Goal: Task Accomplishment & Management: Manage account settings

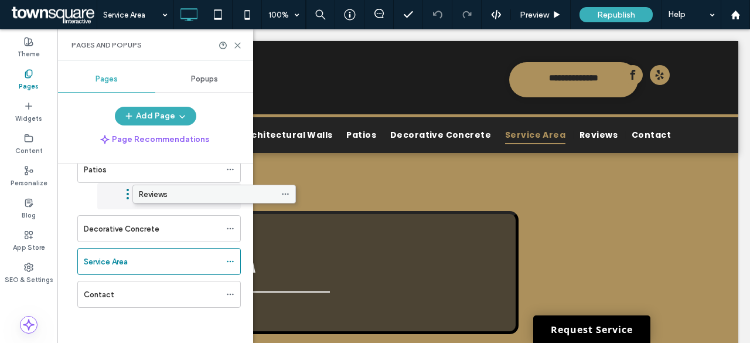
scroll to position [122, 0]
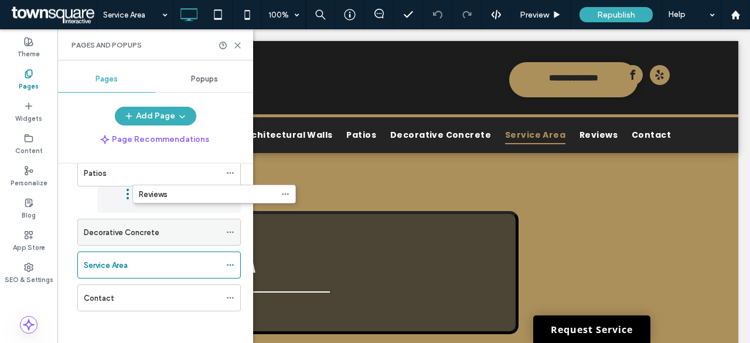
drag, startPoint x: 143, startPoint y: 251, endPoint x: 178, endPoint y: 234, distance: 39.3
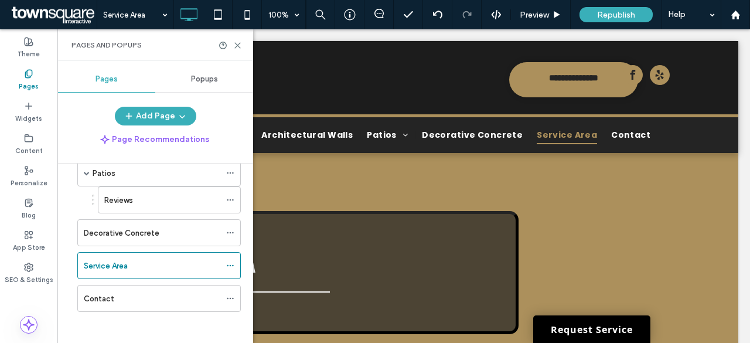
click at [91, 195] on ol "Reviews" at bounding box center [162, 199] width 158 height 27
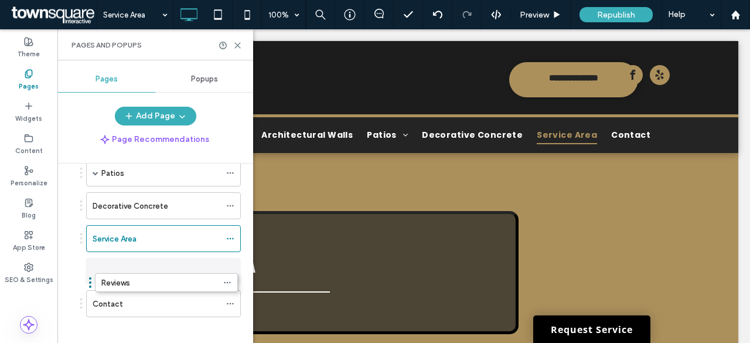
drag, startPoint x: 94, startPoint y: 192, endPoint x: 91, endPoint y: 281, distance: 89.1
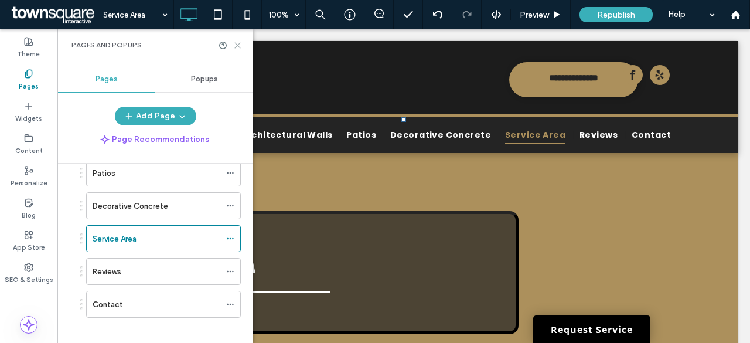
click at [236, 43] on icon at bounding box center [237, 45] width 9 height 9
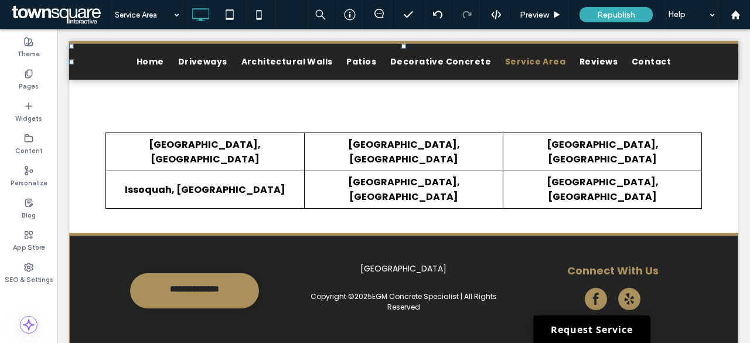
scroll to position [603, 0]
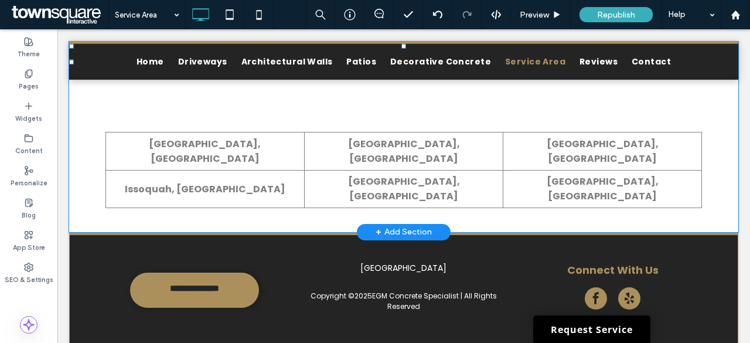
click at [396, 226] on div "+ Add Section" at bounding box center [404, 232] width 56 height 13
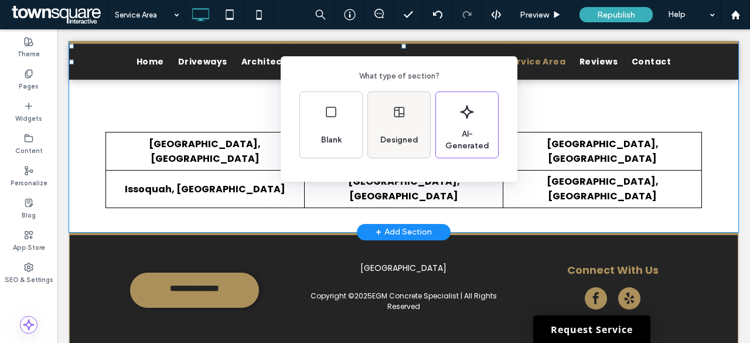
click at [397, 109] on icon at bounding box center [399, 112] width 14 height 14
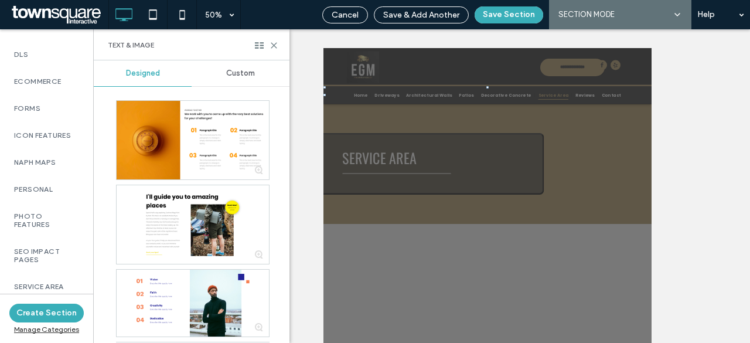
scroll to position [829, 0]
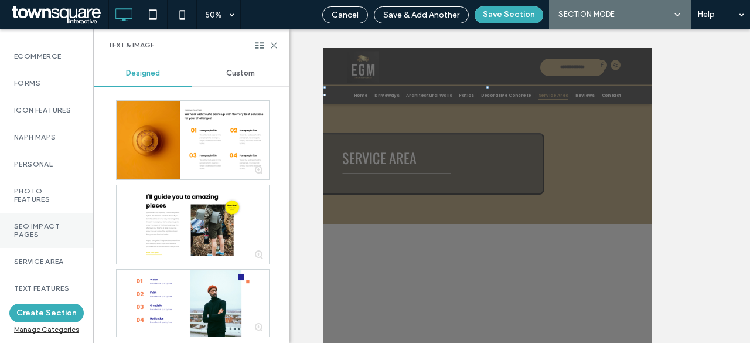
click at [59, 223] on label "SEO Impact Pages" at bounding box center [46, 230] width 65 height 16
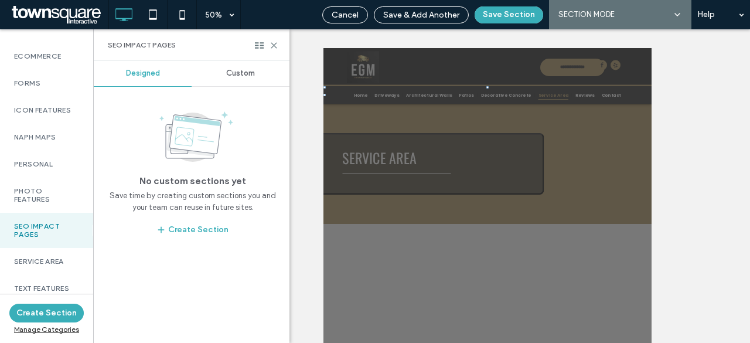
click at [236, 79] on div "Custom" at bounding box center [241, 73] width 98 height 26
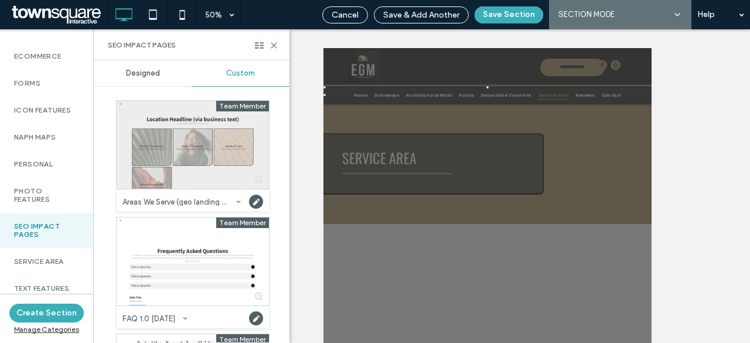
click at [189, 158] on div at bounding box center [193, 145] width 152 height 88
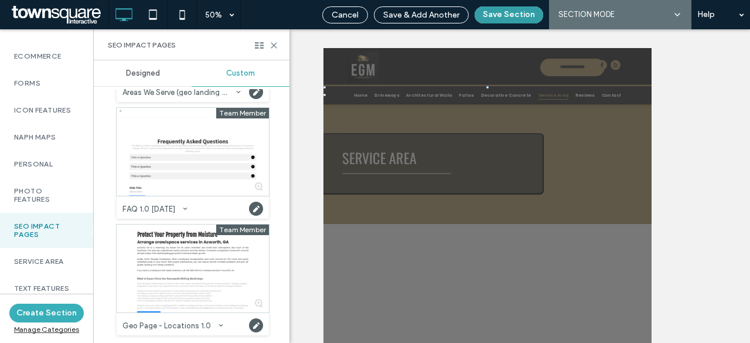
click at [512, 12] on button "Save Section" at bounding box center [509, 14] width 69 height 17
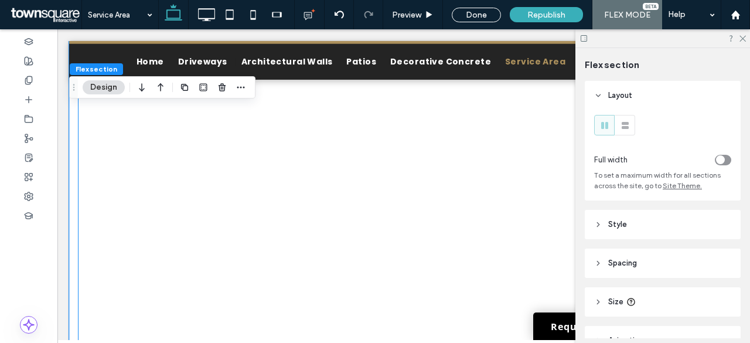
scroll to position [1021, 0]
click at [744, 40] on use at bounding box center [743, 39] width 6 height 6
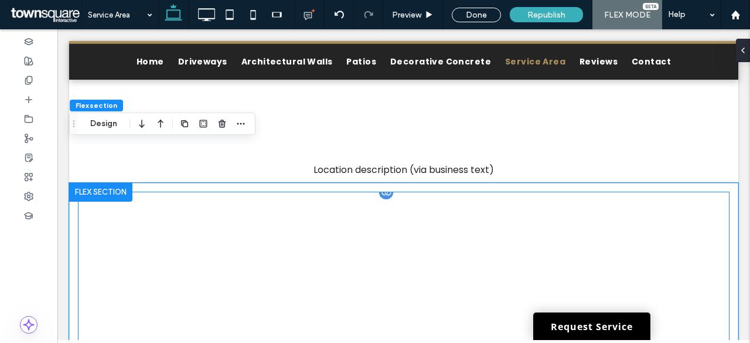
scroll to position [749, 0]
click at [326, 237] on link at bounding box center [403, 302] width 209 height 206
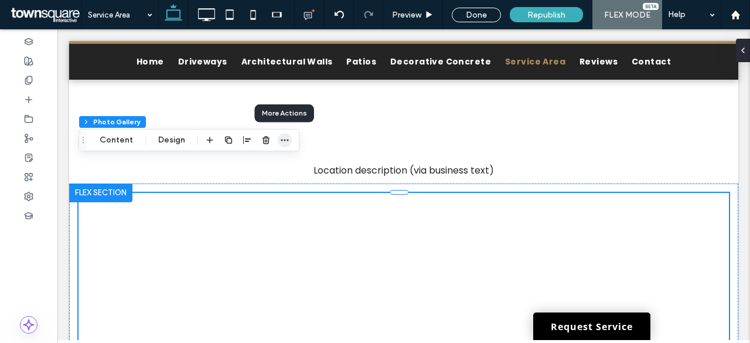
click at [285, 134] on span "button" at bounding box center [285, 140] width 14 height 14
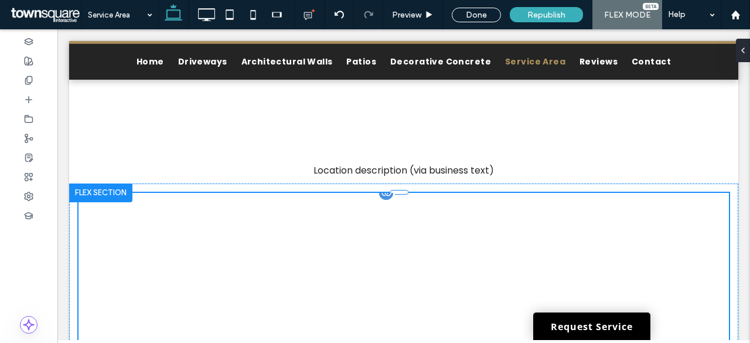
click at [246, 220] on link at bounding box center [188, 302] width 209 height 206
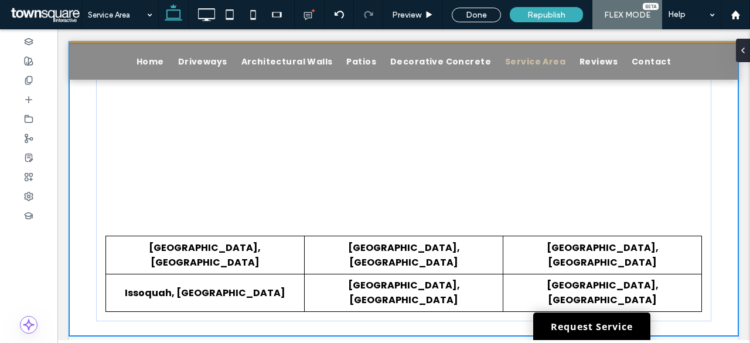
click at [231, 161] on div "Seattle, WA Bellevue, WA Kirkland, WA Issoquah, WA Kent, WA North Bend, WA Sect…" at bounding box center [403, 114] width 669 height 442
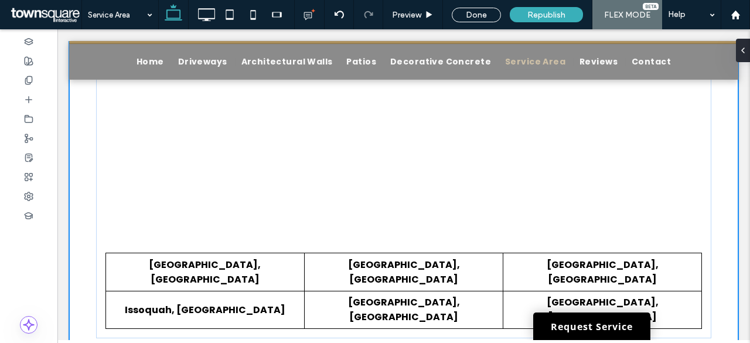
type input "***"
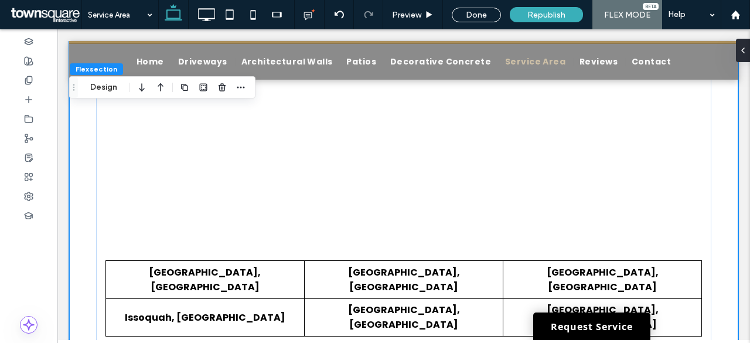
scroll to position [462, 0]
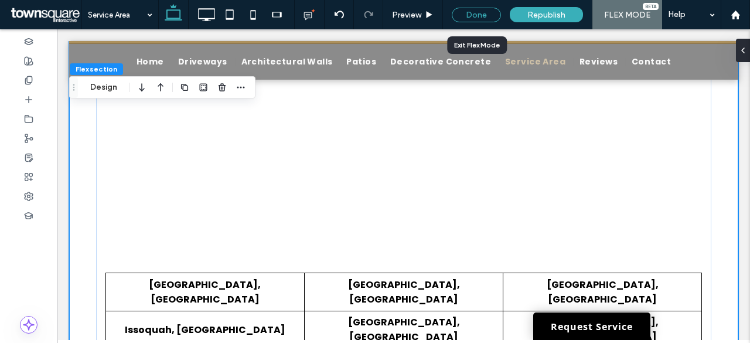
drag, startPoint x: 461, startPoint y: 17, endPoint x: 318, endPoint y: 141, distance: 189.9
click at [461, 17] on div "Done" at bounding box center [476, 15] width 49 height 15
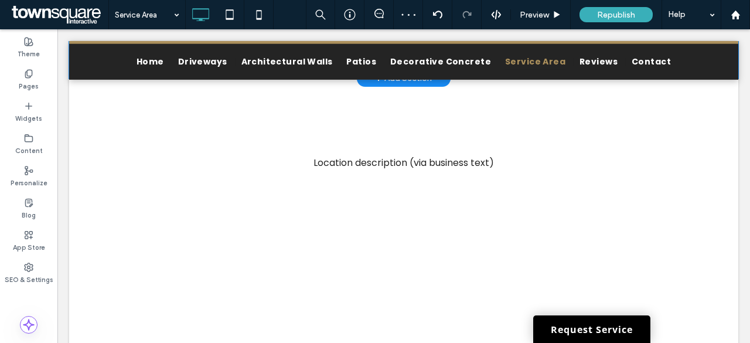
scroll to position [677, 0]
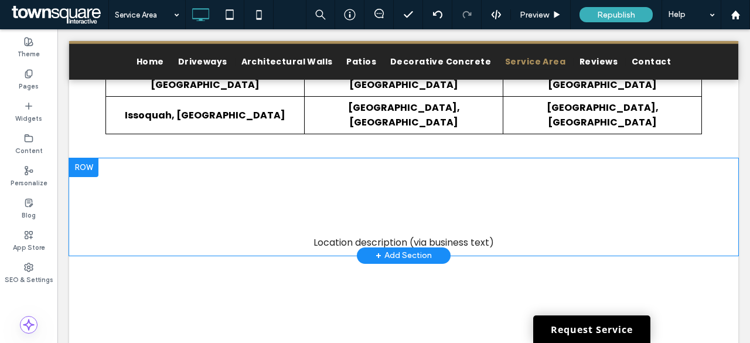
click at [81, 158] on div at bounding box center [83, 167] width 29 height 19
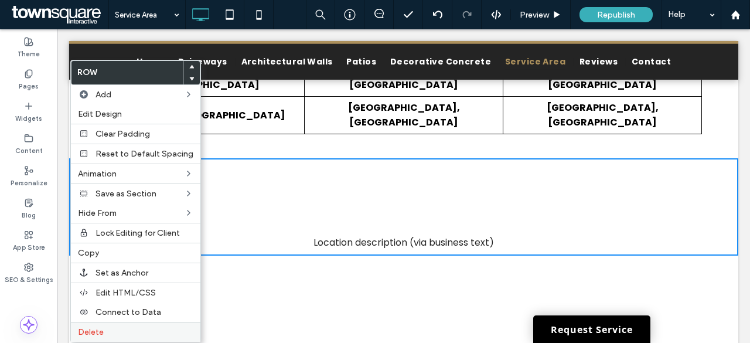
click at [129, 327] on label "Delete" at bounding box center [135, 332] width 115 height 10
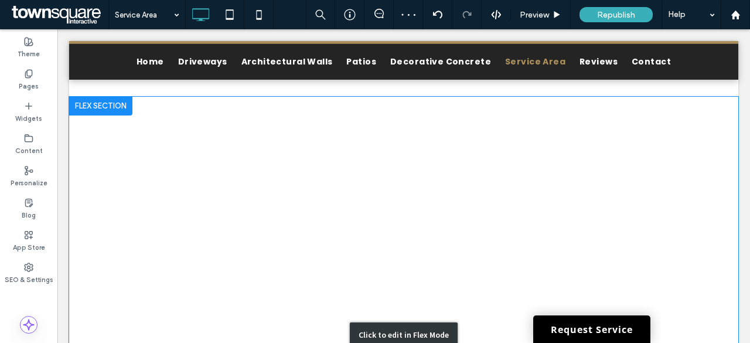
scroll to position [680, 0]
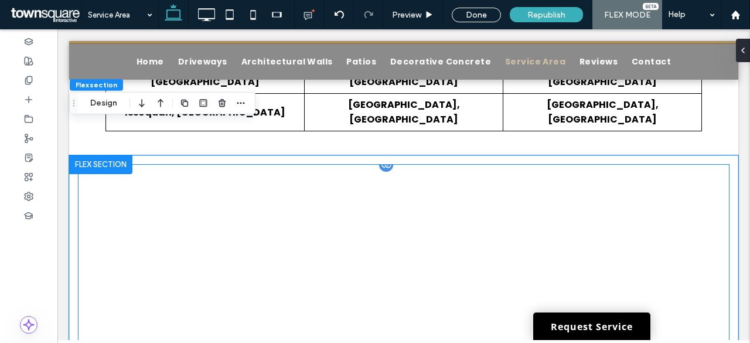
click at [225, 209] on link at bounding box center [188, 274] width 209 height 206
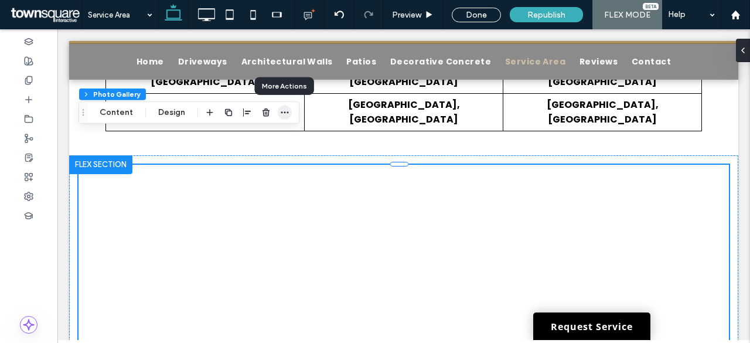
click at [281, 115] on icon "button" at bounding box center [284, 112] width 9 height 9
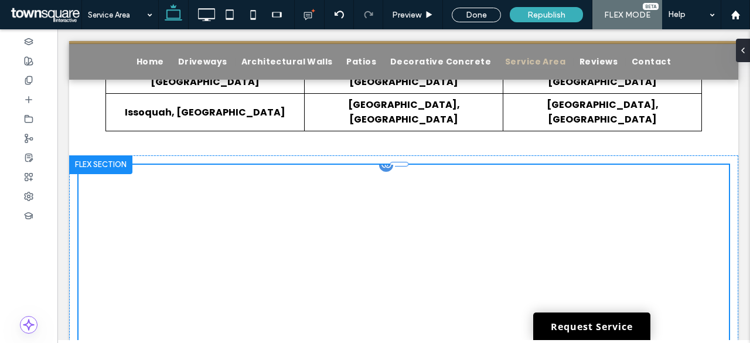
click at [271, 171] on link at bounding box center [188, 274] width 209 height 206
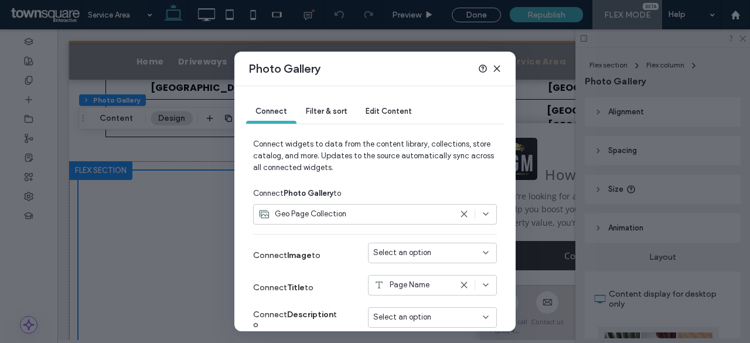
click at [373, 219] on div "Geo Page Collection" at bounding box center [354, 214] width 193 height 12
click at [327, 249] on span "Geo Page Collection" at bounding box center [315, 255] width 71 height 12
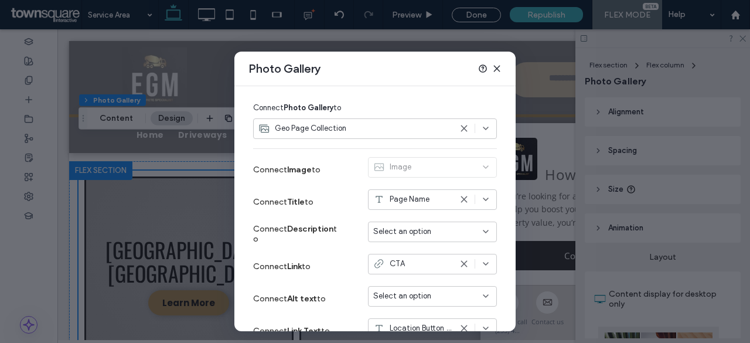
scroll to position [148, 0]
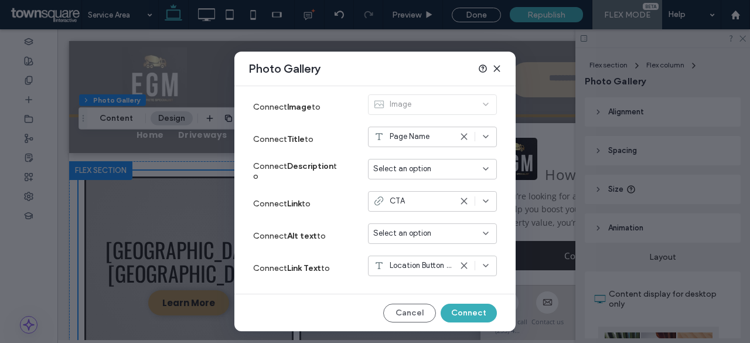
click at [419, 207] on div "CTA" at bounding box center [432, 201] width 129 height 21
click at [320, 193] on label "Connect Link to" at bounding box center [297, 204] width 88 height 22
click at [462, 308] on button "Connect" at bounding box center [469, 313] width 56 height 19
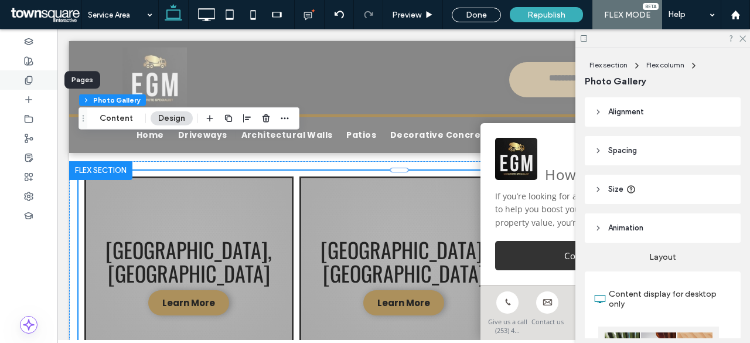
click at [34, 79] on div at bounding box center [28, 79] width 57 height 19
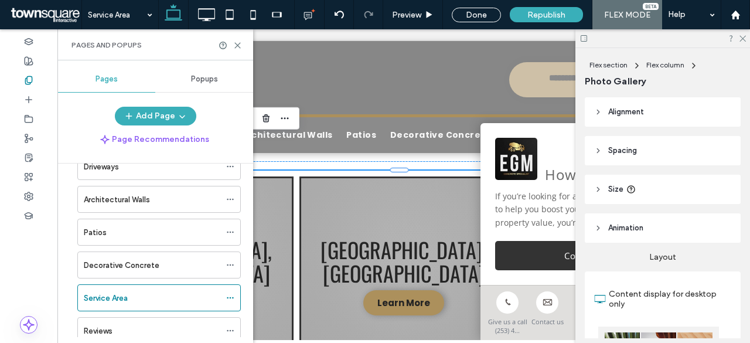
scroll to position [66, 0]
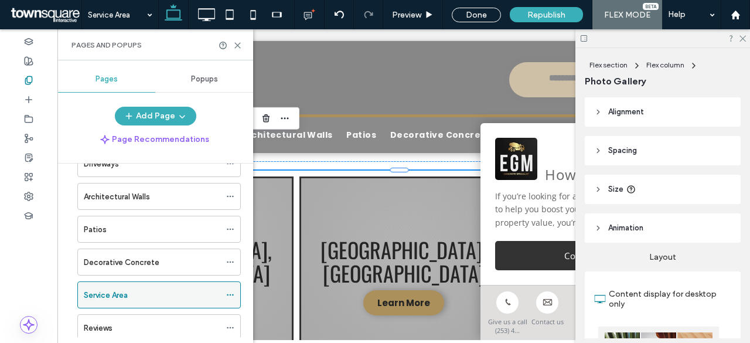
click at [230, 294] on icon at bounding box center [230, 295] width 8 height 8
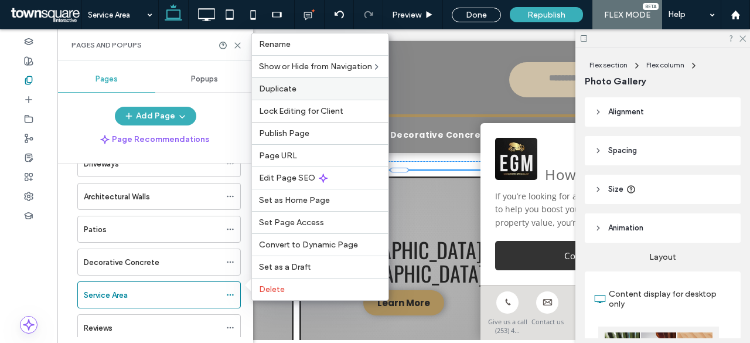
click at [309, 92] on label "Duplicate" at bounding box center [320, 89] width 122 height 10
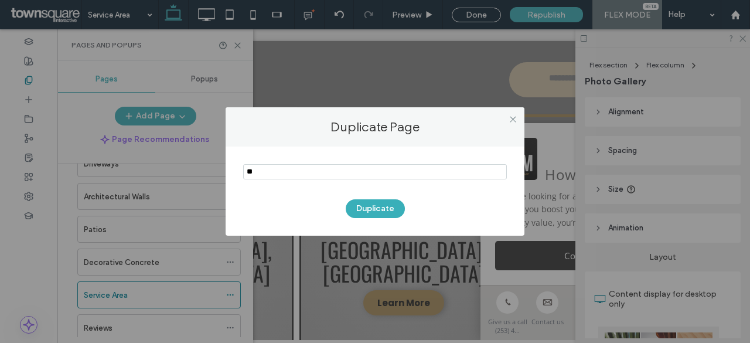
type input "*"
type input "**********"
click at [375, 213] on button "Duplicate" at bounding box center [375, 208] width 59 height 19
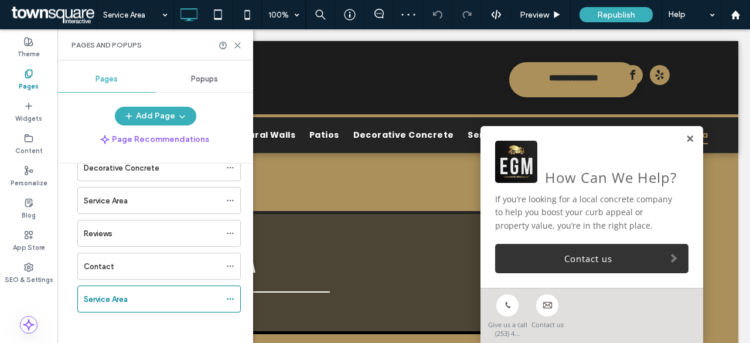
click at [686, 137] on link at bounding box center [690, 139] width 9 height 10
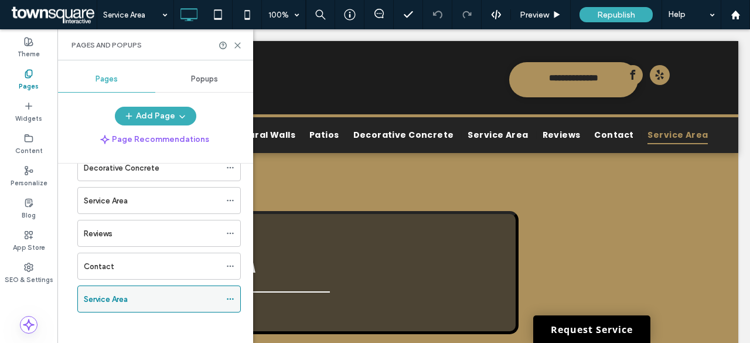
click at [231, 295] on icon at bounding box center [230, 299] width 8 height 8
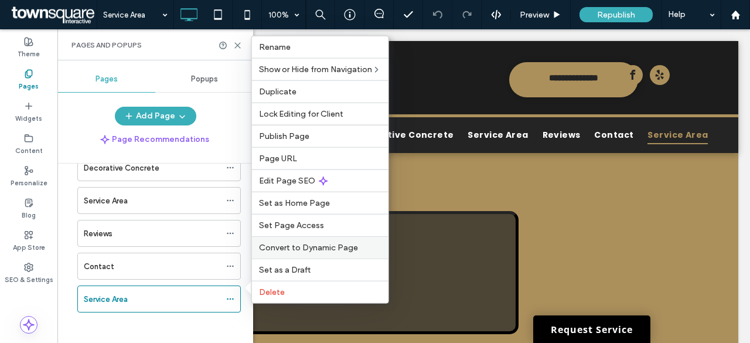
click at [299, 246] on span "Convert to Dynamic Page" at bounding box center [308, 248] width 99 height 10
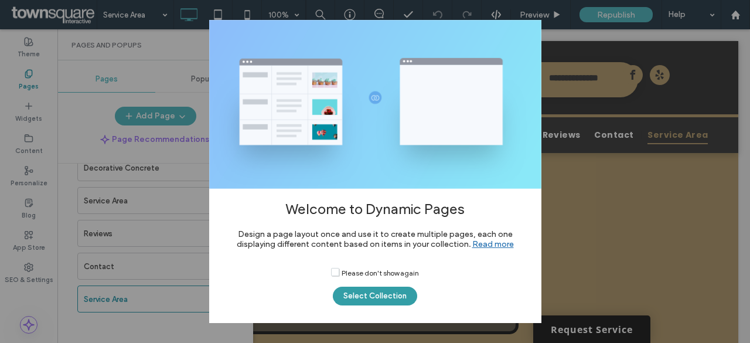
click at [391, 298] on button "Select Collection" at bounding box center [375, 296] width 84 height 19
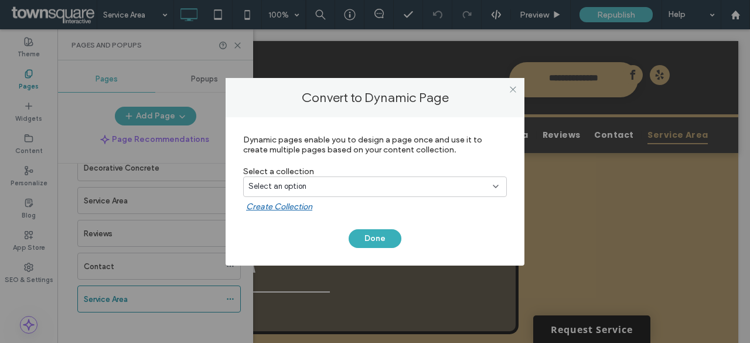
click at [318, 186] on div "Select an option" at bounding box center [367, 186] width 239 height 12
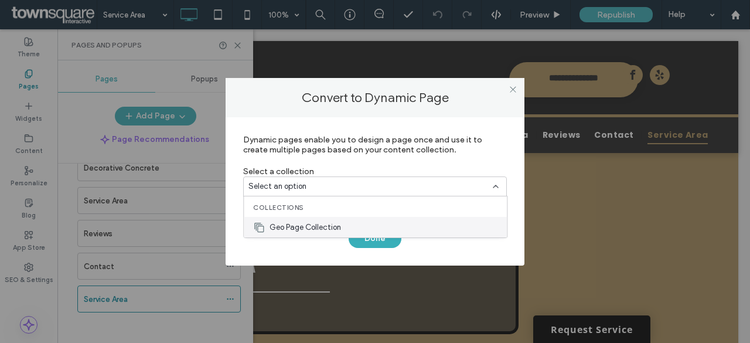
click at [311, 222] on span "Geo Page Collection" at bounding box center [305, 228] width 71 height 12
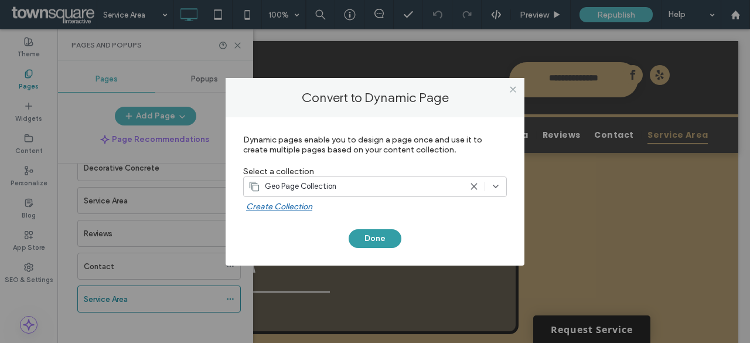
click at [383, 240] on button "Done" at bounding box center [375, 238] width 53 height 19
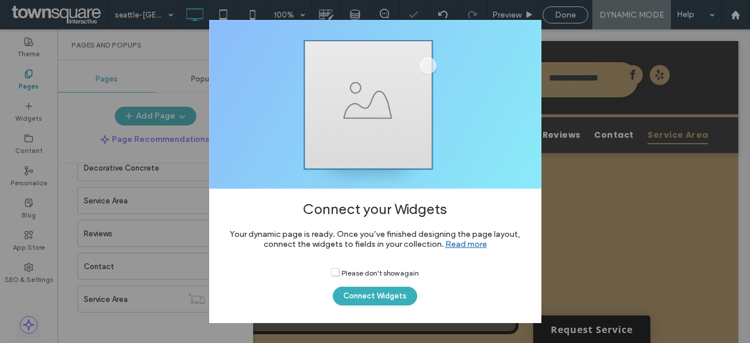
click at [382, 297] on button "Connect Widgets" at bounding box center [375, 296] width 84 height 19
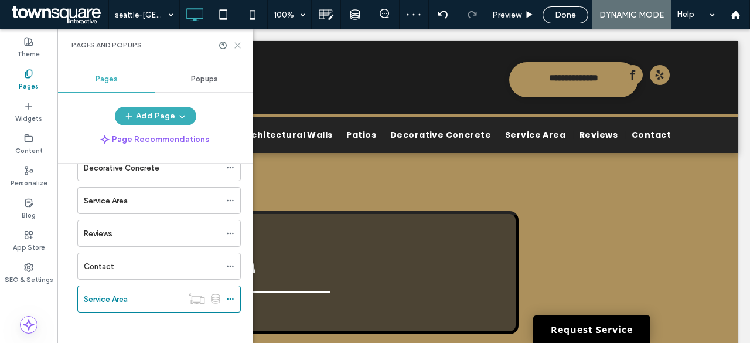
drag, startPoint x: 239, startPoint y: 44, endPoint x: 196, endPoint y: 81, distance: 56.9
click at [239, 44] on use at bounding box center [237, 45] width 5 height 5
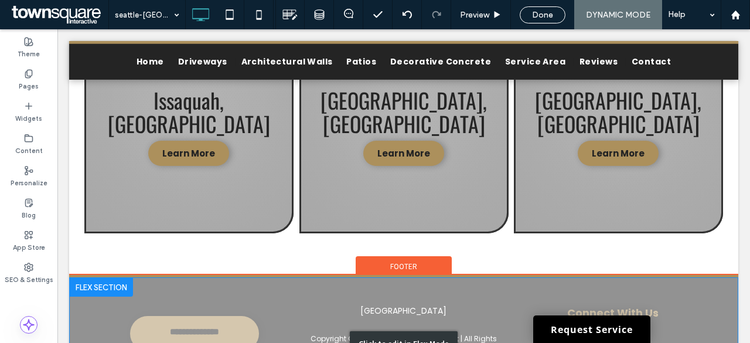
scroll to position [1036, 0]
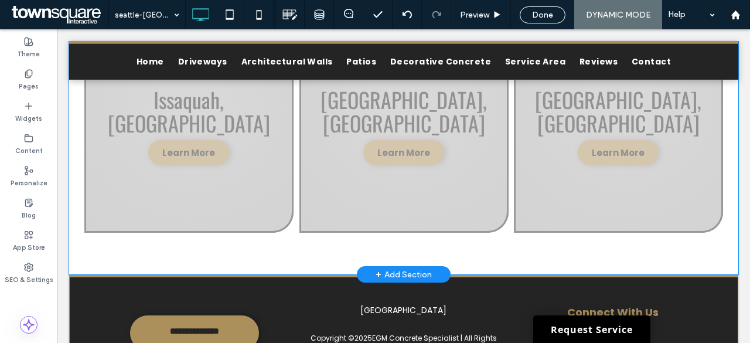
click at [395, 268] on div "+ Add Section" at bounding box center [404, 274] width 56 height 13
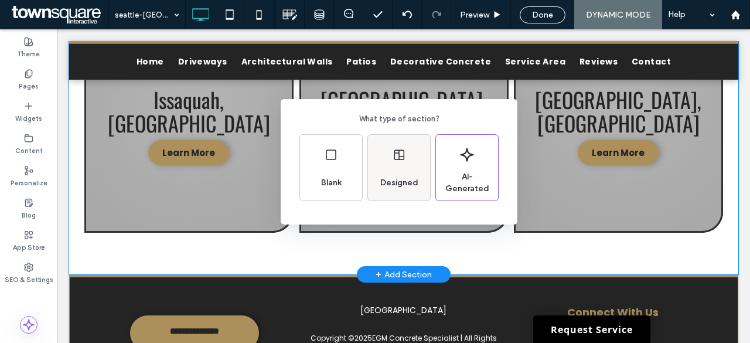
click at [414, 151] on div "Designed" at bounding box center [399, 168] width 62 height 66
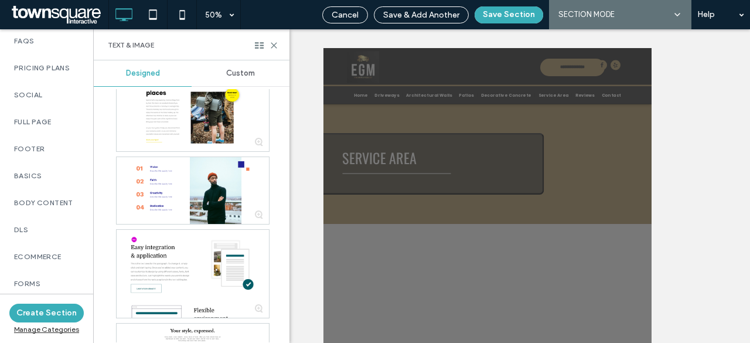
scroll to position [829, 0]
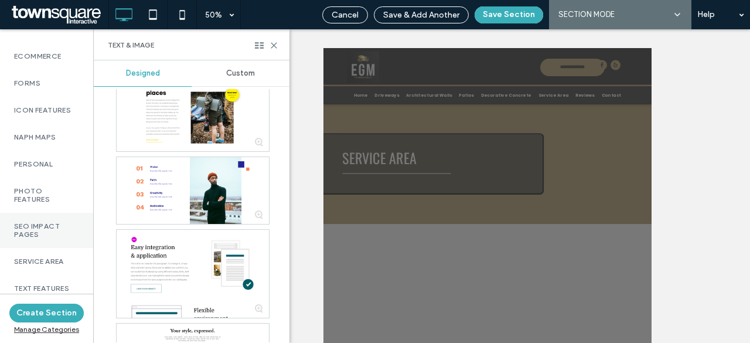
click at [39, 213] on div "SEO Impact Pages" at bounding box center [46, 230] width 93 height 35
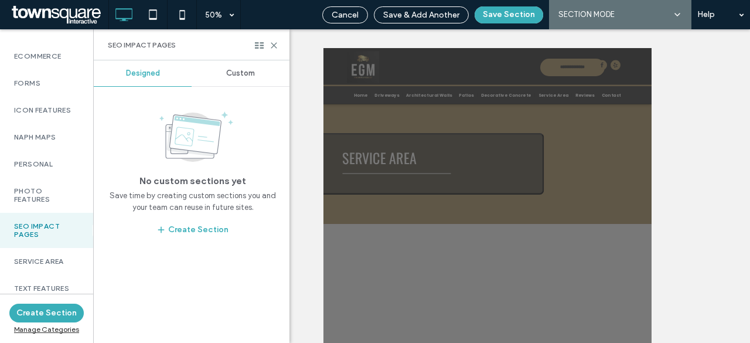
click at [227, 74] on span "Custom" at bounding box center [240, 73] width 29 height 9
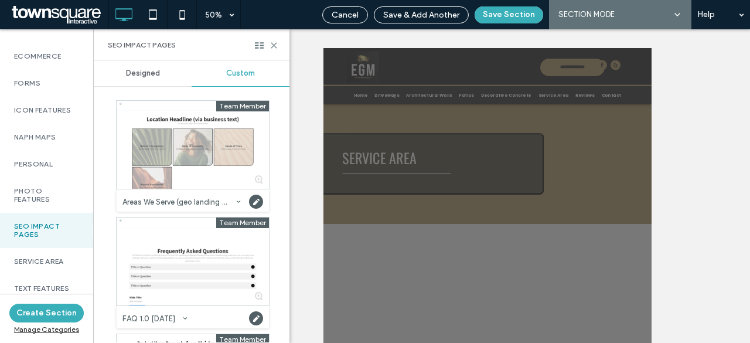
scroll to position [110, 0]
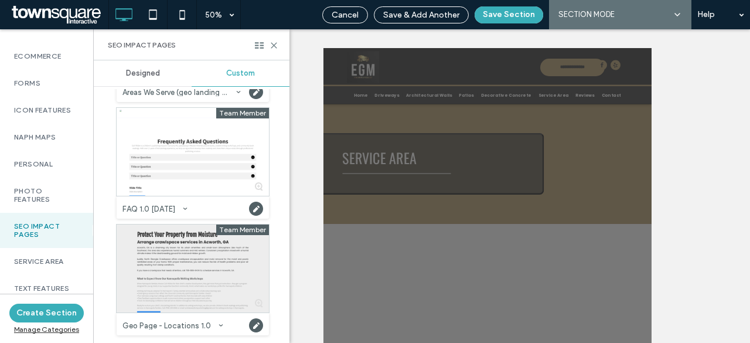
click at [162, 298] on div at bounding box center [193, 268] width 152 height 88
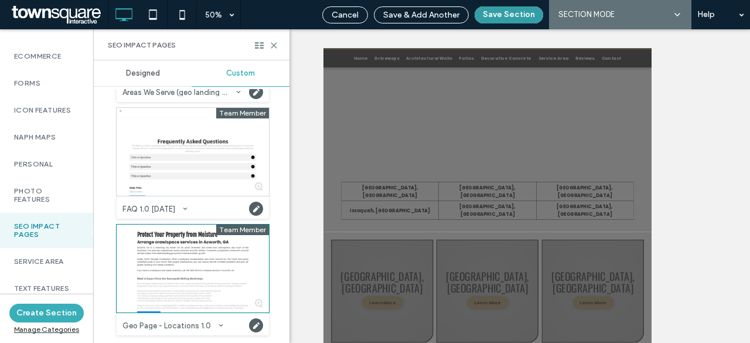
scroll to position [435, 0]
click at [515, 17] on button "Save Section" at bounding box center [509, 14] width 69 height 17
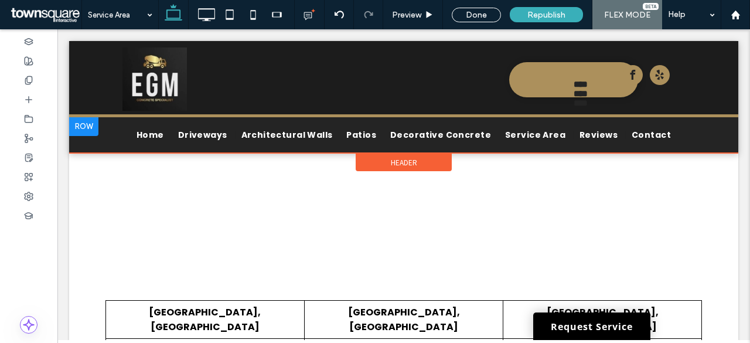
type input "*"
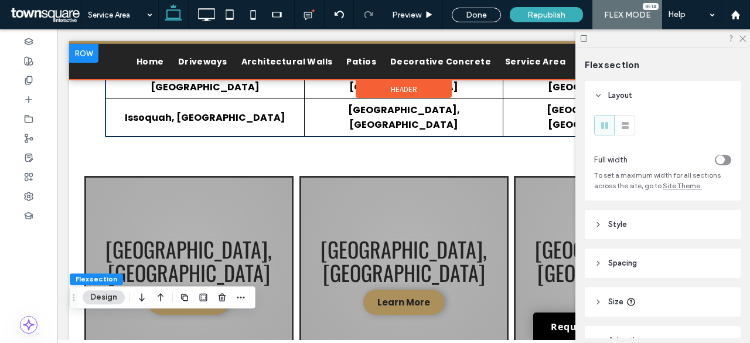
scroll to position [0, 0]
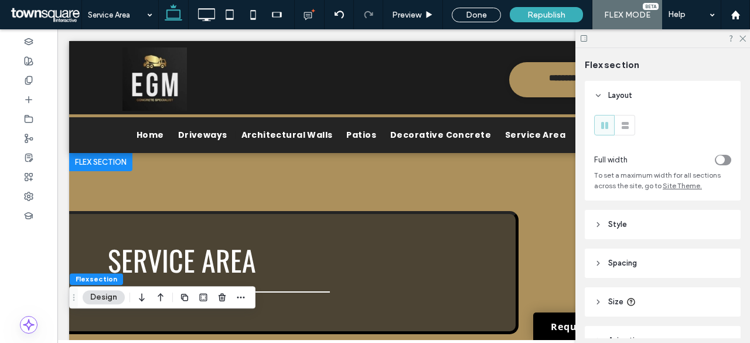
click at [100, 161] on div at bounding box center [100, 161] width 63 height 19
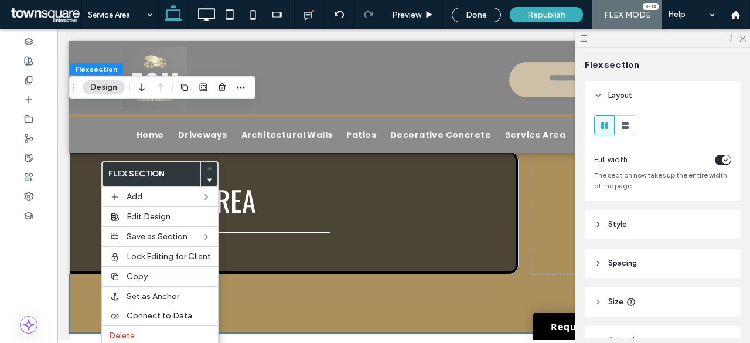
scroll to position [61, 0]
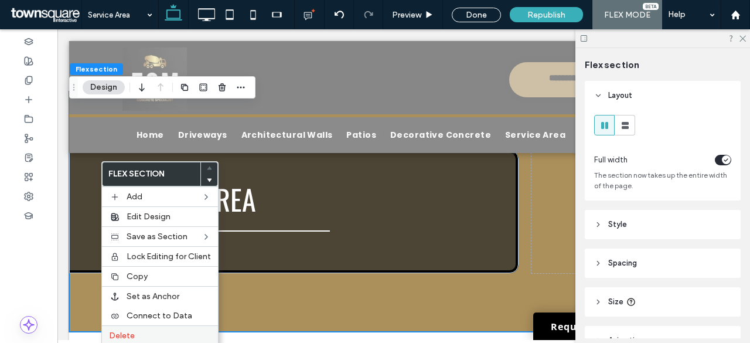
drag, startPoint x: 166, startPoint y: 328, endPoint x: 237, endPoint y: 183, distance: 161.2
click at [166, 331] on label "Delete" at bounding box center [160, 336] width 102 height 10
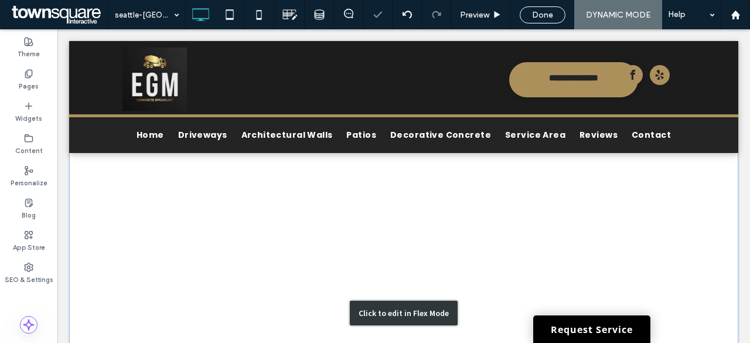
scroll to position [0, 0]
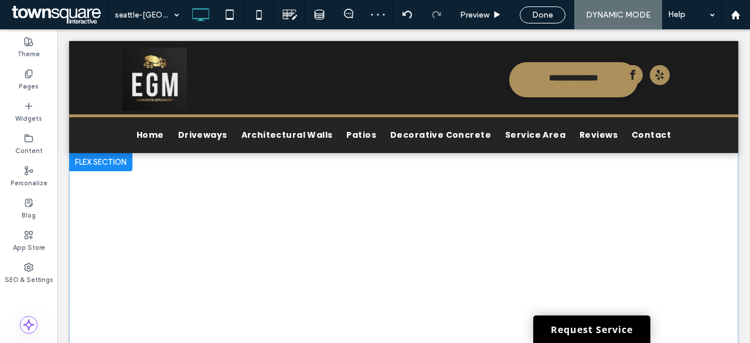
click at [98, 159] on div at bounding box center [100, 161] width 63 height 19
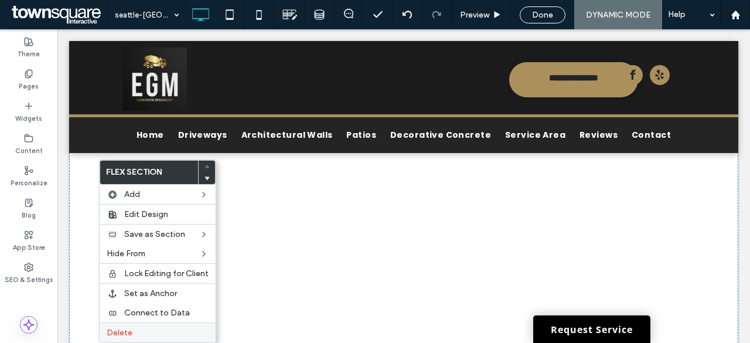
click at [128, 333] on span "Delete" at bounding box center [120, 333] width 26 height 10
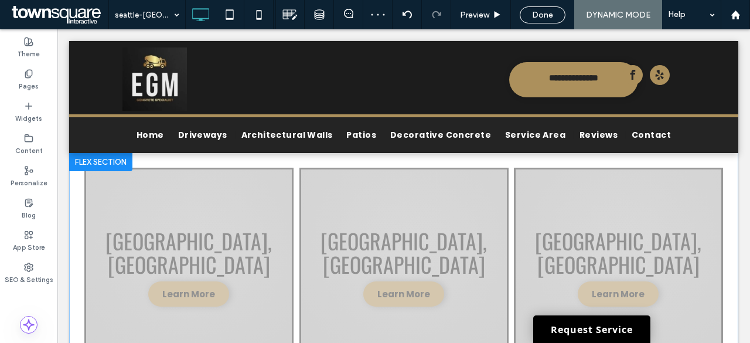
click at [95, 158] on div at bounding box center [100, 161] width 63 height 19
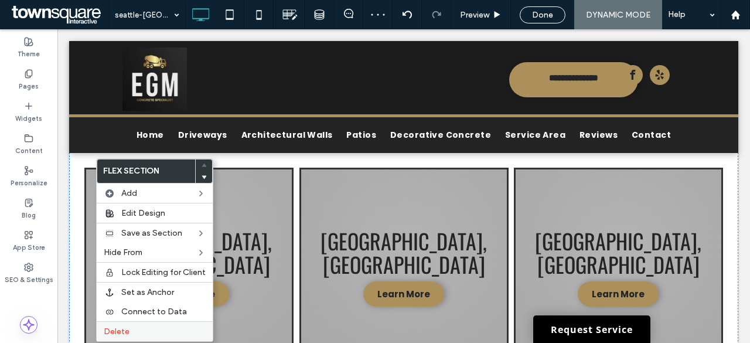
click at [132, 327] on label "Delete" at bounding box center [155, 331] width 102 height 10
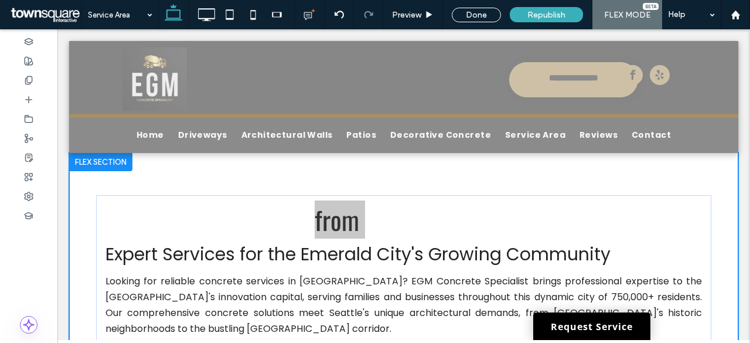
type input "*"
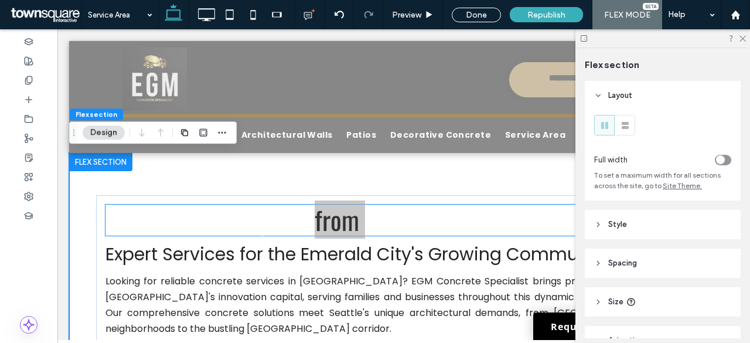
click at [222, 216] on span "Protect Your Property from Moisture" at bounding box center [276, 219] width 342 height 38
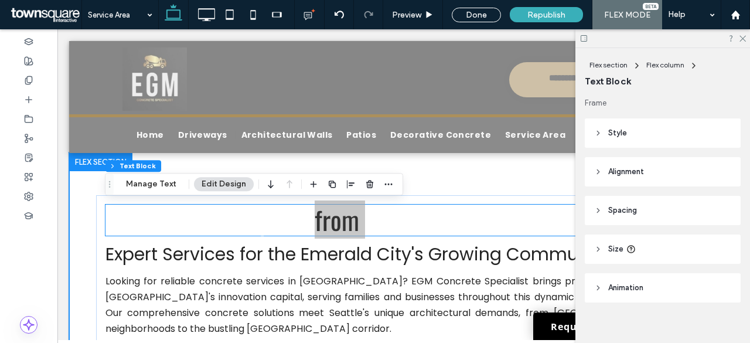
click at [222, 216] on div "Protect Your Property from Moisture" at bounding box center [403, 220] width 597 height 31
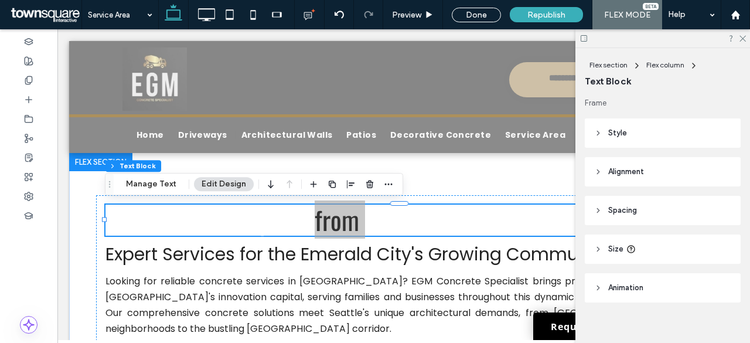
click at [222, 216] on span "Protect Your Property from Moisture" at bounding box center [276, 219] width 342 height 38
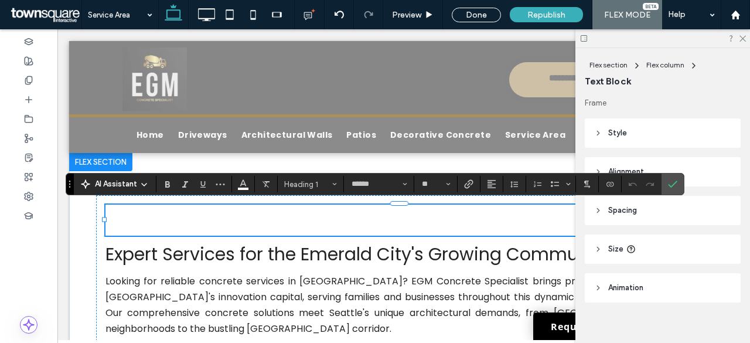
click at [318, 232] on span "**********" at bounding box center [279, 219] width 349 height 25
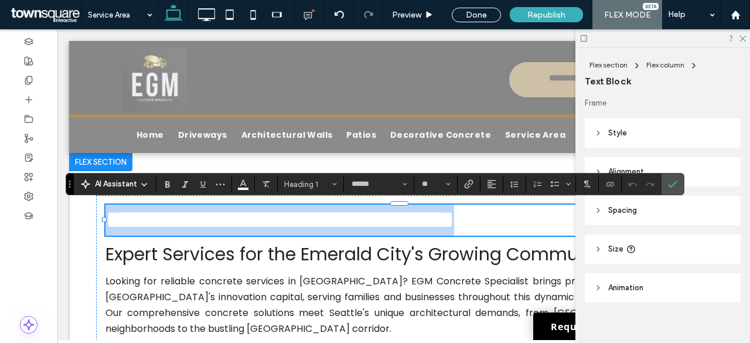
click at [318, 232] on span "**********" at bounding box center [279, 219] width 349 height 25
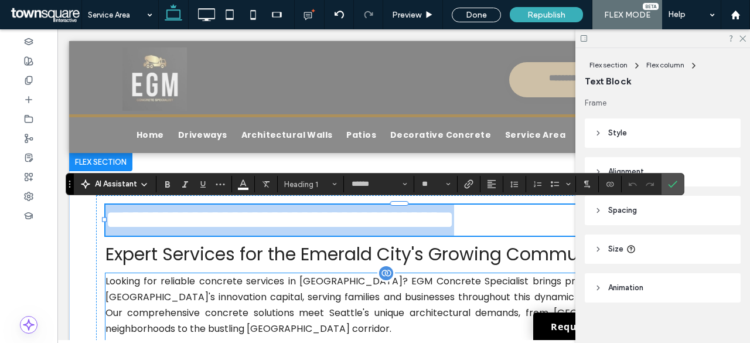
click at [294, 287] on p "Looking for reliable concrete services in Seattle? EGM Concrete Specialist brin…" at bounding box center [403, 304] width 597 height 63
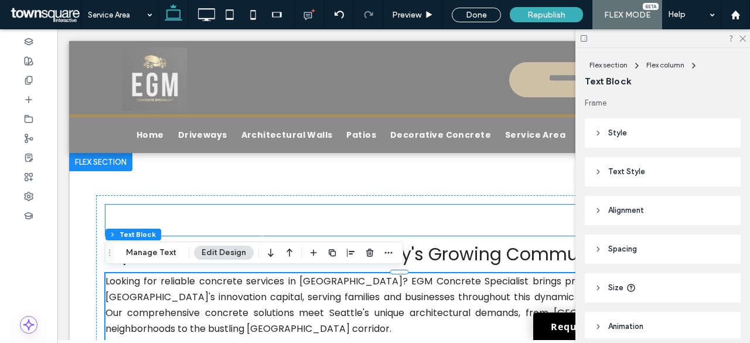
click at [300, 222] on span "Protect Your Property from Moisture" at bounding box center [276, 219] width 342 height 38
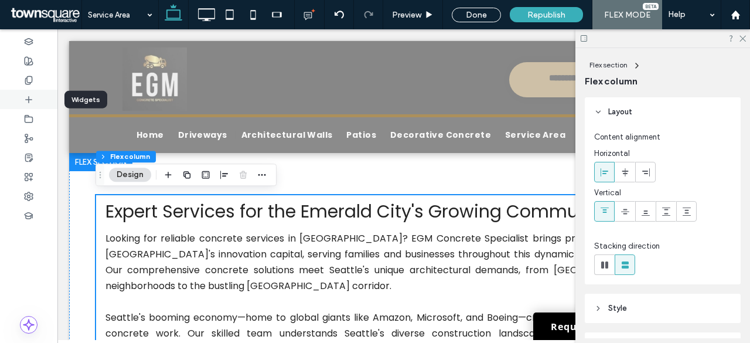
click at [30, 100] on icon at bounding box center [28, 99] width 9 height 9
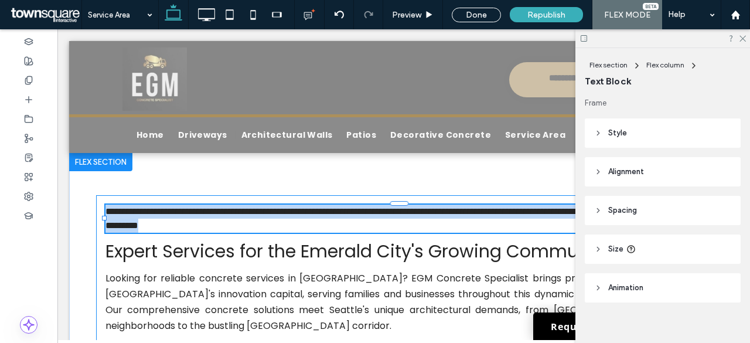
type input "*******"
type input "**"
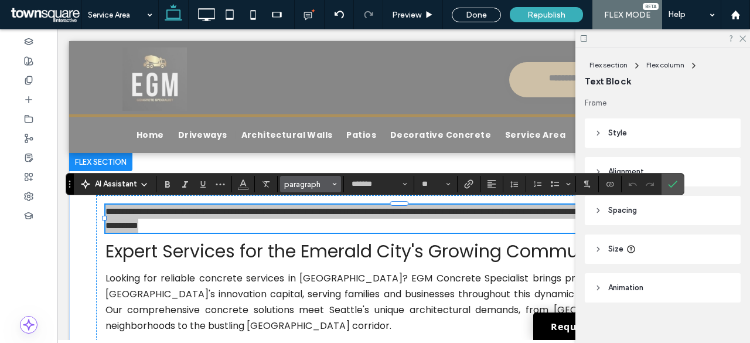
click at [304, 186] on span "paragraph" at bounding box center [307, 184] width 46 height 9
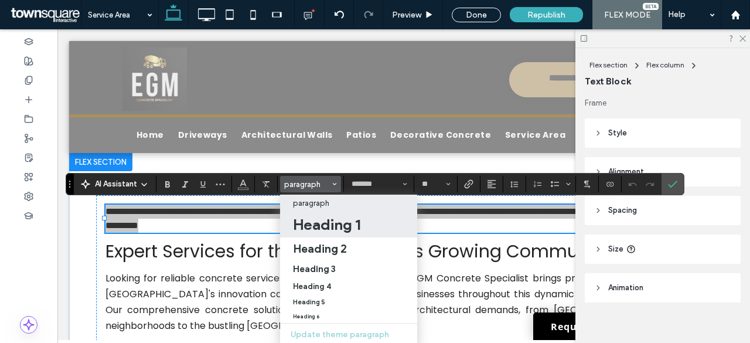
click at [311, 221] on h1 "Heading 1" at bounding box center [326, 224] width 67 height 19
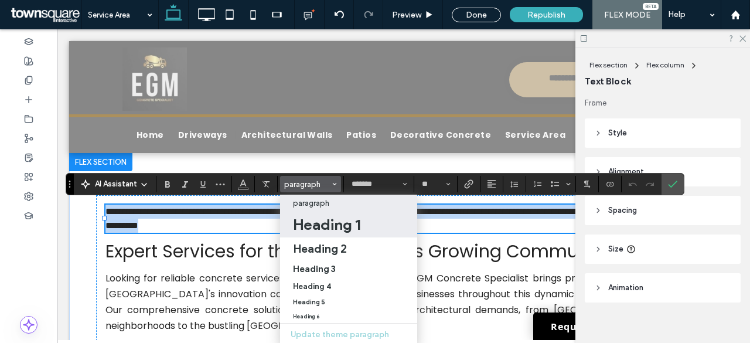
type input "******"
type input "**"
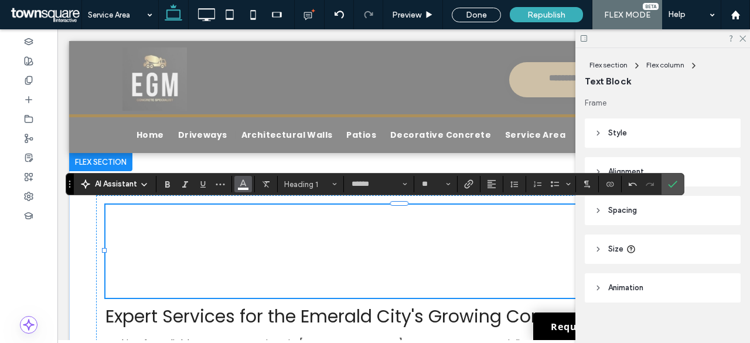
click at [243, 186] on icon "Color" at bounding box center [243, 182] width 9 height 9
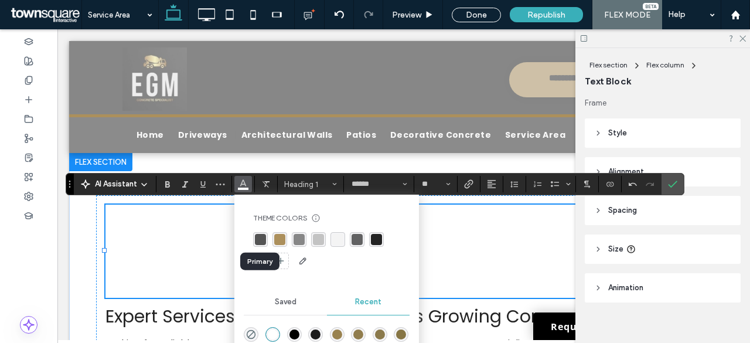
click at [256, 240] on div "rgba(84,84,84,1)" at bounding box center [260, 239] width 11 height 11
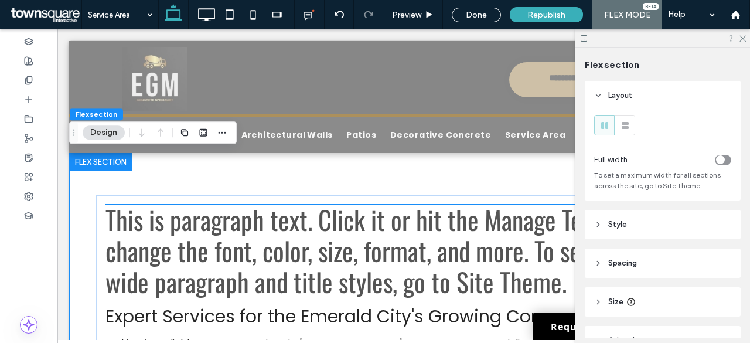
click at [193, 222] on span "This is paragraph text. Click it or hit the Manage Text button to change the fo…" at bounding box center [398, 250] width 587 height 100
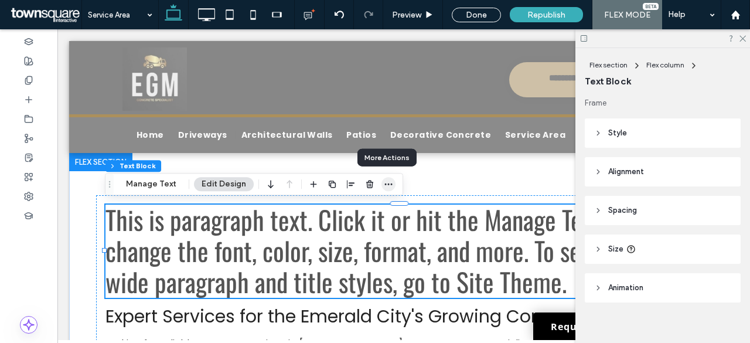
click at [387, 185] on icon "button" at bounding box center [388, 183] width 9 height 9
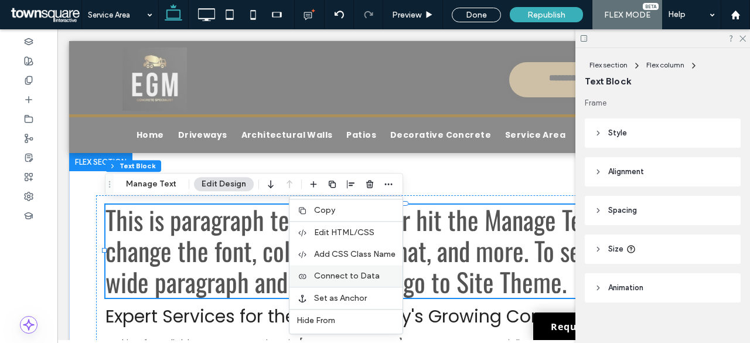
click at [347, 274] on span "Connect to Data" at bounding box center [347, 276] width 66 height 10
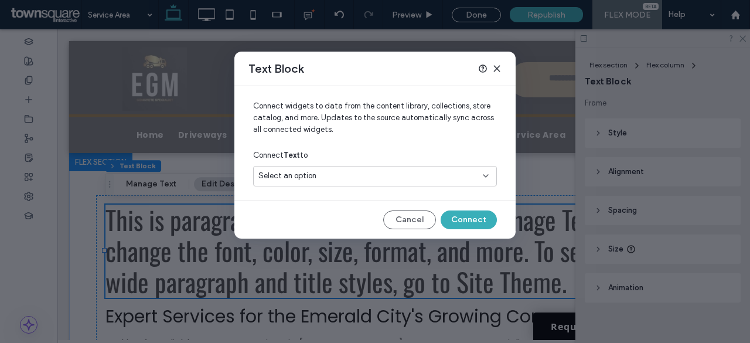
click at [359, 183] on div "Select an option" at bounding box center [375, 176] width 244 height 21
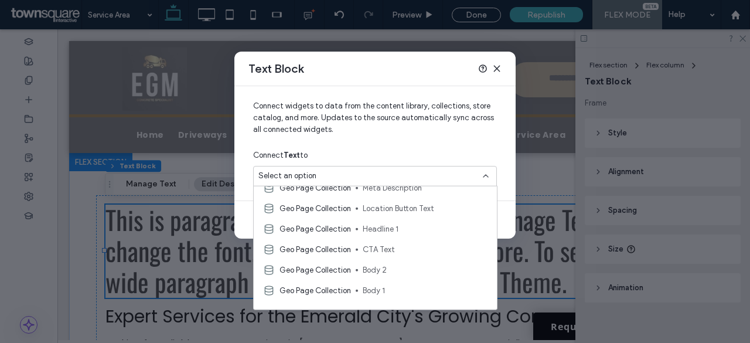
scroll to position [130, 0]
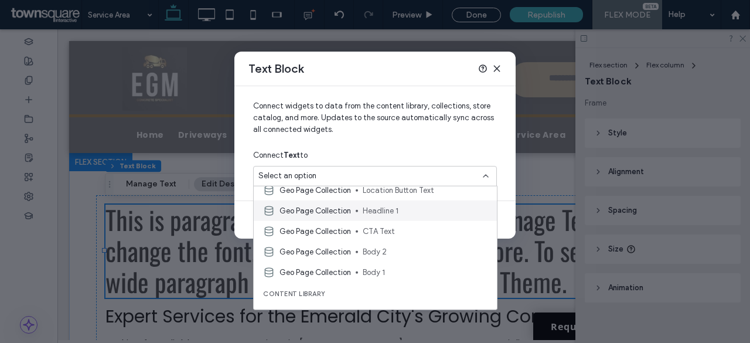
click at [387, 203] on div "Geo Page Collection Headline 1" at bounding box center [375, 210] width 243 height 21
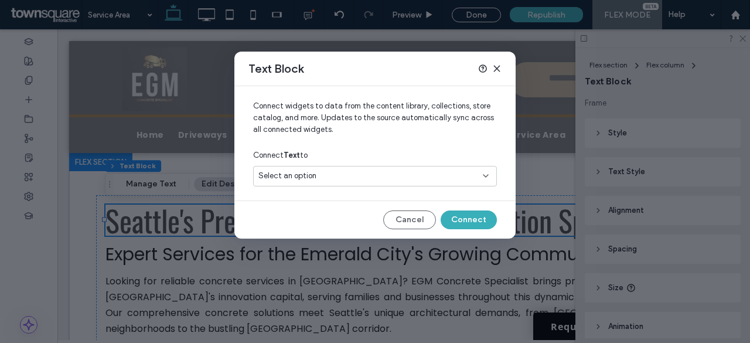
click at [358, 176] on div "Select an option" at bounding box center [367, 176] width 219 height 12
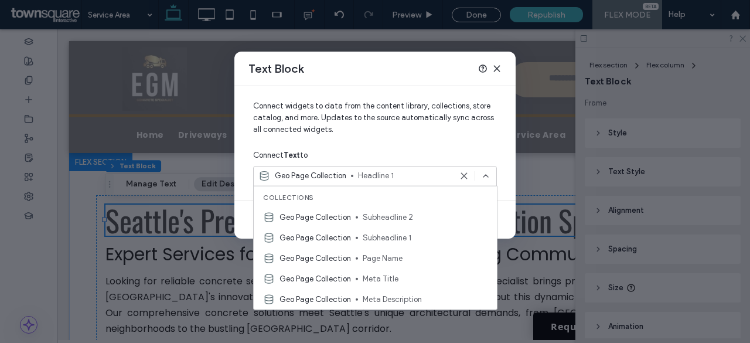
click at [488, 172] on icon at bounding box center [485, 175] width 9 height 9
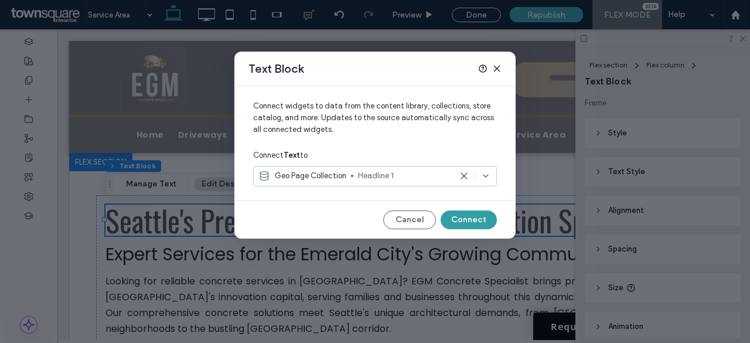
click at [484, 216] on button "Connect" at bounding box center [469, 219] width 56 height 19
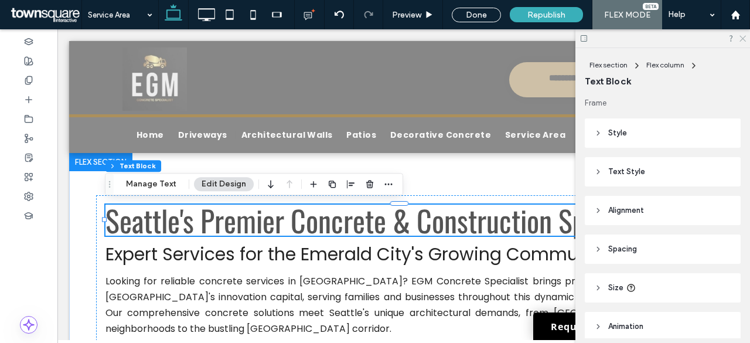
click at [740, 38] on icon at bounding box center [742, 38] width 8 height 8
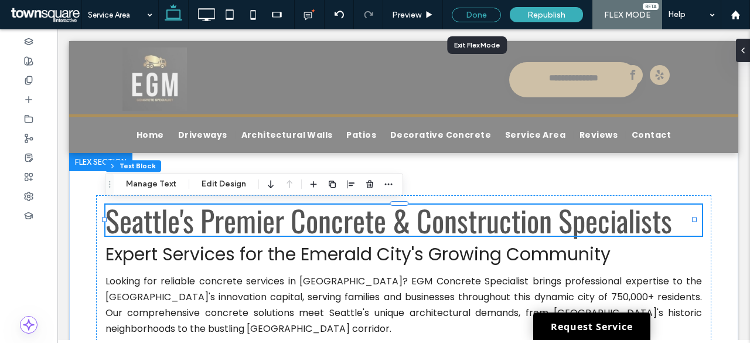
click at [476, 19] on div "Done" at bounding box center [476, 15] width 49 height 15
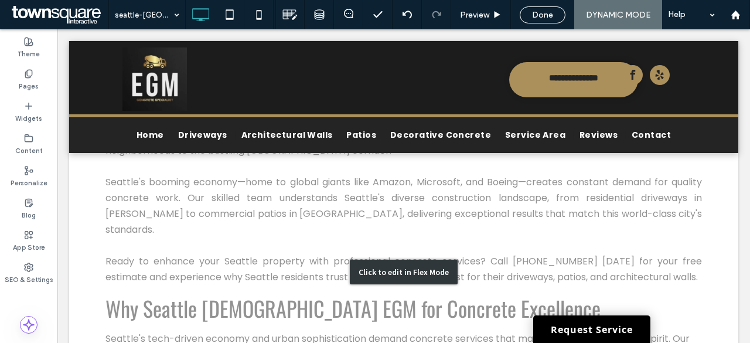
scroll to position [0, 0]
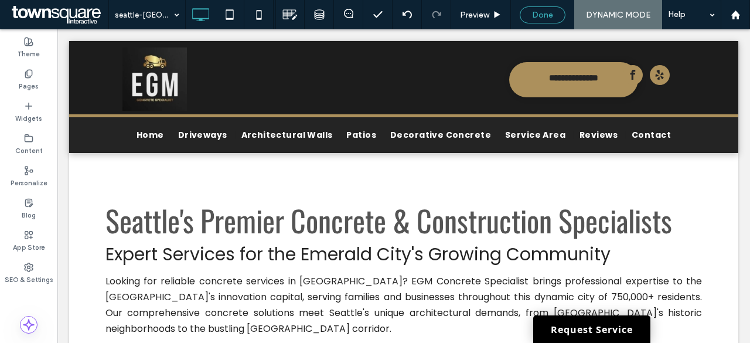
click at [550, 9] on div "Done" at bounding box center [543, 14] width 46 height 17
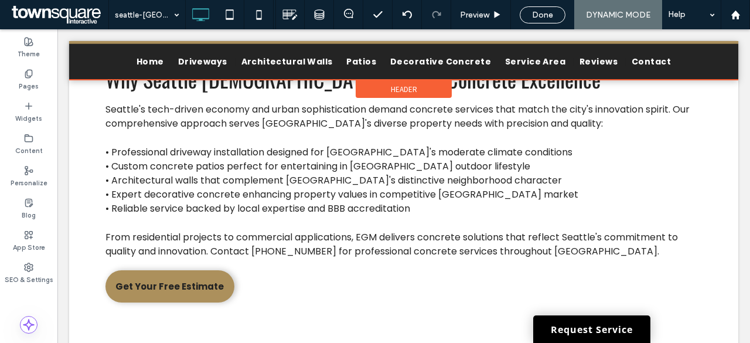
scroll to position [408, 0]
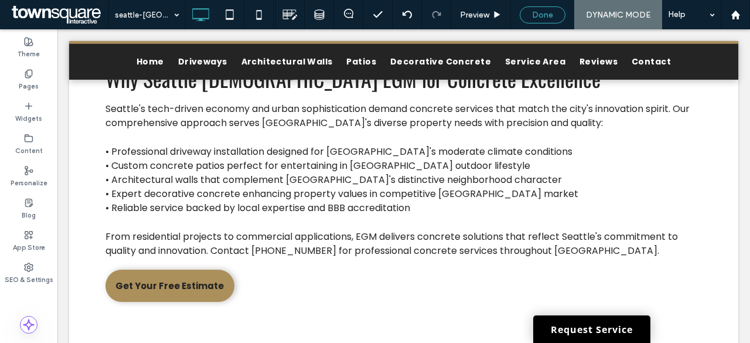
click at [544, 16] on span "Done" at bounding box center [542, 15] width 21 height 10
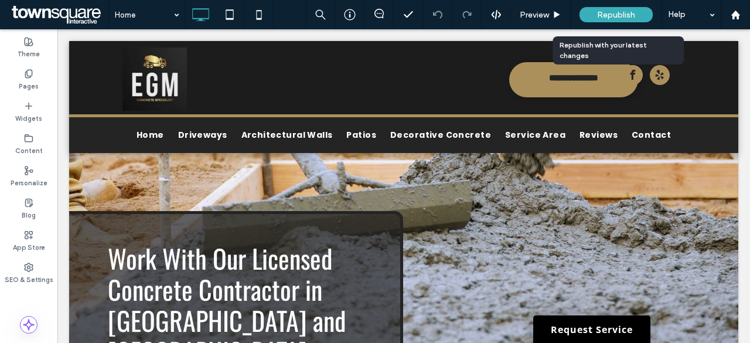
click at [606, 11] on span "Republish" at bounding box center [616, 15] width 38 height 10
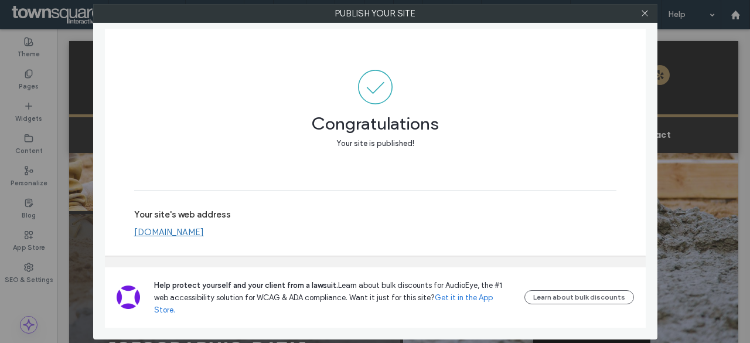
click at [204, 237] on link "www.egmconcrete.com" at bounding box center [169, 232] width 70 height 11
click at [647, 15] on icon at bounding box center [645, 13] width 9 height 9
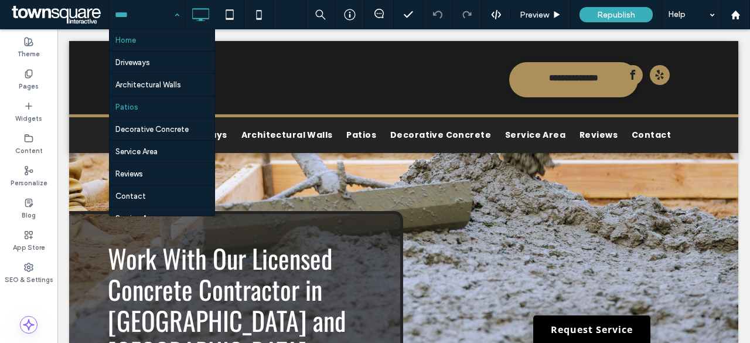
scroll to position [16, 0]
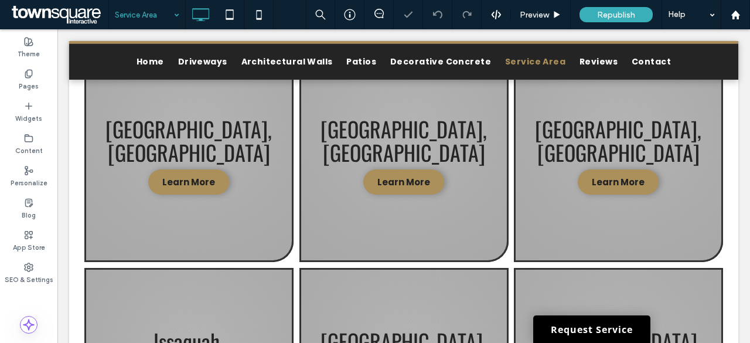
scroll to position [795, 0]
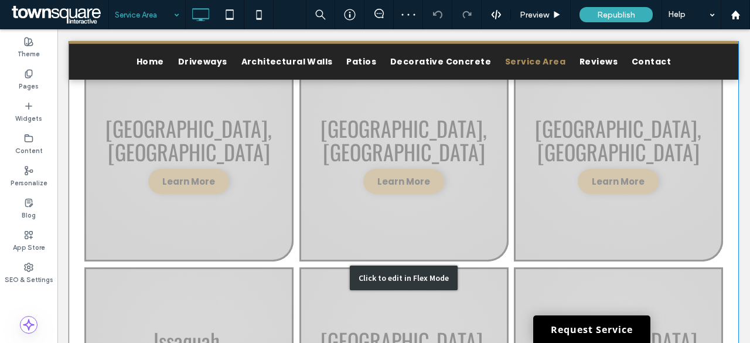
click at [208, 133] on div "Click to edit in Flex Mode" at bounding box center [403, 278] width 669 height 476
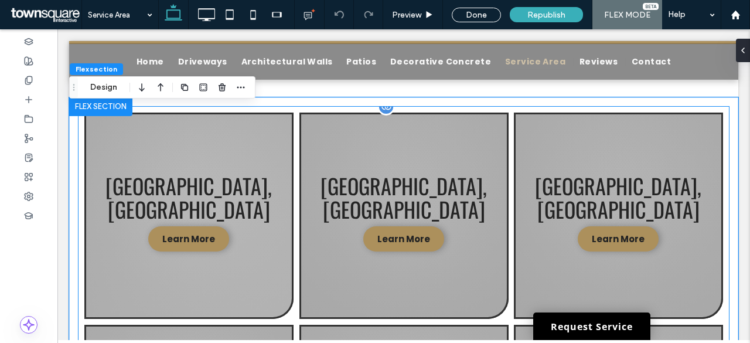
scroll to position [737, 0]
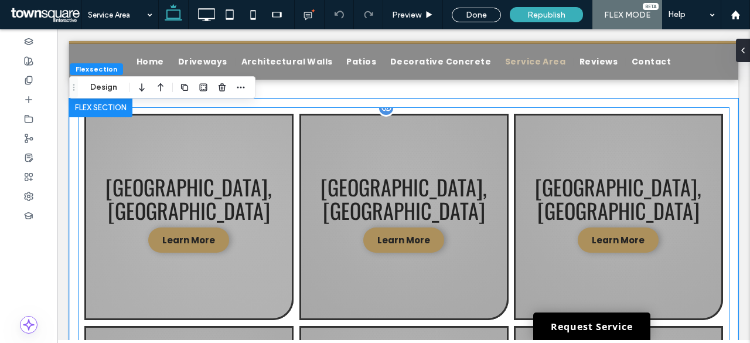
click at [275, 149] on link at bounding box center [188, 217] width 209 height 206
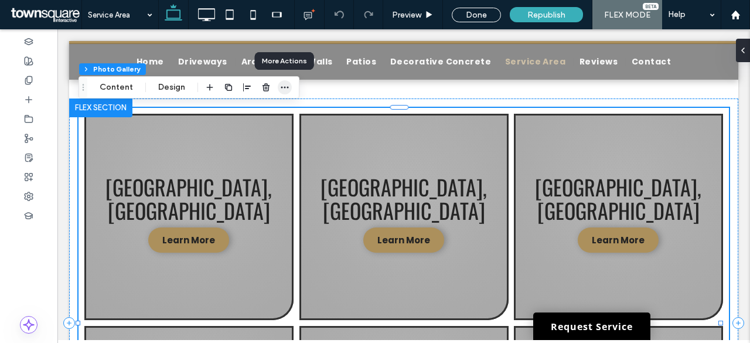
click at [288, 88] on span "button" at bounding box center [285, 87] width 14 height 14
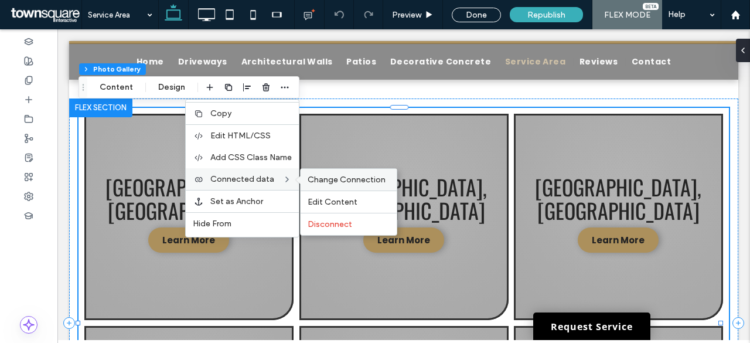
click at [326, 173] on div "Change Connection" at bounding box center [349, 180] width 96 height 22
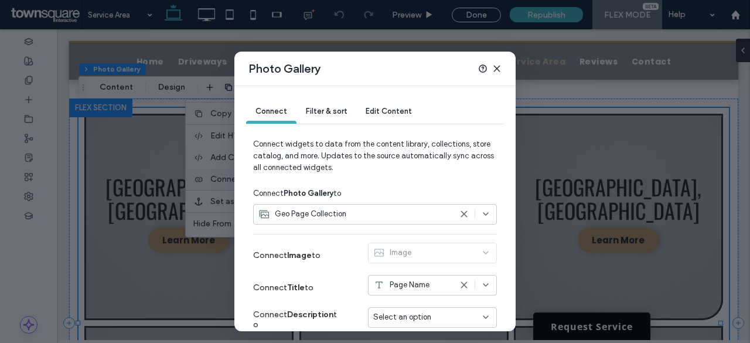
scroll to position [148, 0]
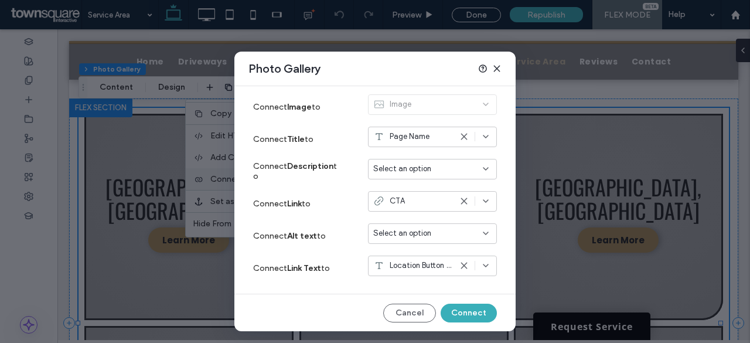
click at [410, 200] on div "CTA" at bounding box center [412, 201] width 78 height 12
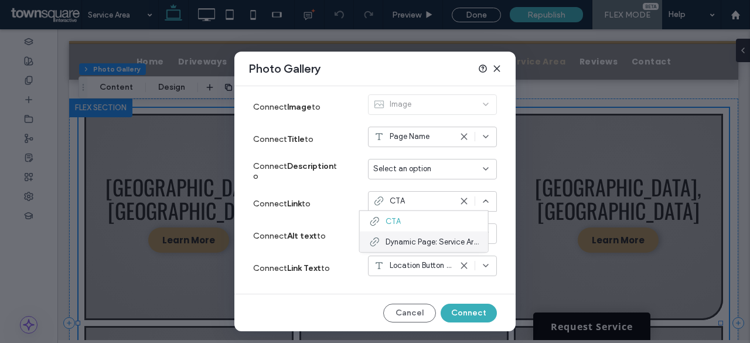
click at [401, 248] on div "Dynamic Page: Service Area" at bounding box center [424, 241] width 128 height 21
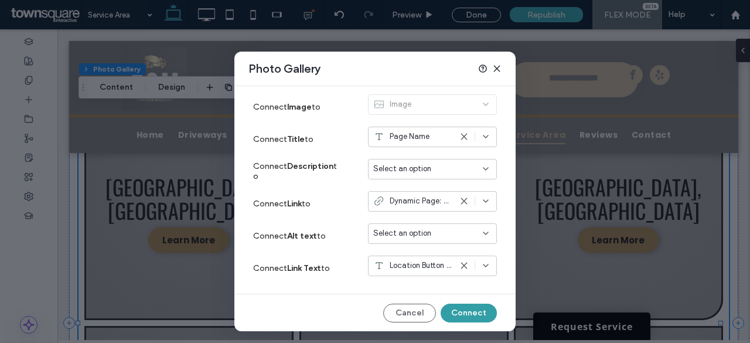
click at [455, 315] on button "Connect" at bounding box center [469, 313] width 56 height 19
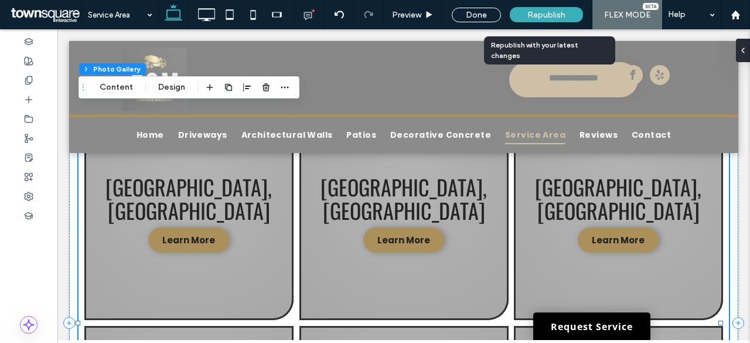
click at [547, 19] on div "Republish" at bounding box center [546, 14] width 73 height 15
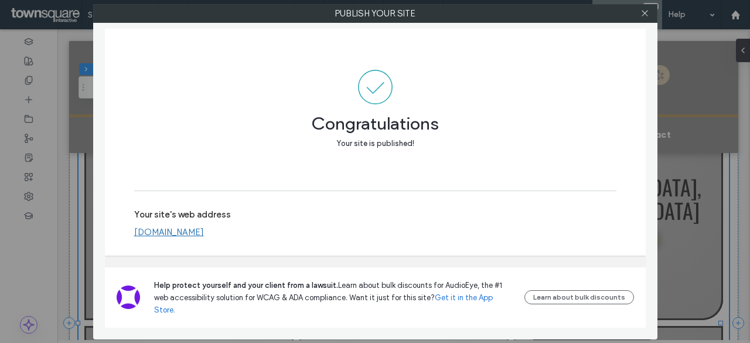
click at [190, 237] on link "www.egmconcrete.com" at bounding box center [169, 232] width 70 height 11
click at [646, 16] on icon at bounding box center [645, 13] width 9 height 9
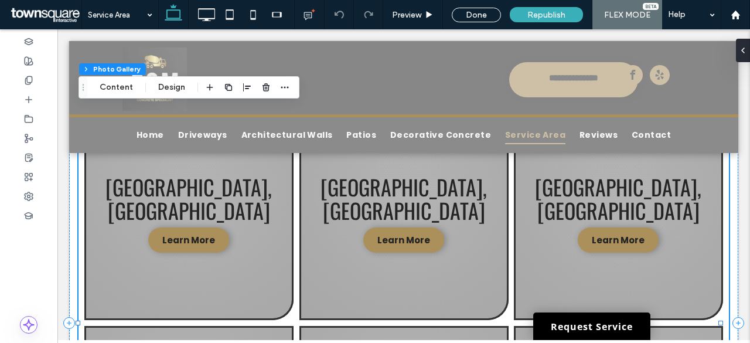
drag, startPoint x: 23, startPoint y: 19, endPoint x: 36, endPoint y: 21, distance: 13.0
click at [36, 21] on span at bounding box center [45, 14] width 73 height 23
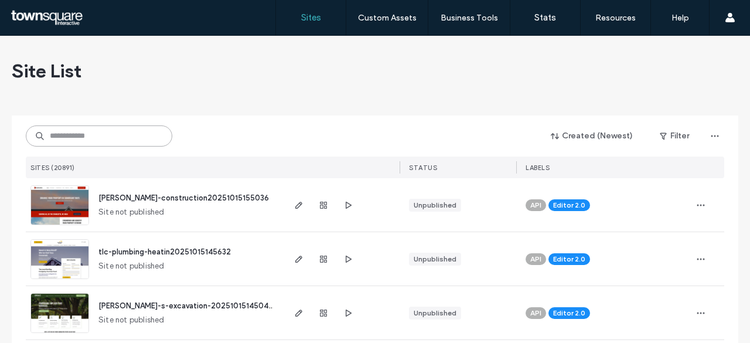
click at [121, 135] on input at bounding box center [99, 135] width 147 height 21
paste input "**********"
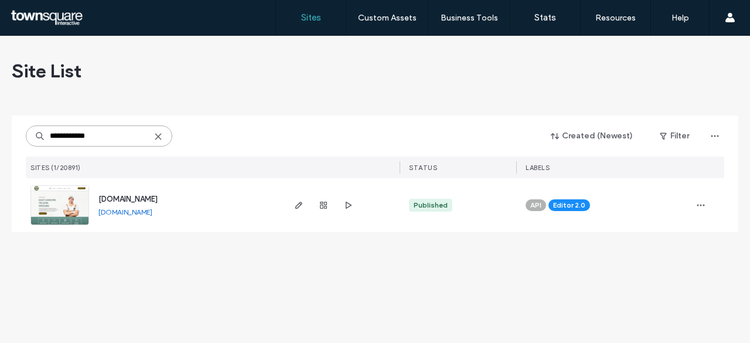
type input "**********"
click at [147, 200] on span "www.texaslawnworks.com" at bounding box center [127, 199] width 59 height 9
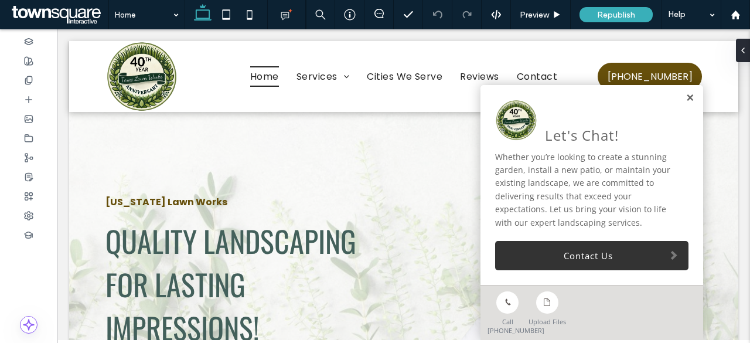
click at [686, 100] on link at bounding box center [690, 98] width 9 height 10
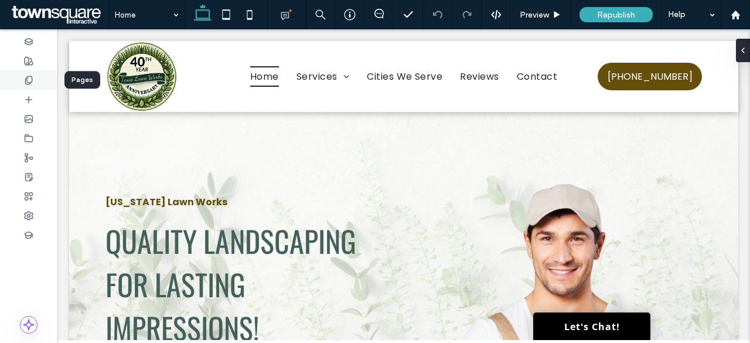
click at [12, 79] on div at bounding box center [28, 79] width 57 height 19
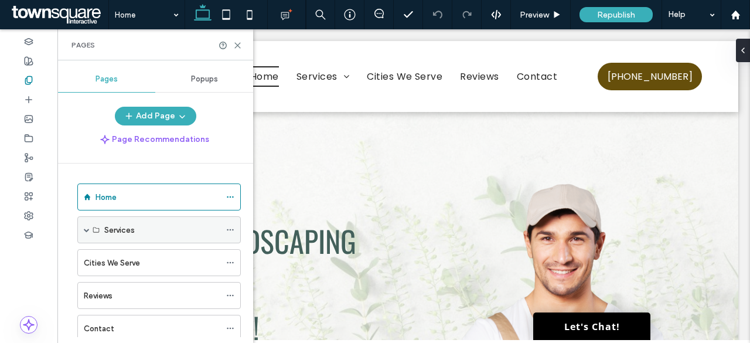
scroll to position [31, 0]
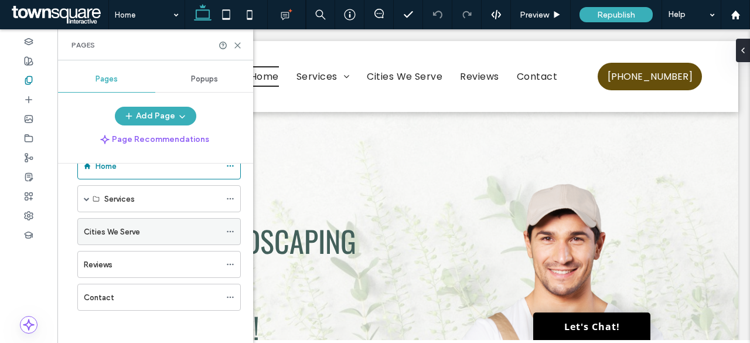
click at [130, 232] on label "Cities We Serve" at bounding box center [112, 232] width 56 height 21
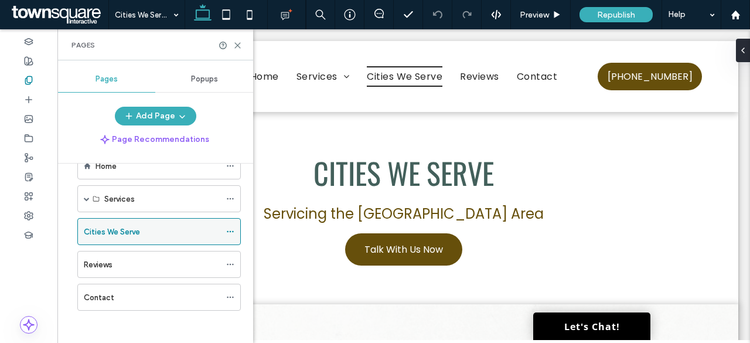
click at [231, 229] on icon at bounding box center [230, 231] width 8 height 8
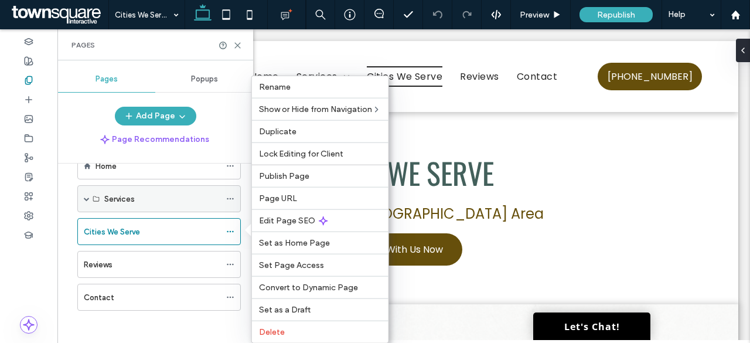
click at [87, 200] on span at bounding box center [87, 199] width 6 height 6
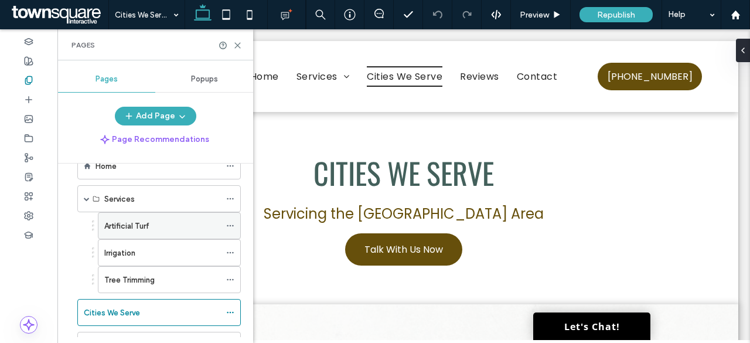
click at [230, 222] on icon at bounding box center [230, 226] width 8 height 8
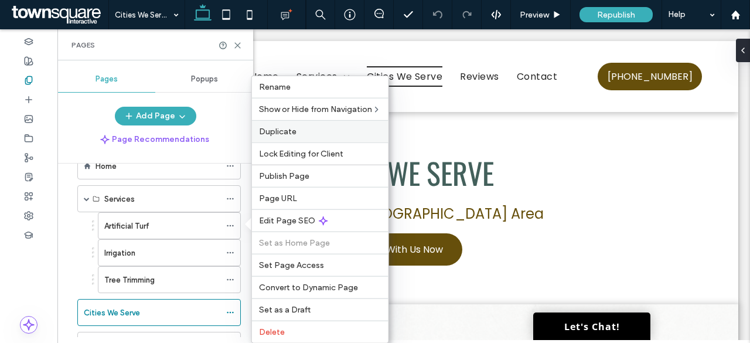
click at [287, 132] on span "Duplicate" at bounding box center [278, 132] width 38 height 10
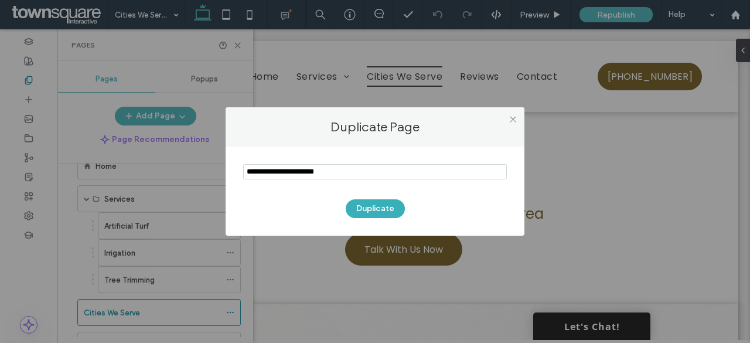
click at [334, 171] on input "notEmpty" at bounding box center [375, 171] width 264 height 15
type input "**********"
click at [367, 205] on button "Duplicate" at bounding box center [375, 208] width 59 height 19
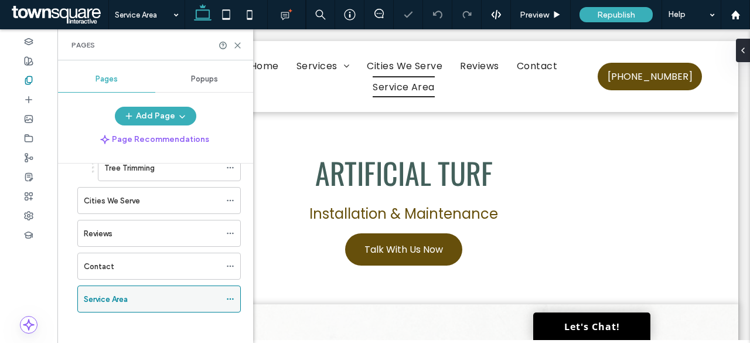
click at [234, 295] on div at bounding box center [233, 299] width 14 height 18
click at [229, 295] on icon at bounding box center [230, 299] width 8 height 8
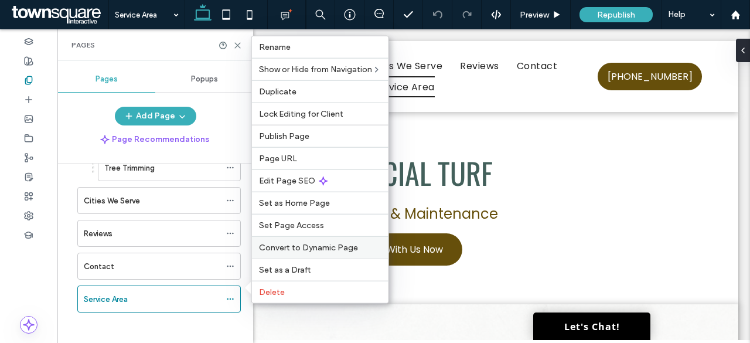
click at [331, 242] on div "Convert to Dynamic Page" at bounding box center [320, 247] width 137 height 22
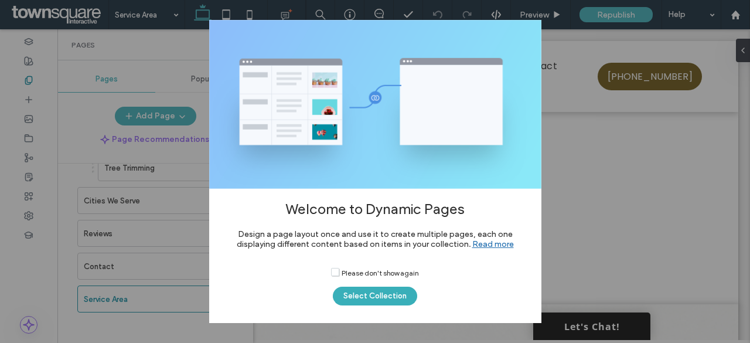
click at [546, 181] on div "Welcome to Dynamic Pages Design a page layout once and use it to create multipl…" at bounding box center [375, 171] width 750 height 343
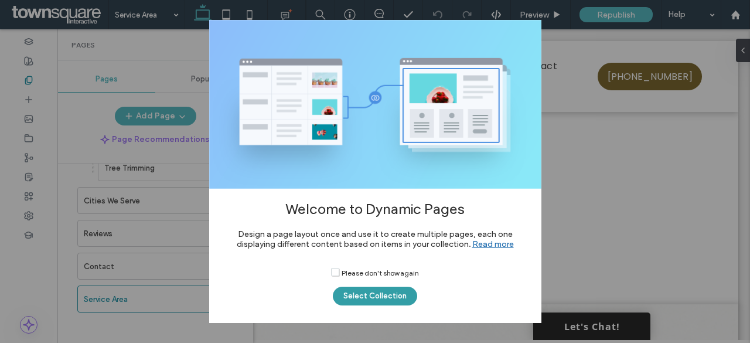
click at [387, 297] on button "Select Collection" at bounding box center [375, 296] width 84 height 19
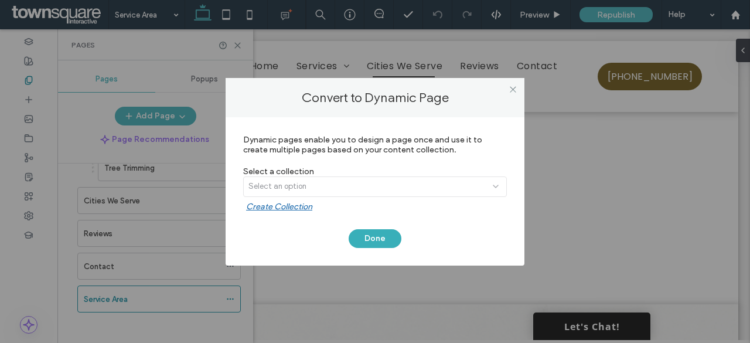
click at [356, 192] on div "Select an option" at bounding box center [375, 188] width 264 height 25
click at [358, 187] on div "Select an option" at bounding box center [375, 188] width 264 height 25
click at [509, 87] on icon at bounding box center [513, 89] width 9 height 9
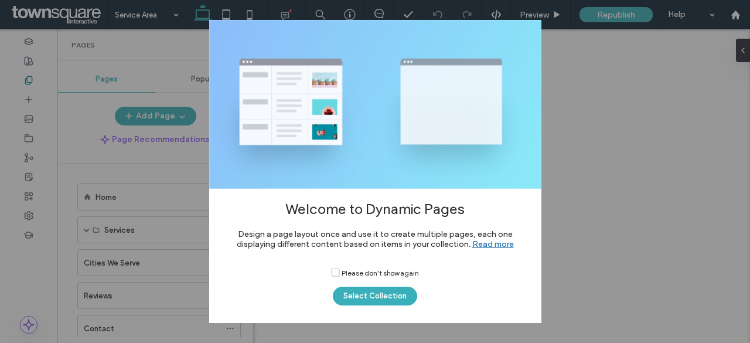
click at [387, 300] on button "Select Collection" at bounding box center [375, 296] width 84 height 19
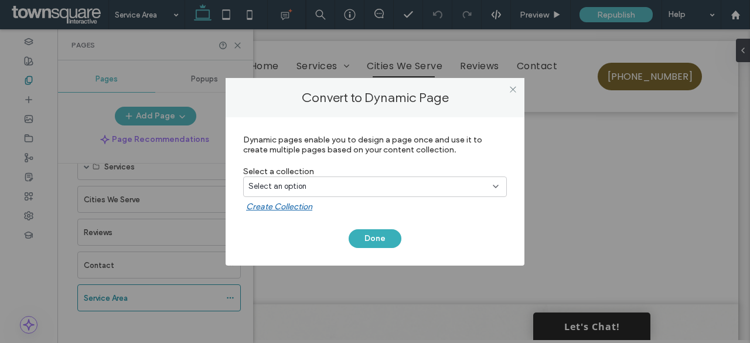
click at [370, 180] on div "Select an option" at bounding box center [375, 186] width 264 height 21
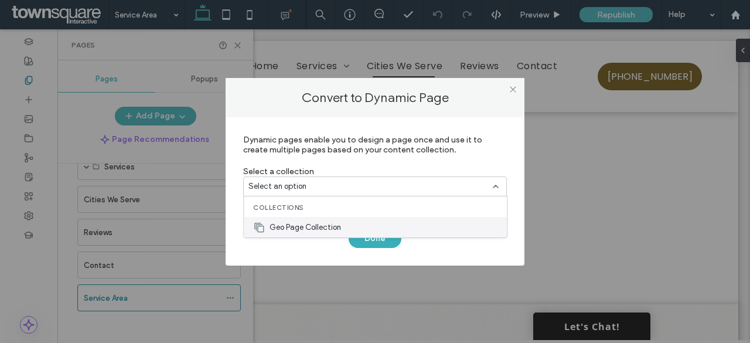
click at [294, 222] on span "Geo Page Collection" at bounding box center [305, 228] width 71 height 12
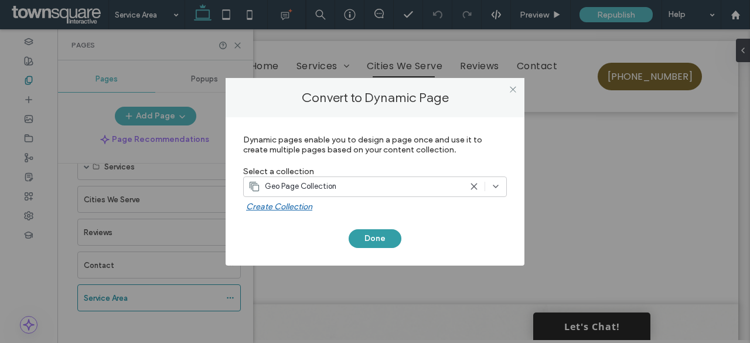
click at [364, 238] on button "Done" at bounding box center [375, 238] width 53 height 19
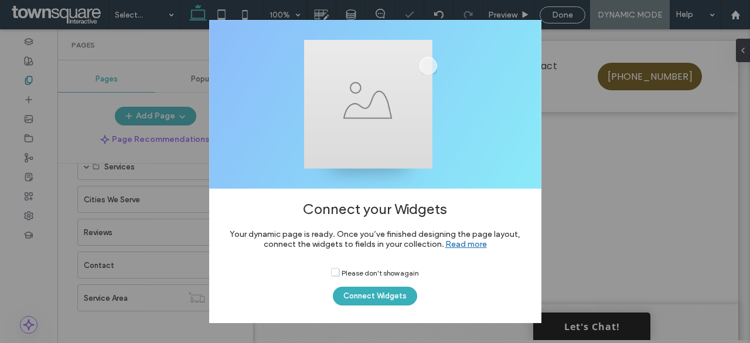
click at [380, 298] on button "Connect Widgets" at bounding box center [375, 296] width 84 height 19
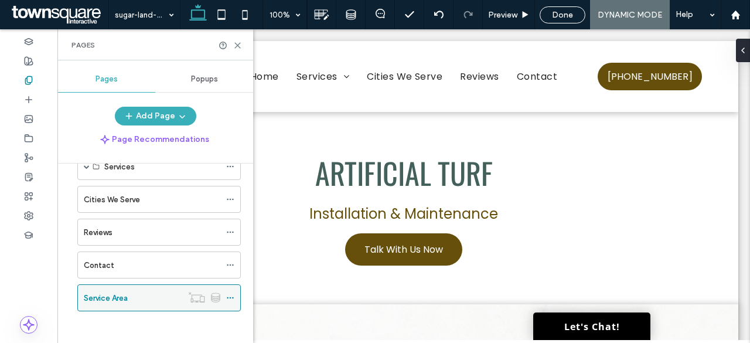
click at [230, 294] on icon at bounding box center [230, 298] width 8 height 8
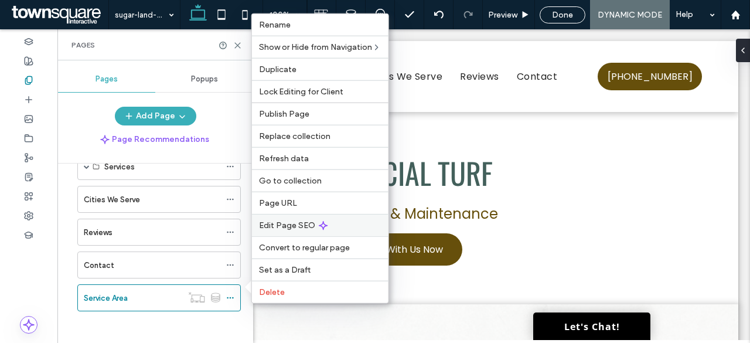
click at [292, 224] on span "Edit Page SEO" at bounding box center [287, 225] width 56 height 10
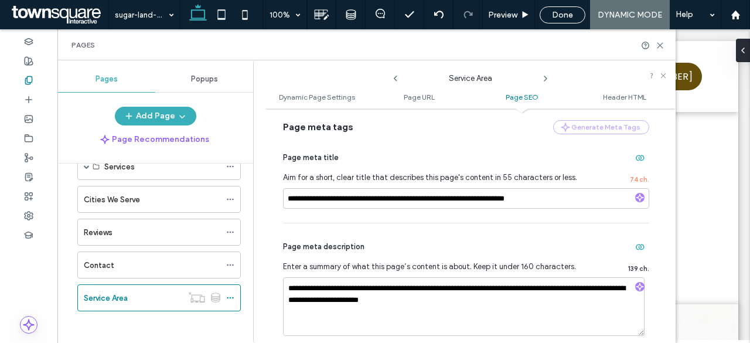
scroll to position [494, 0]
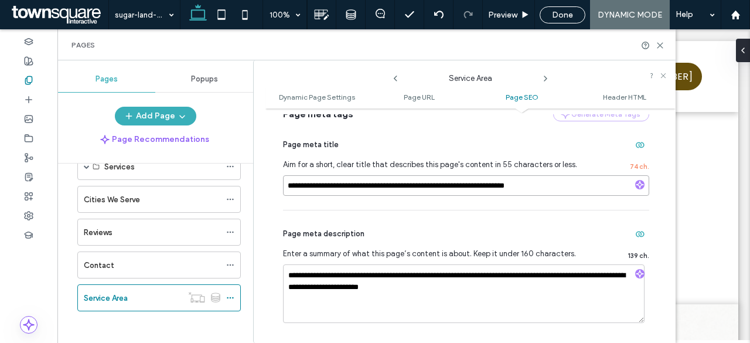
click at [353, 186] on input "**********" at bounding box center [466, 185] width 366 height 21
click at [395, 284] on textarea "**********" at bounding box center [464, 293] width 362 height 59
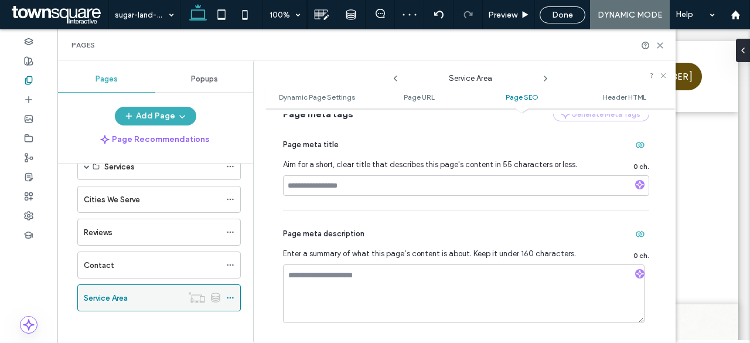
click at [134, 301] on div "Service Area" at bounding box center [133, 298] width 98 height 26
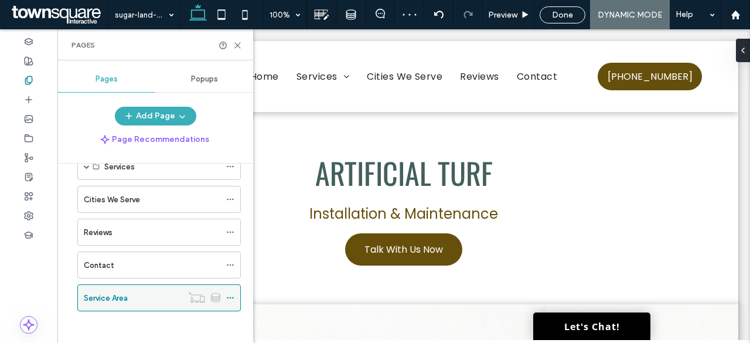
scroll to position [0, 0]
click at [241, 45] on icon at bounding box center [237, 45] width 9 height 9
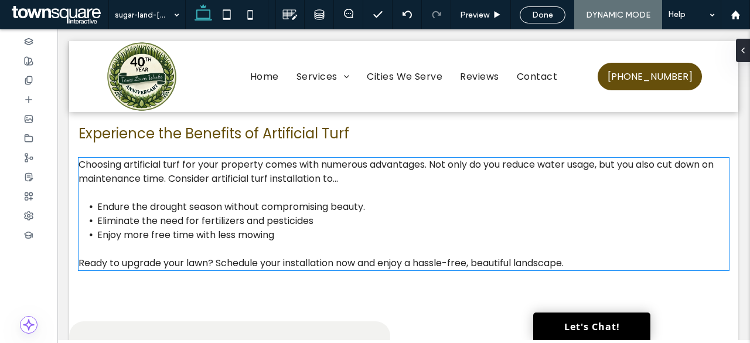
scroll to position [1352, 0]
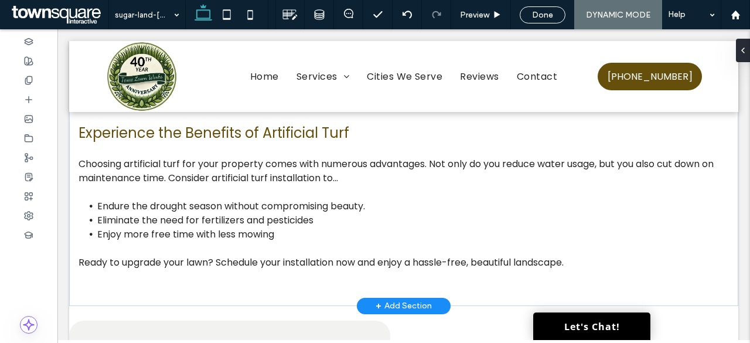
click at [394, 299] on div "+ Add Section" at bounding box center [404, 305] width 56 height 13
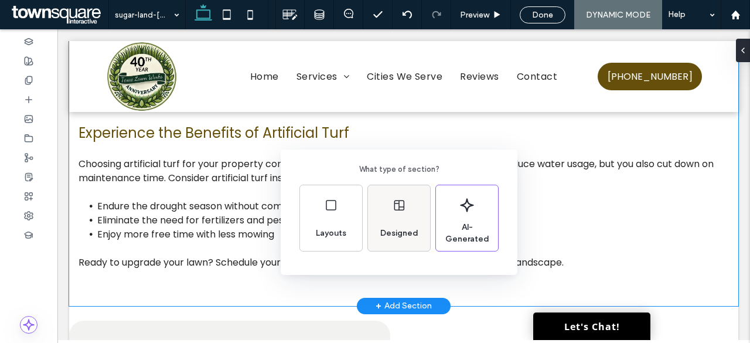
click at [383, 199] on div "Designed" at bounding box center [399, 218] width 62 height 66
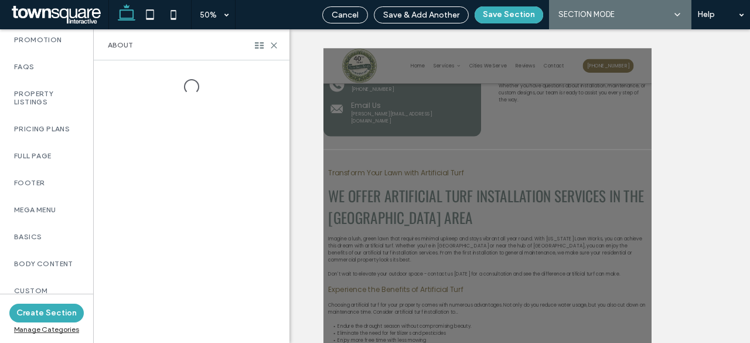
scroll to position [889, 0]
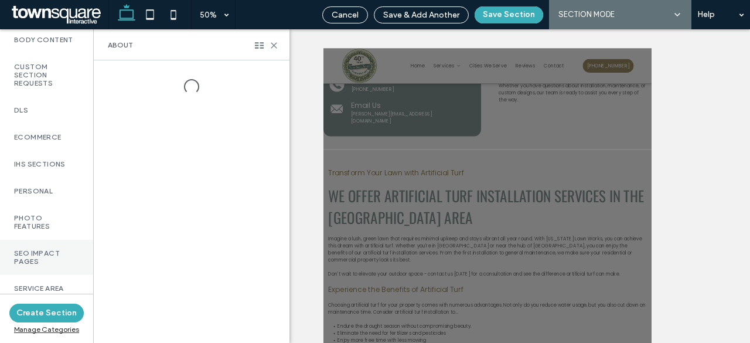
click at [49, 265] on div "SEO Impact Pages" at bounding box center [46, 257] width 93 height 35
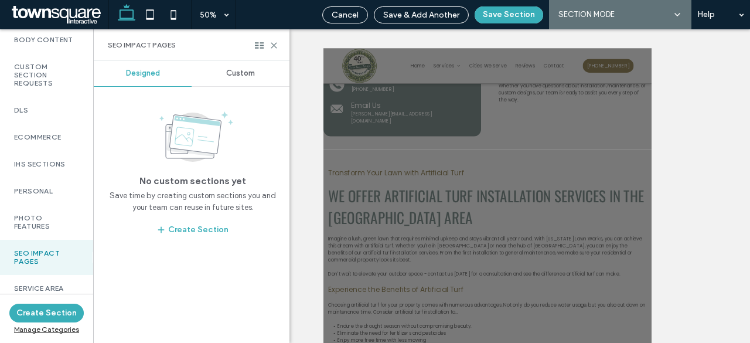
click at [237, 65] on div "Custom" at bounding box center [241, 73] width 98 height 26
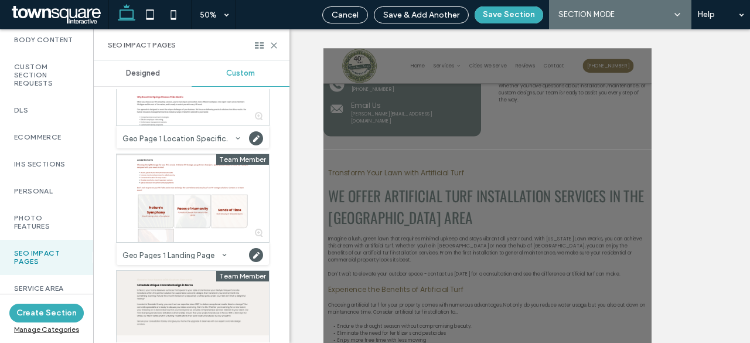
scroll to position [447, 0]
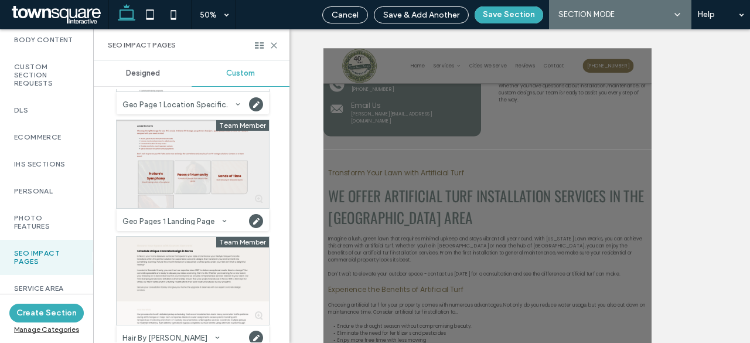
click at [185, 162] on div at bounding box center [193, 164] width 152 height 88
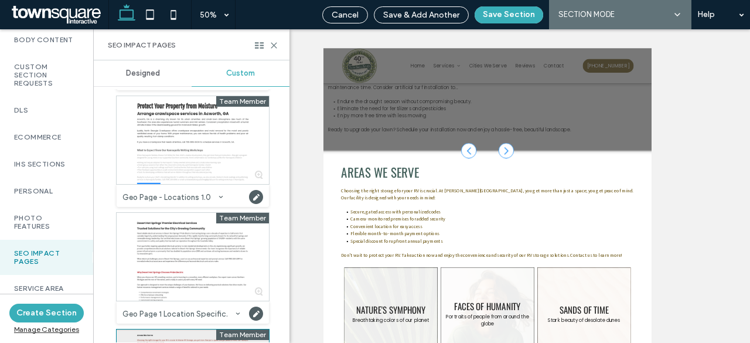
scroll to position [239, 0]
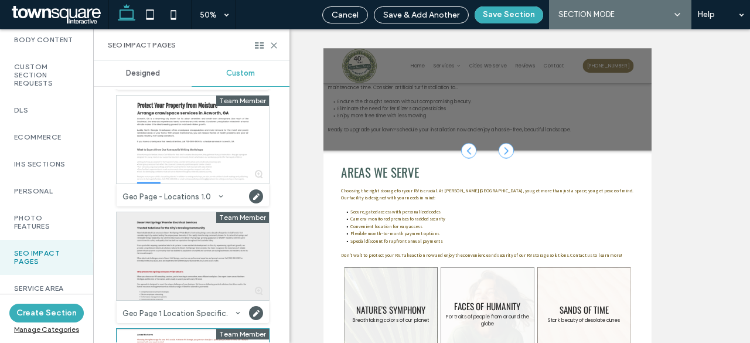
click at [182, 237] on div at bounding box center [193, 256] width 152 height 88
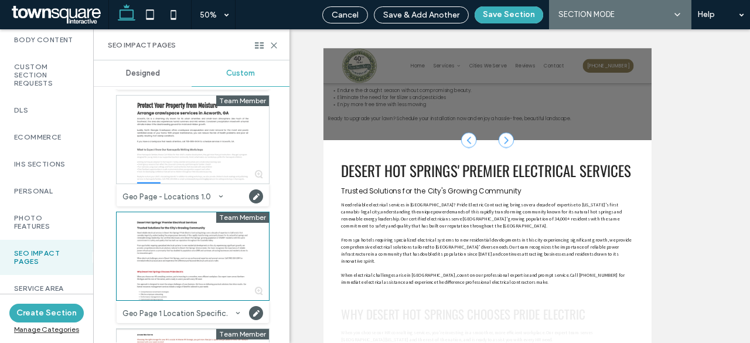
scroll to position [1439, 0]
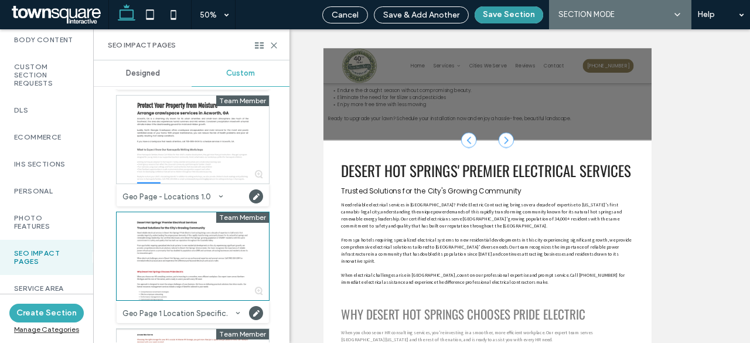
click at [535, 15] on button "Save Section" at bounding box center [509, 14] width 69 height 17
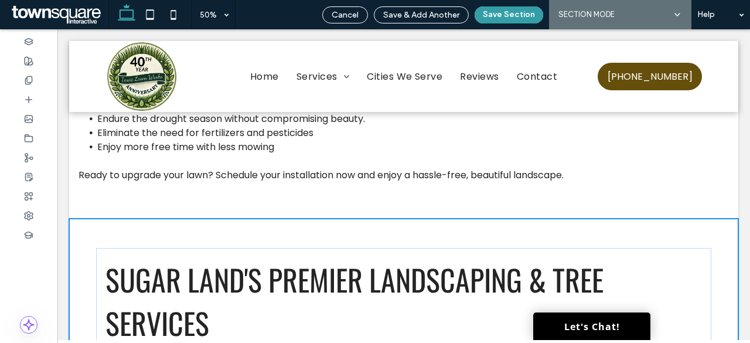
scroll to position [1456, 0]
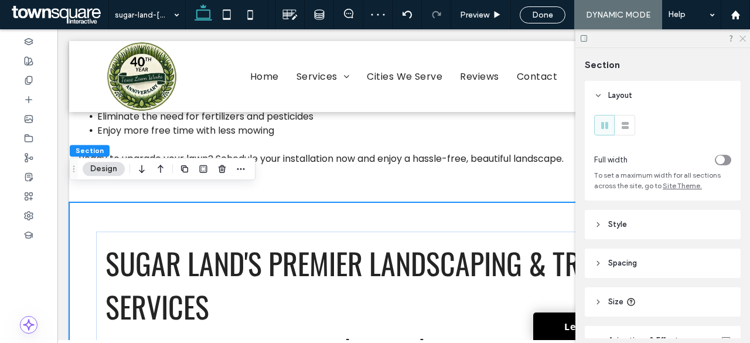
click at [743, 38] on use at bounding box center [743, 39] width 6 height 6
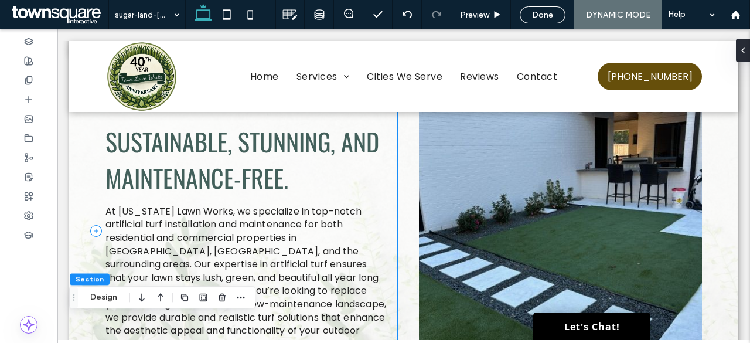
scroll to position [0, 0]
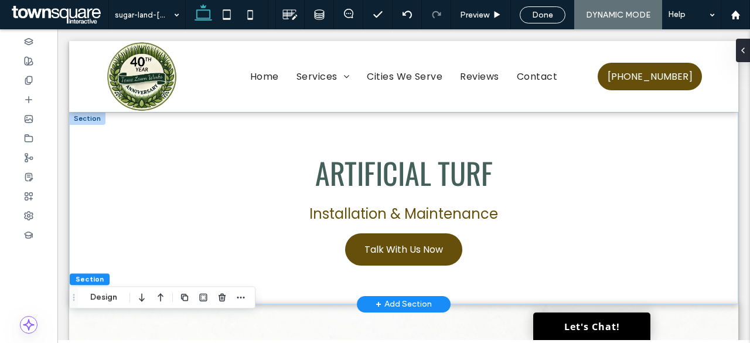
click at [87, 118] on div at bounding box center [87, 118] width 36 height 13
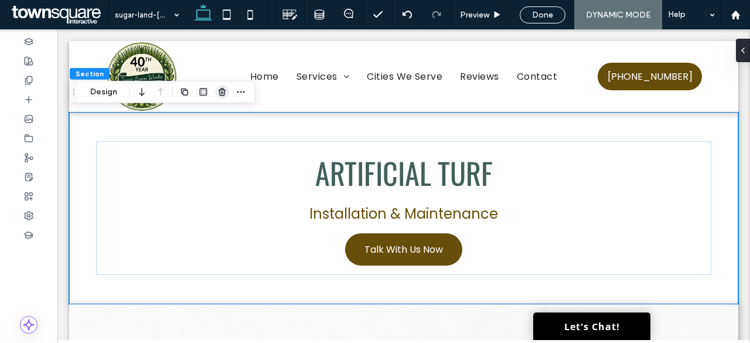
click at [223, 94] on use "button" at bounding box center [222, 92] width 7 height 8
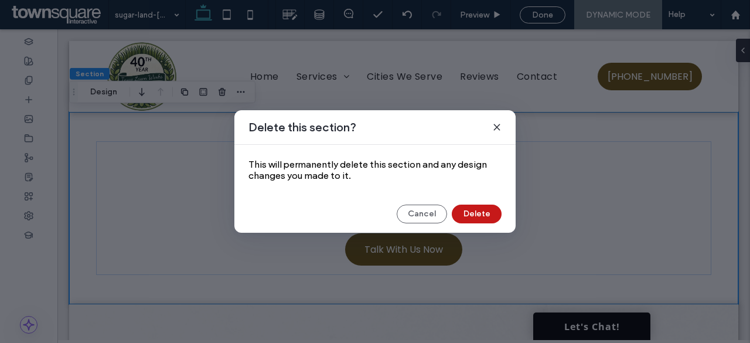
click at [487, 213] on button "Delete" at bounding box center [477, 214] width 50 height 19
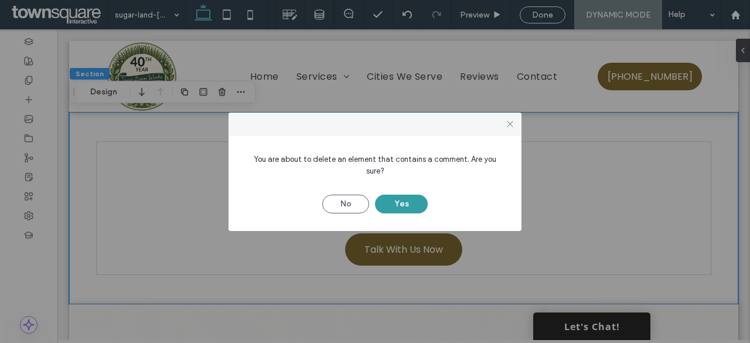
click at [394, 195] on button "Yes" at bounding box center [401, 204] width 53 height 19
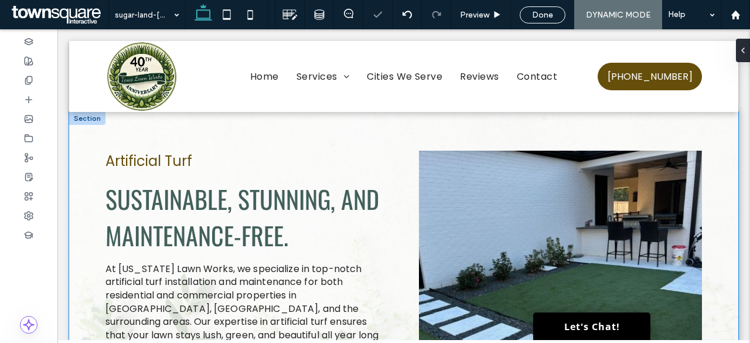
click at [82, 125] on div "Artificial Turf Sustainable, Stunning, and Maintenance-Free. At Texas Lawn Work…" at bounding box center [403, 288] width 669 height 353
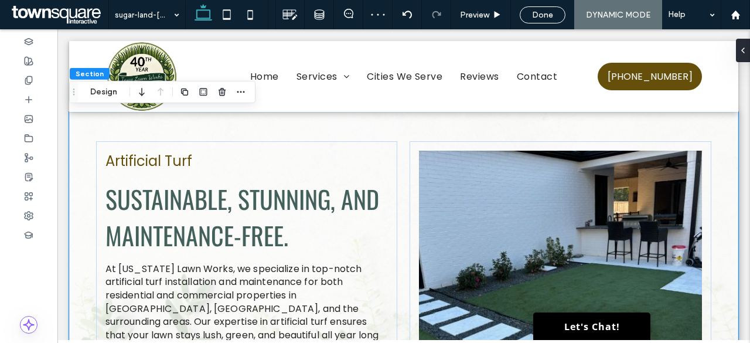
click at [83, 122] on div "Artificial Turf Sustainable, Stunning, and Maintenance-Free. At Texas Lawn Work…" at bounding box center [403, 288] width 669 height 353
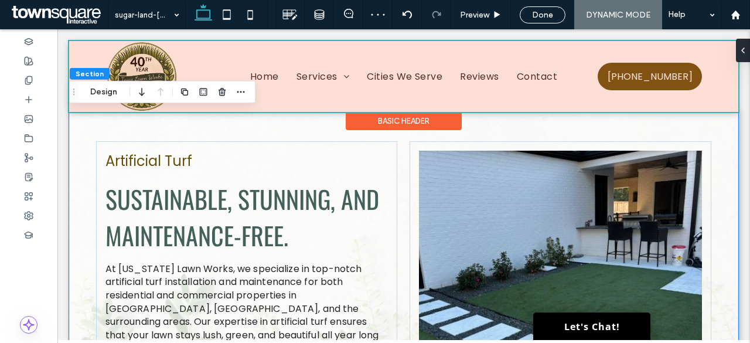
click at [274, 110] on div at bounding box center [403, 76] width 669 height 71
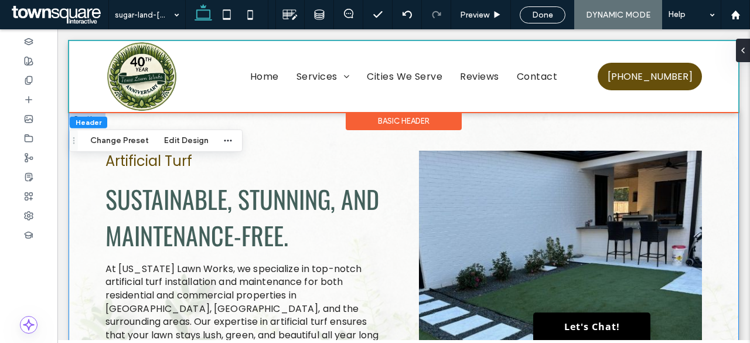
click at [94, 187] on div "Artificial Turf Sustainable, Stunning, and Maintenance-Free. At Texas Lawn Work…" at bounding box center [403, 288] width 669 height 353
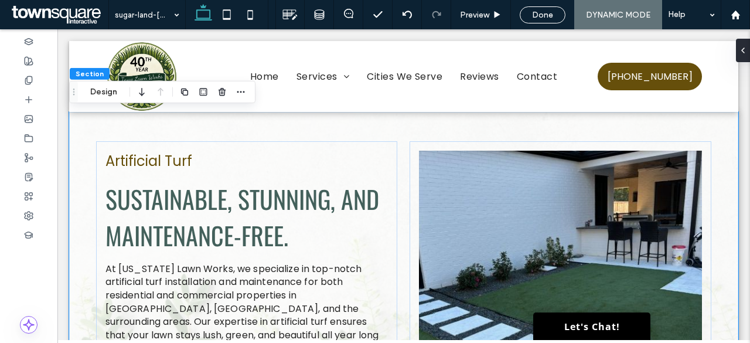
click at [84, 129] on div "Artificial Turf Sustainable, Stunning, and Maintenance-Free. At Texas Lawn Work…" at bounding box center [403, 288] width 669 height 353
click at [239, 91] on icon "button" at bounding box center [240, 91] width 9 height 9
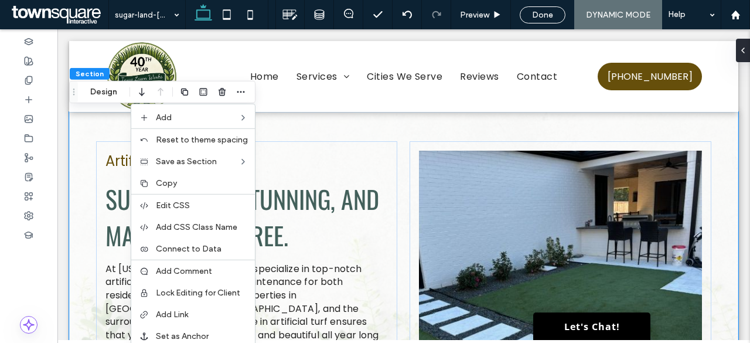
click at [331, 135] on div "Artificial Turf Sustainable, Stunning, and Maintenance-Free. At Texas Lawn Work…" at bounding box center [403, 288] width 669 height 353
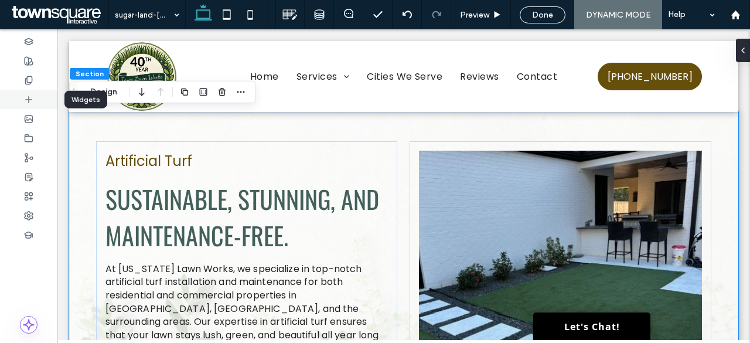
click at [56, 102] on div at bounding box center [28, 99] width 57 height 19
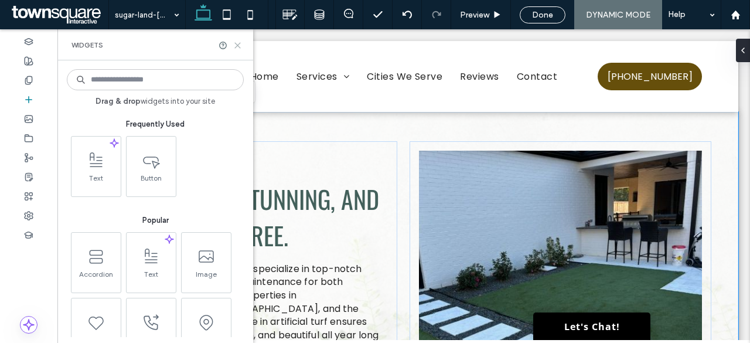
click at [239, 48] on icon at bounding box center [237, 45] width 9 height 9
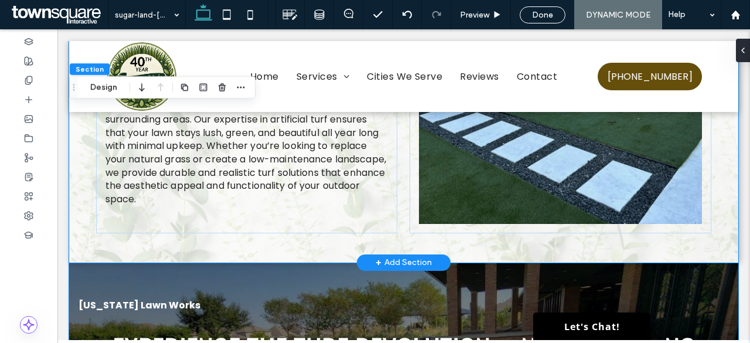
scroll to position [279, 0]
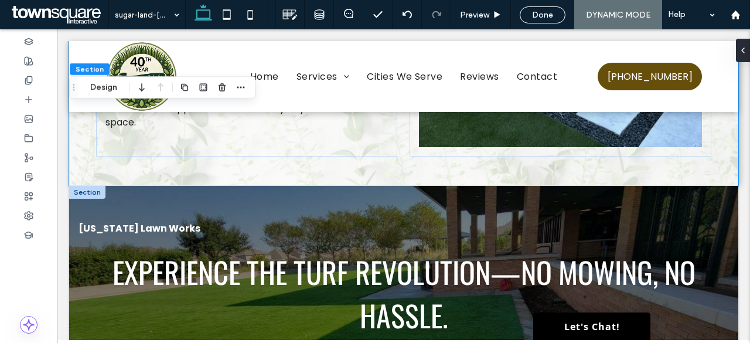
click at [94, 193] on div at bounding box center [87, 192] width 36 height 13
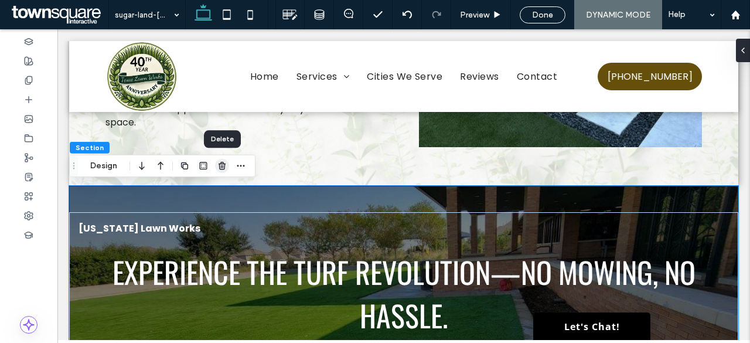
click at [216, 159] on span "button" at bounding box center [222, 166] width 14 height 14
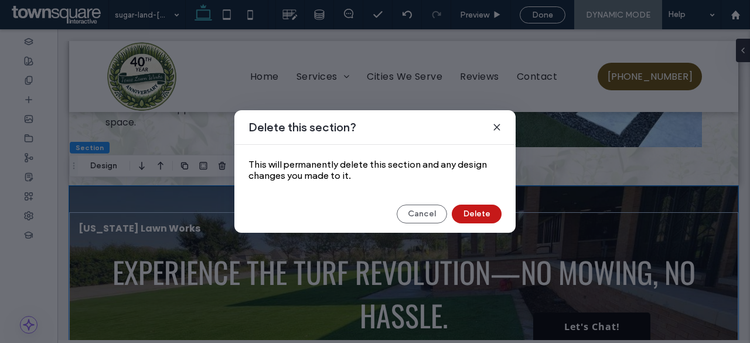
click at [465, 211] on button "Delete" at bounding box center [477, 214] width 50 height 19
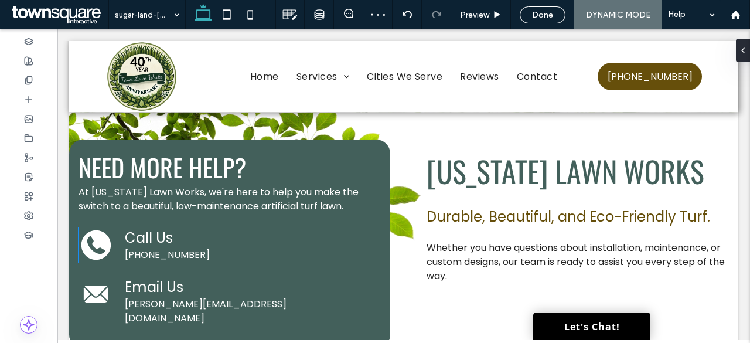
scroll to position [318, 0]
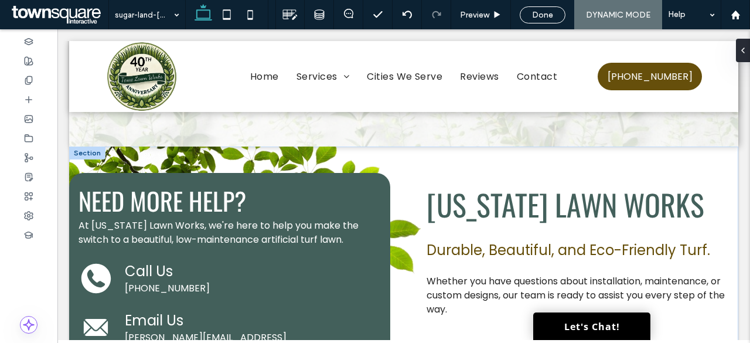
click at [94, 152] on div at bounding box center [87, 153] width 36 height 13
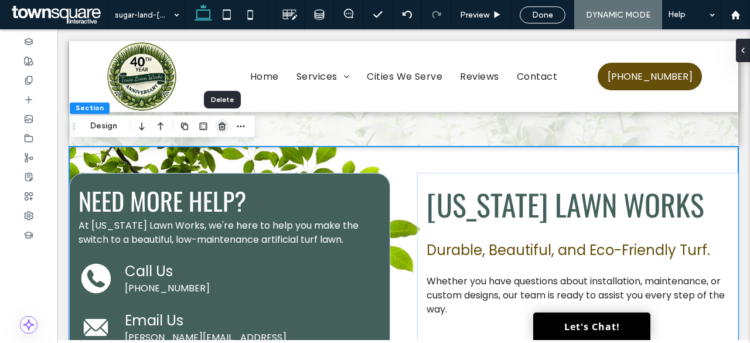
click at [220, 129] on icon "button" at bounding box center [221, 125] width 9 height 9
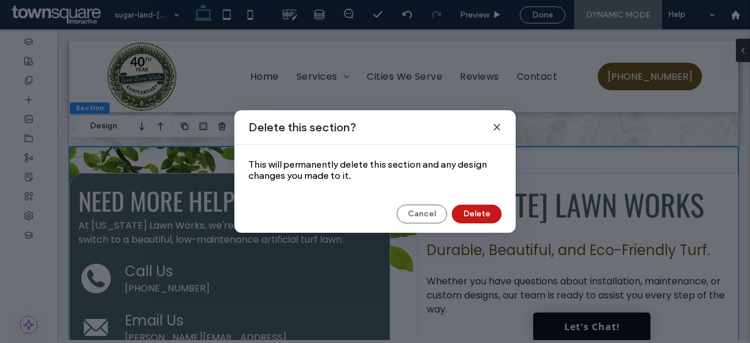
click at [493, 215] on button "Delete" at bounding box center [477, 214] width 50 height 19
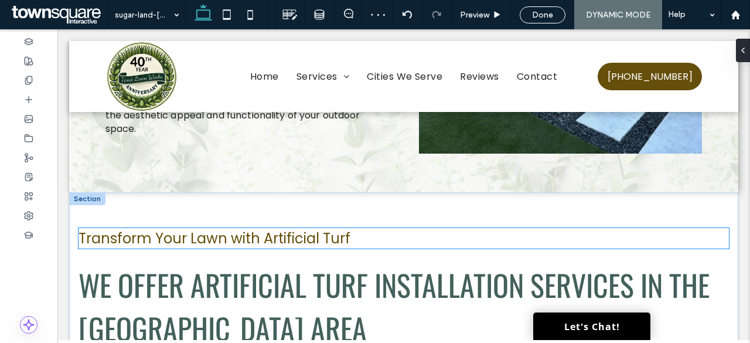
scroll to position [270, 0]
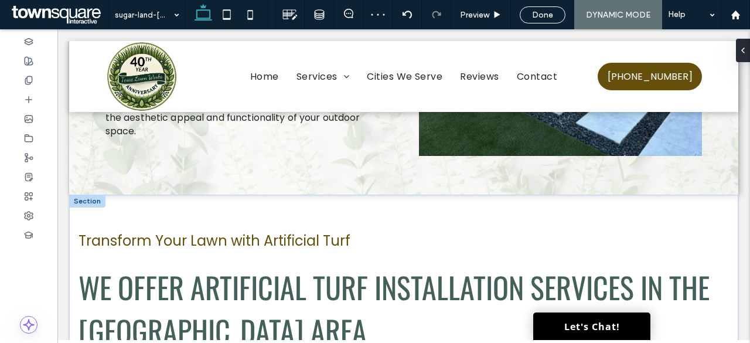
click at [83, 199] on div at bounding box center [87, 201] width 36 height 13
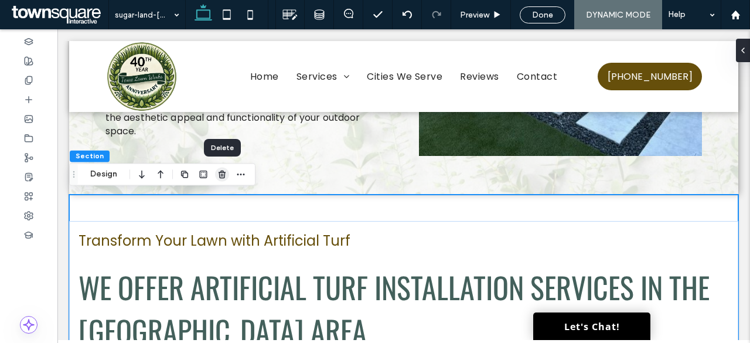
click at [221, 179] on span "button" at bounding box center [222, 174] width 14 height 14
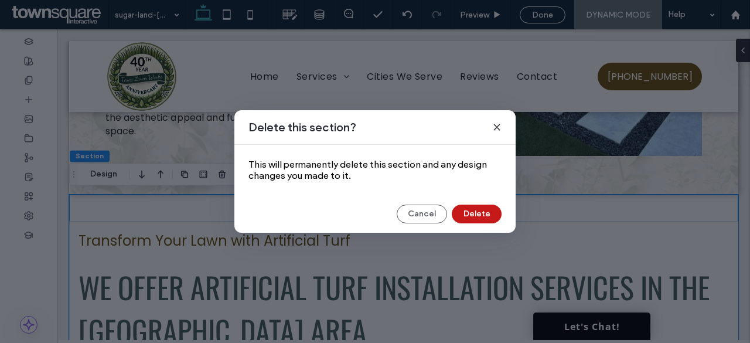
click at [485, 213] on button "Delete" at bounding box center [477, 214] width 50 height 19
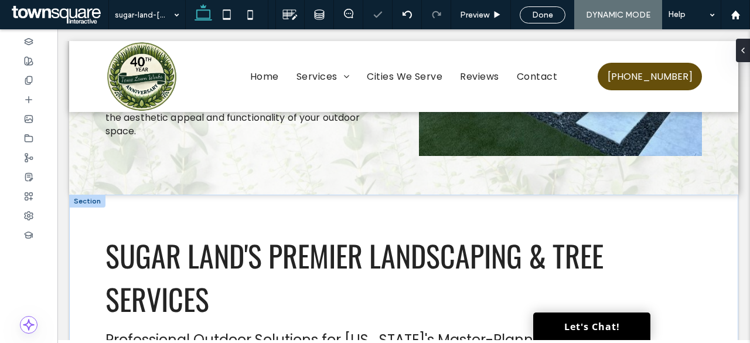
click at [88, 202] on div at bounding box center [87, 201] width 36 height 13
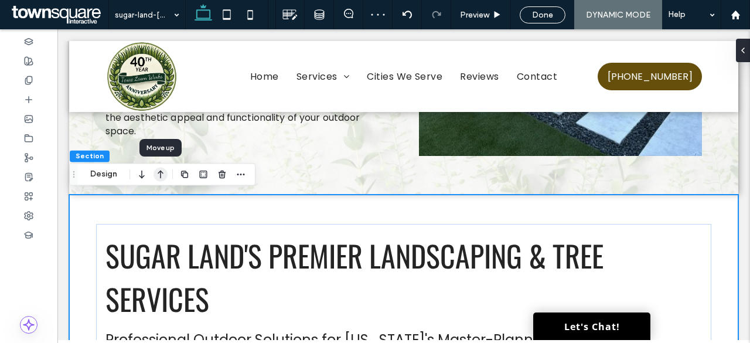
click at [161, 173] on icon "button" at bounding box center [161, 173] width 14 height 21
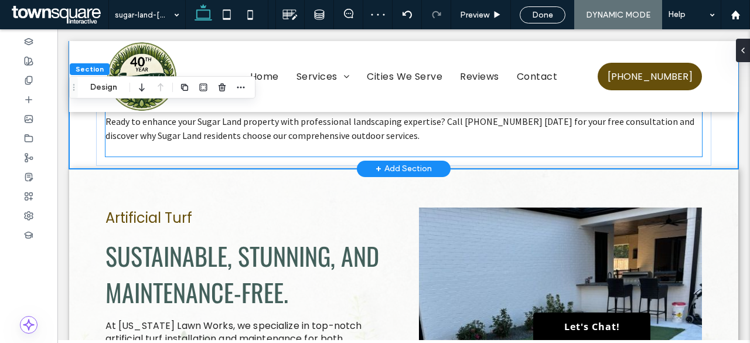
scroll to position [306, 0]
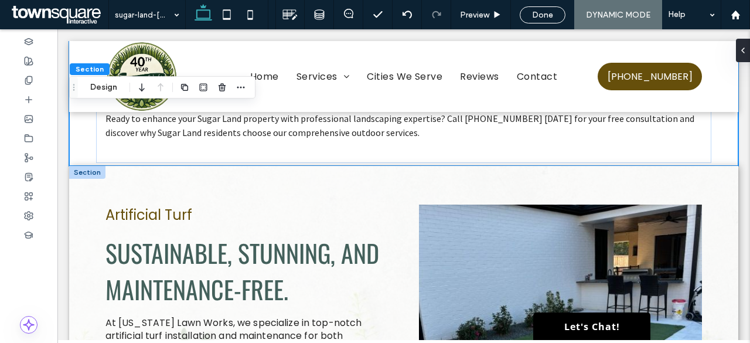
click at [87, 166] on div at bounding box center [87, 172] width 36 height 13
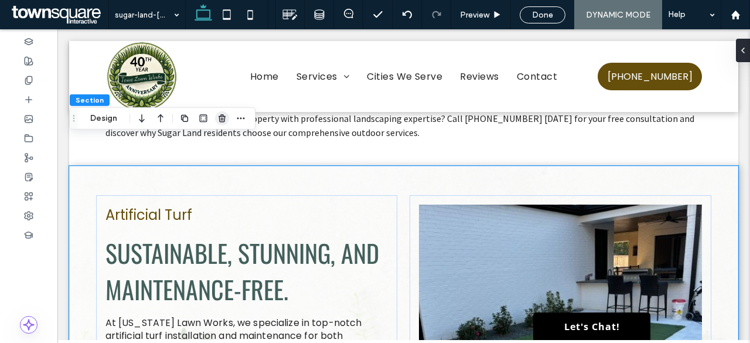
click at [219, 119] on icon "button" at bounding box center [221, 118] width 9 height 9
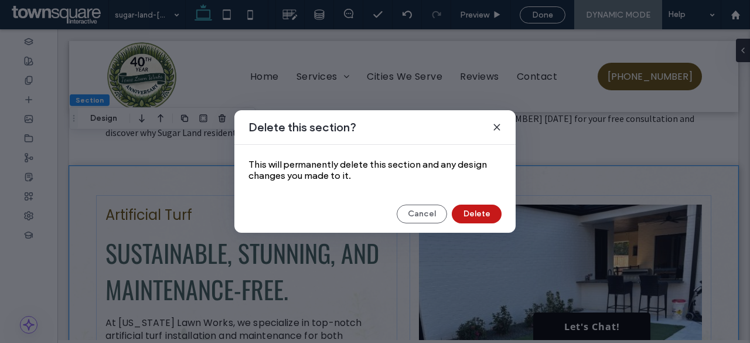
click at [475, 217] on button "Delete" at bounding box center [477, 214] width 50 height 19
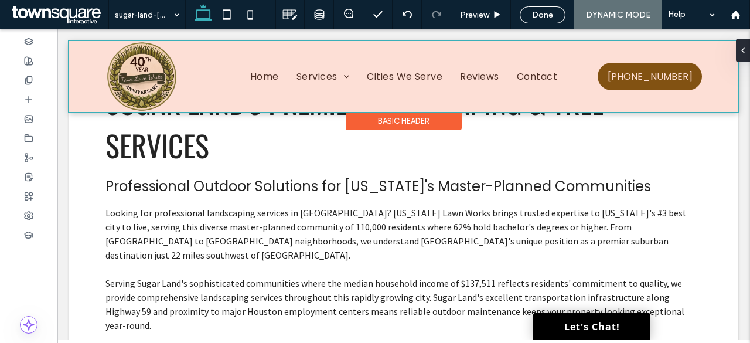
scroll to position [31, 0]
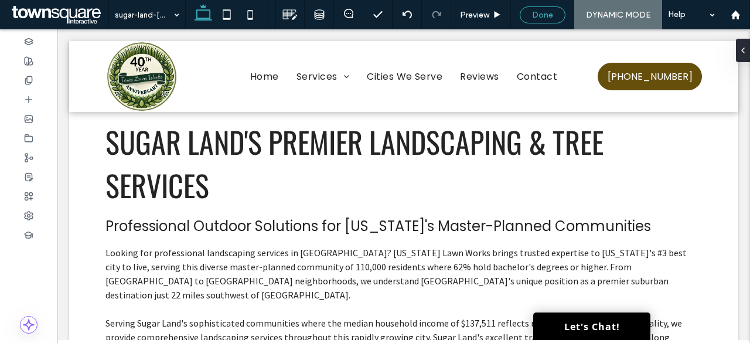
click at [541, 15] on span "Done" at bounding box center [542, 15] width 21 height 10
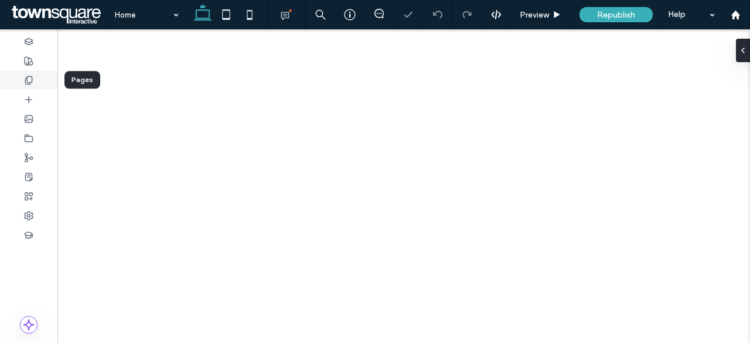
click at [42, 84] on div at bounding box center [28, 79] width 57 height 19
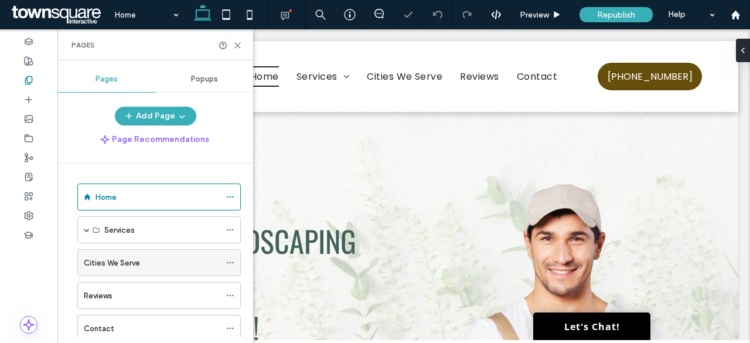
scroll to position [63, 0]
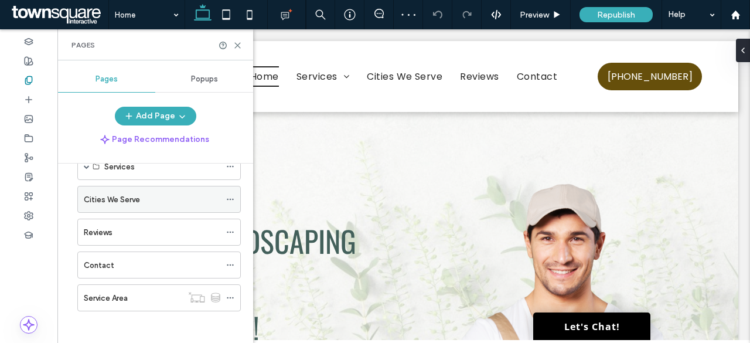
click at [143, 190] on div "Cities We Serve" at bounding box center [152, 199] width 137 height 26
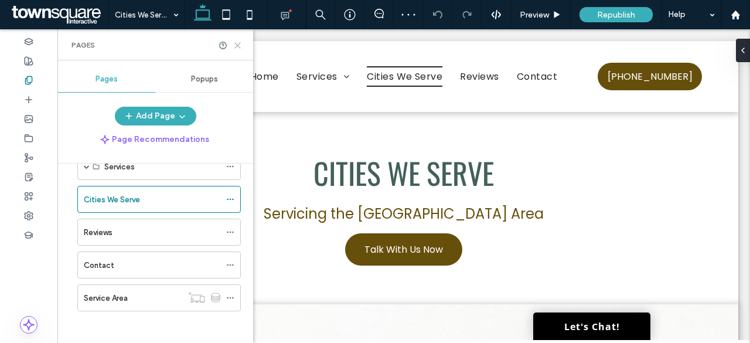
click at [238, 49] on icon at bounding box center [237, 45] width 9 height 9
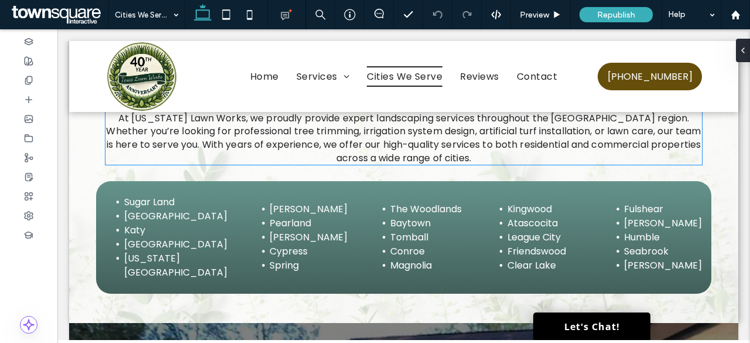
scroll to position [308, 0]
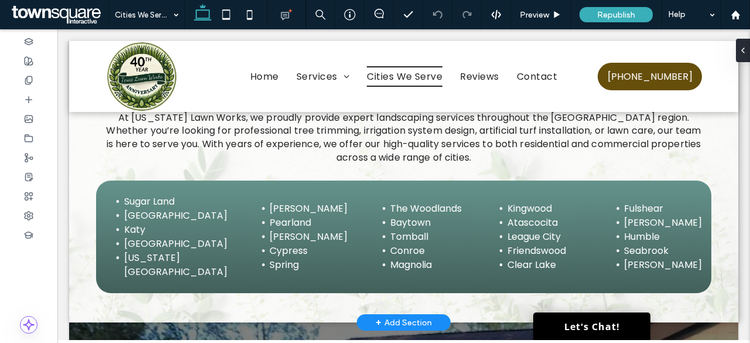
click at [411, 324] on div "+ Add Section" at bounding box center [404, 322] width 56 height 13
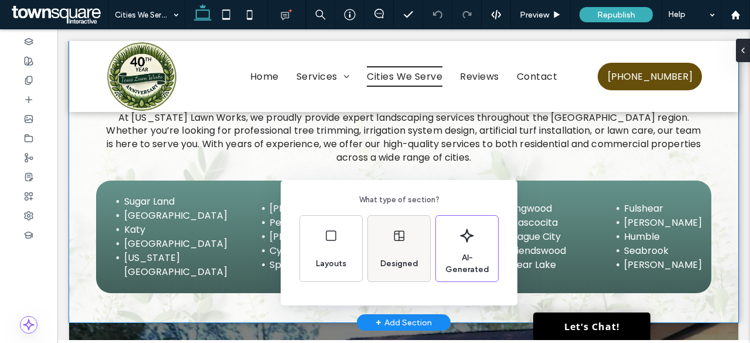
click at [402, 246] on div "Designed" at bounding box center [399, 249] width 62 height 66
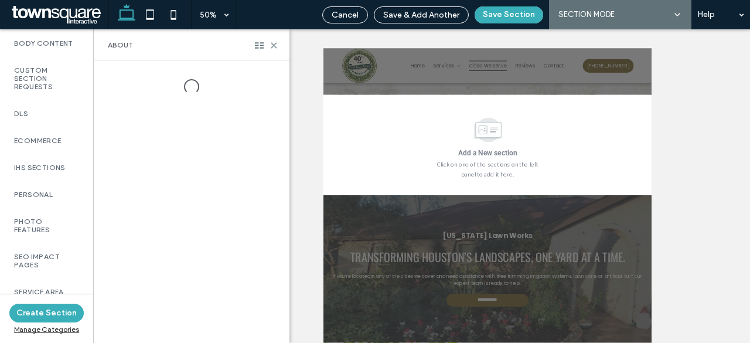
scroll to position [889, 0]
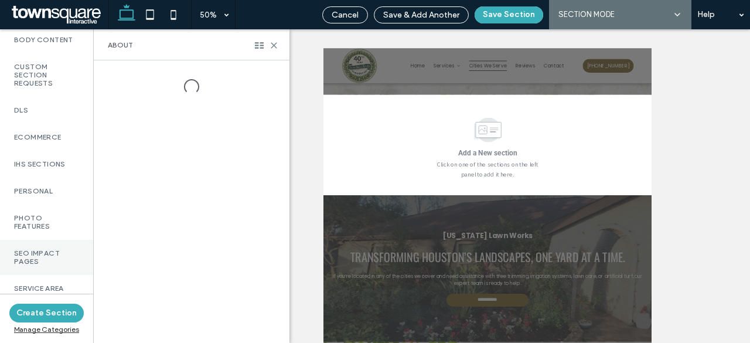
click at [56, 249] on label "SEO Impact Pages" at bounding box center [46, 257] width 65 height 16
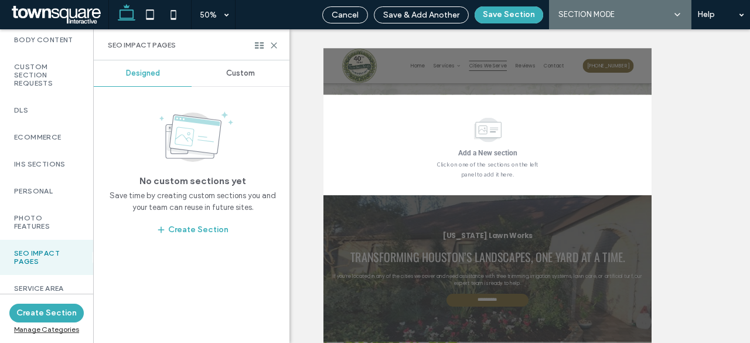
click at [240, 74] on span "Custom" at bounding box center [240, 73] width 29 height 9
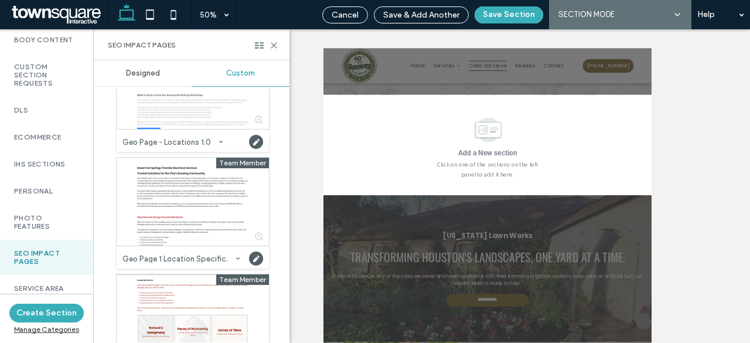
scroll to position [459, 0]
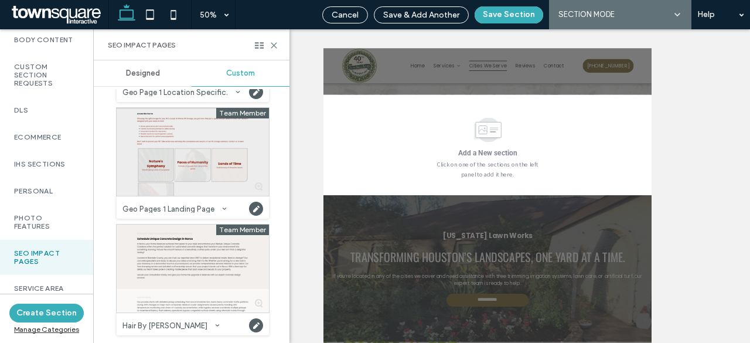
click at [192, 169] on div at bounding box center [193, 152] width 152 height 88
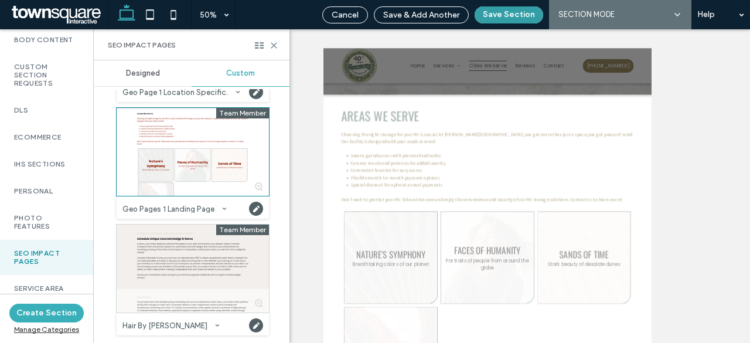
click at [496, 18] on button "Save Section" at bounding box center [509, 14] width 69 height 17
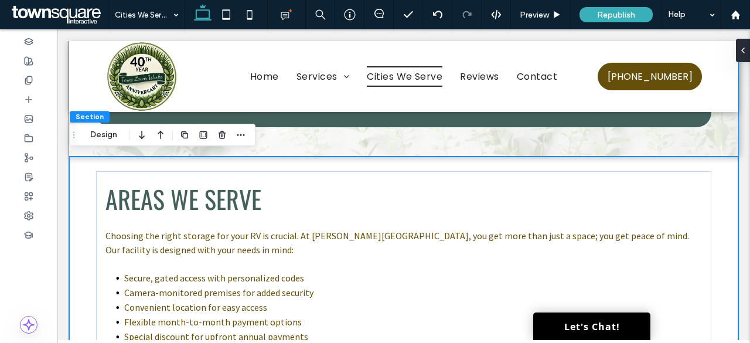
scroll to position [476, 0]
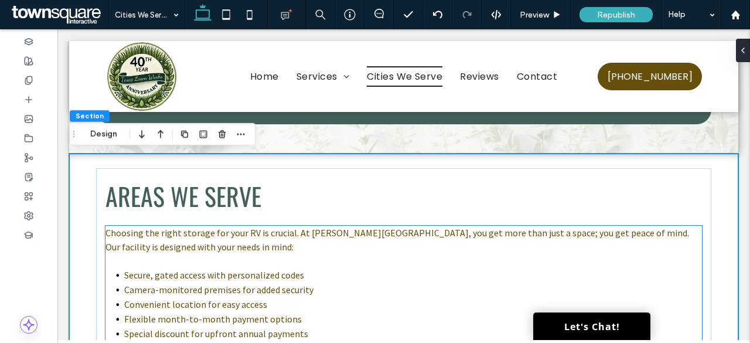
click at [273, 241] on p "Choosing the right storage for your RV is crucial. At Warner RV Storage, you ge…" at bounding box center [403, 240] width 597 height 28
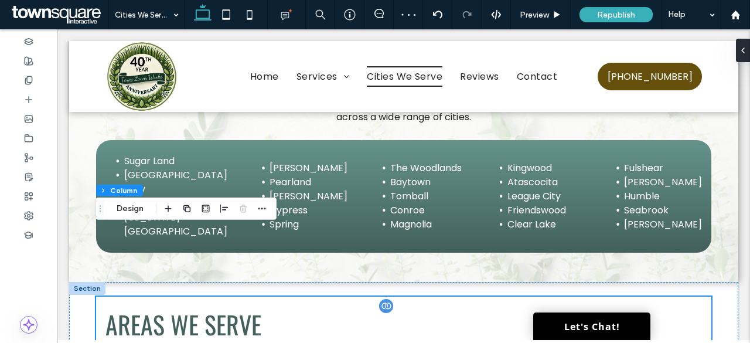
scroll to position [429, 0]
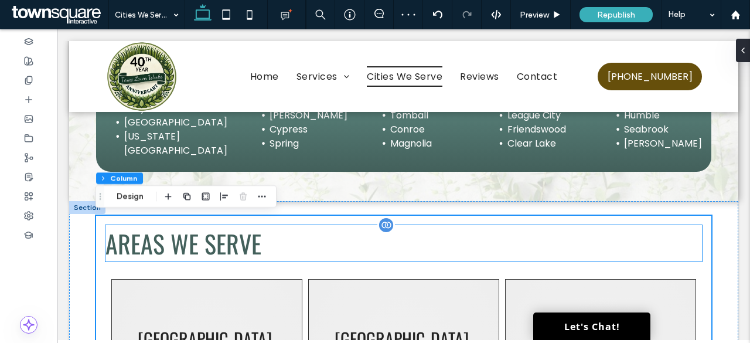
click at [312, 238] on h3 "Areas We Serve" at bounding box center [403, 243] width 597 height 36
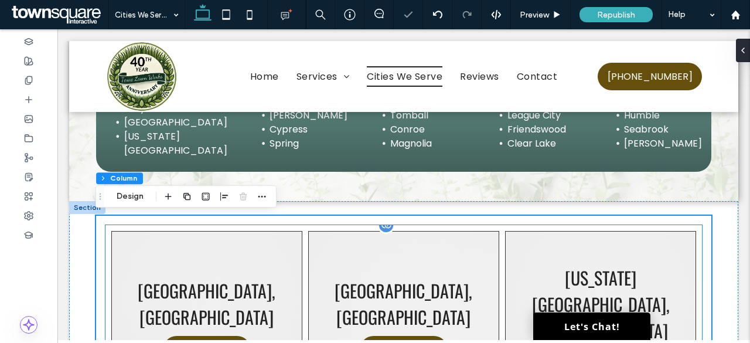
click at [490, 270] on link at bounding box center [403, 323] width 191 height 185
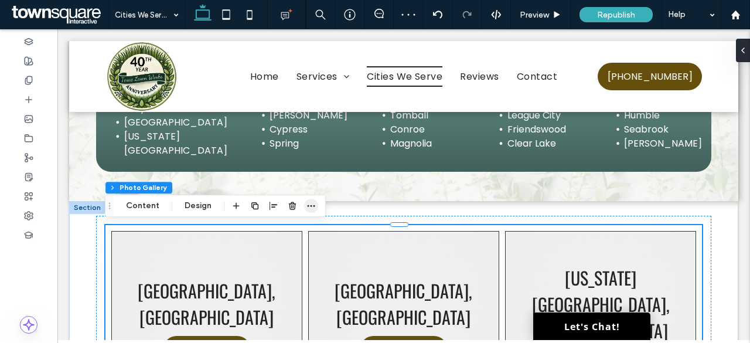
click at [304, 201] on span "button" at bounding box center [311, 206] width 14 height 14
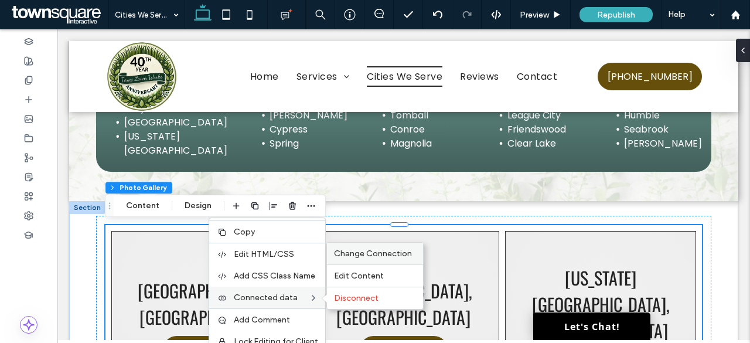
click at [363, 249] on span "Change Connection" at bounding box center [373, 253] width 78 height 10
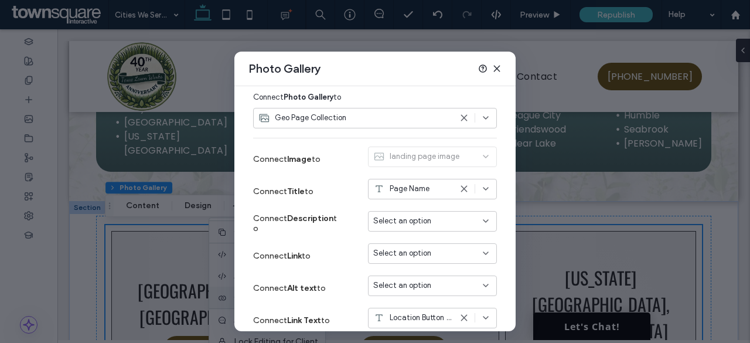
scroll to position [148, 0]
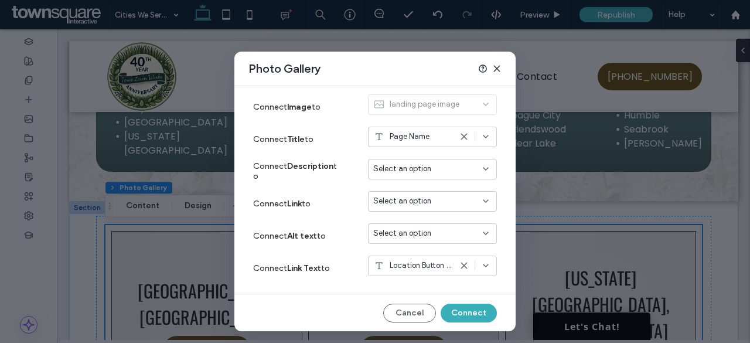
click at [416, 204] on span "Select an option" at bounding box center [402, 201] width 58 height 12
click at [409, 244] on span "Dynamic Page: Service Area" at bounding box center [432, 242] width 93 height 12
click at [472, 308] on button "Connect" at bounding box center [469, 313] width 56 height 19
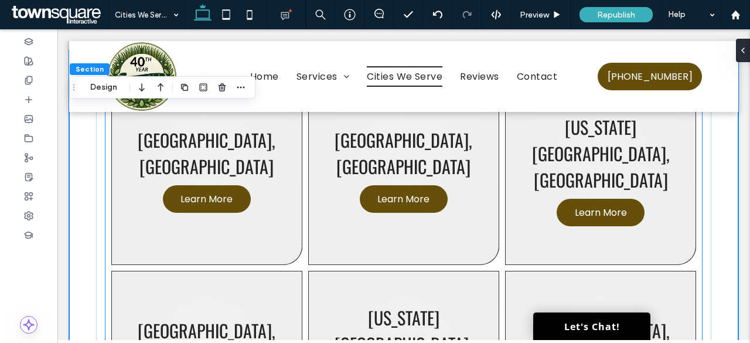
scroll to position [580, 0]
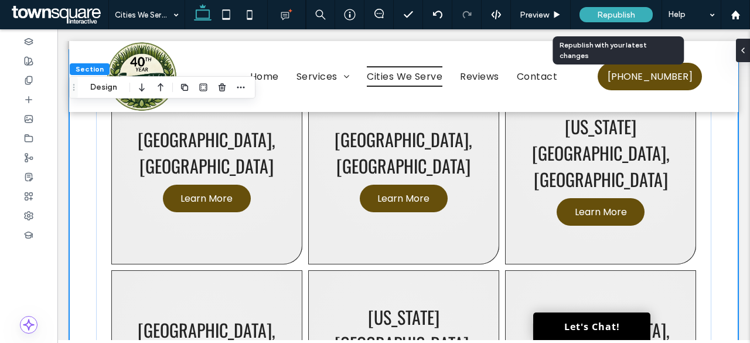
click at [612, 18] on span "Republish" at bounding box center [616, 15] width 38 height 10
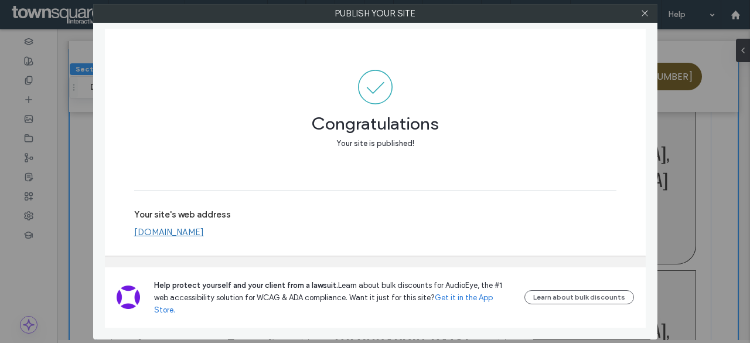
click at [197, 237] on link "www.texaslawnworks.com" at bounding box center [169, 232] width 70 height 11
click at [642, 18] on span at bounding box center [645, 14] width 9 height 18
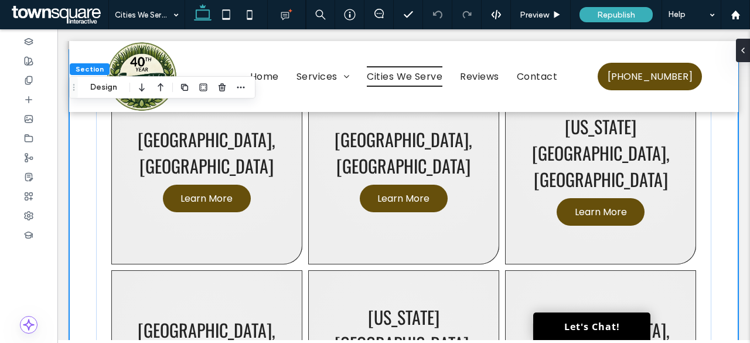
drag, startPoint x: 23, startPoint y: 2, endPoint x: 65, endPoint y: 27, distance: 48.3
click at [65, 27] on link at bounding box center [59, 14] width 100 height 29
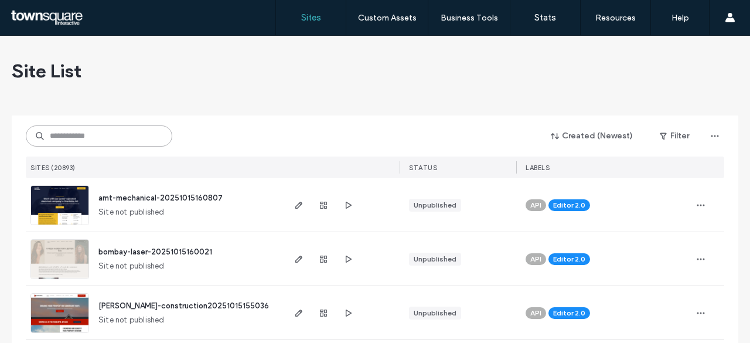
click at [136, 142] on input at bounding box center [99, 135] width 147 height 21
paste input "**********"
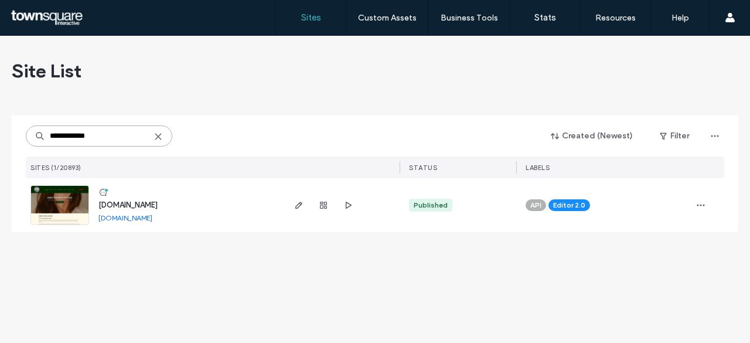
type input "**********"
click at [158, 206] on span "[DOMAIN_NAME]" at bounding box center [127, 204] width 59 height 9
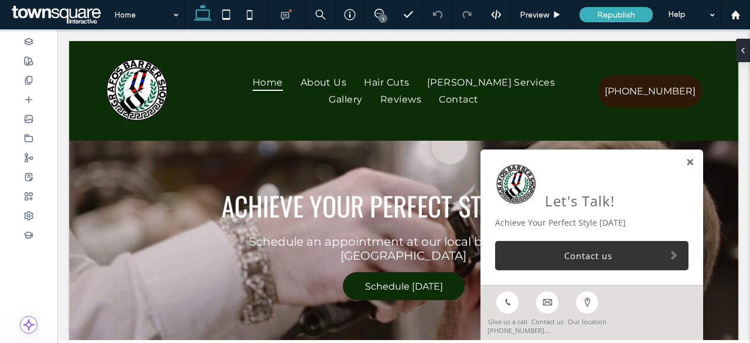
click at [686, 164] on link at bounding box center [690, 163] width 9 height 10
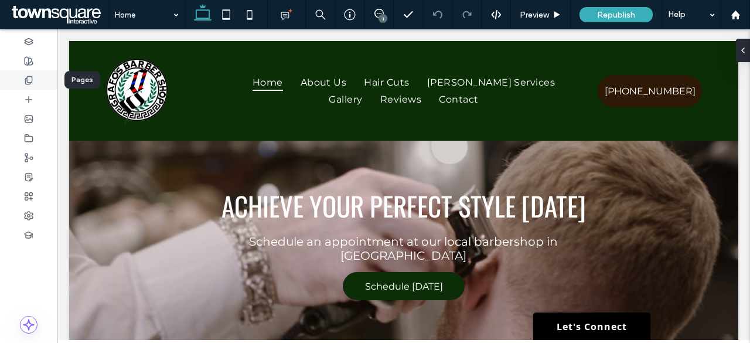
click at [34, 77] on div at bounding box center [28, 79] width 57 height 19
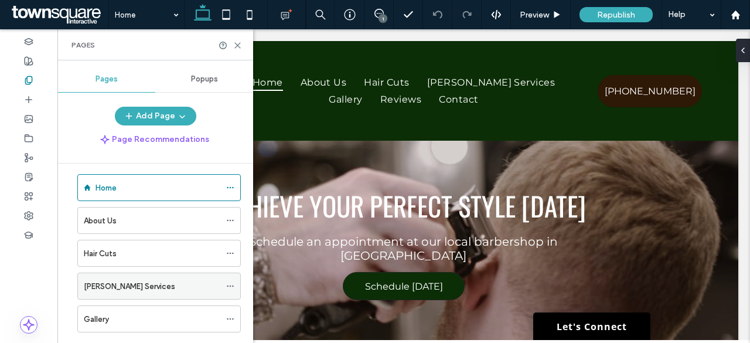
scroll to position [9, 0]
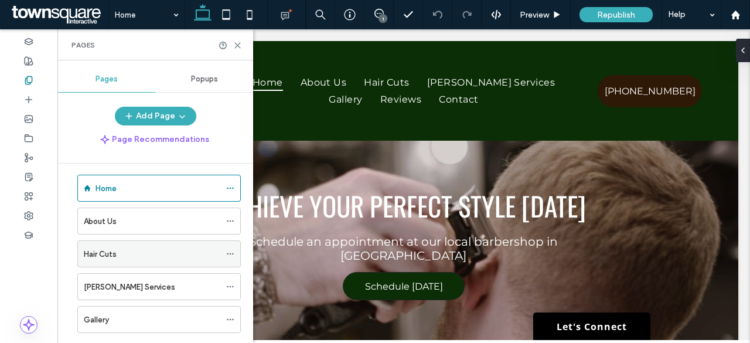
click at [231, 251] on icon at bounding box center [230, 254] width 8 height 8
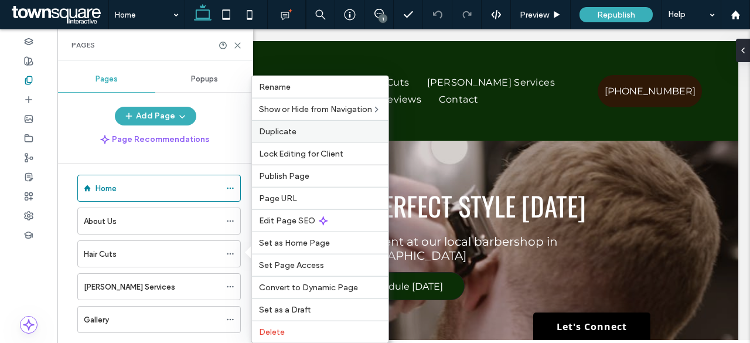
click at [315, 138] on div "Duplicate" at bounding box center [320, 131] width 137 height 22
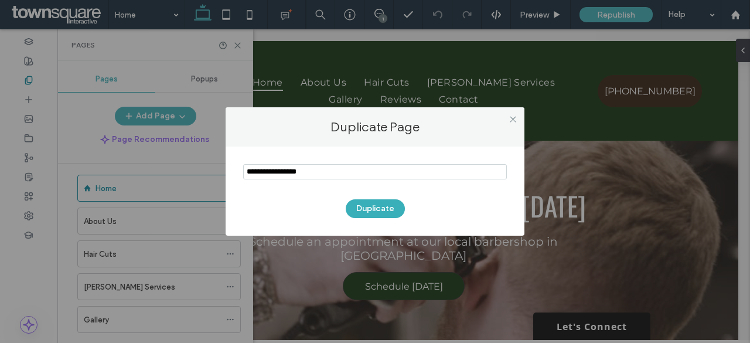
click at [338, 167] on input "notEmpty" at bounding box center [375, 171] width 264 height 15
type input "**********"
click at [365, 203] on button "Duplicate" at bounding box center [375, 208] width 59 height 19
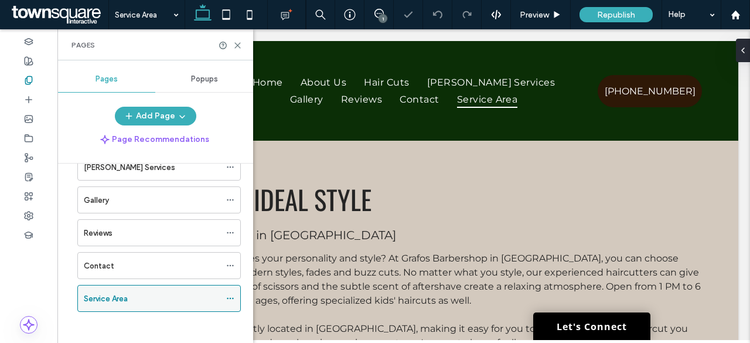
click at [229, 294] on icon at bounding box center [230, 298] width 8 height 8
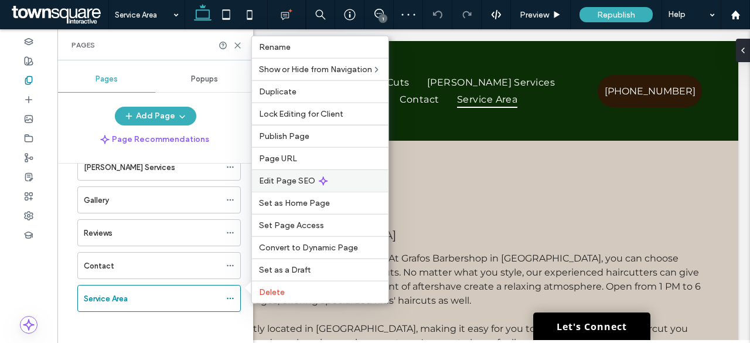
click at [309, 189] on div "Edit Page SEO" at bounding box center [320, 180] width 137 height 22
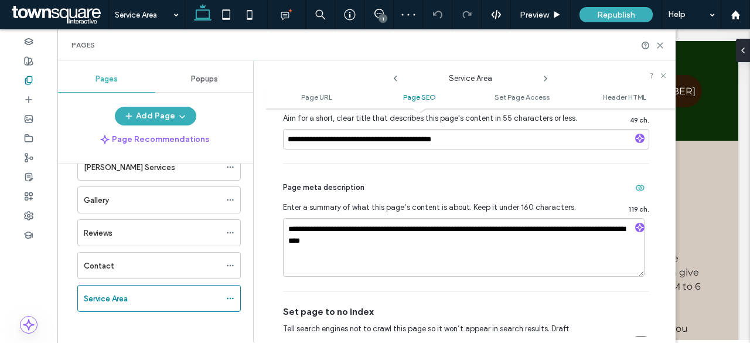
scroll to position [314, 0]
click at [451, 133] on input "**********" at bounding box center [466, 138] width 366 height 21
click at [355, 239] on textarea "**********" at bounding box center [464, 246] width 362 height 59
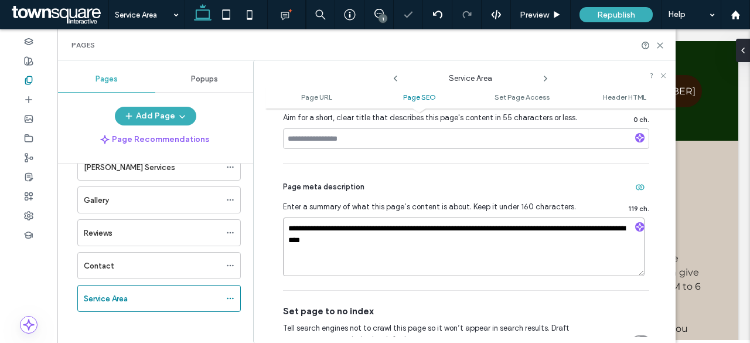
click at [355, 239] on textarea "**********" at bounding box center [464, 246] width 362 height 59
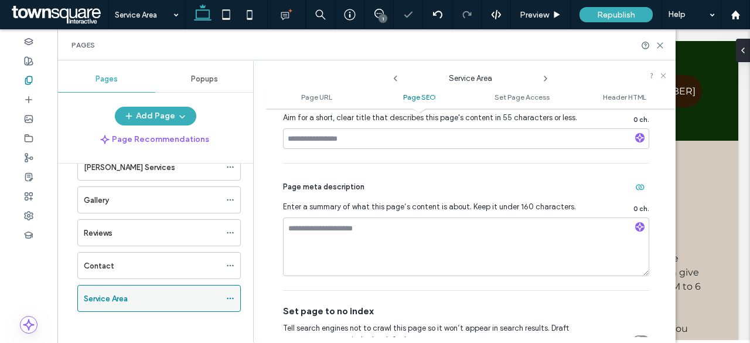
click at [233, 294] on icon at bounding box center [230, 298] width 8 height 8
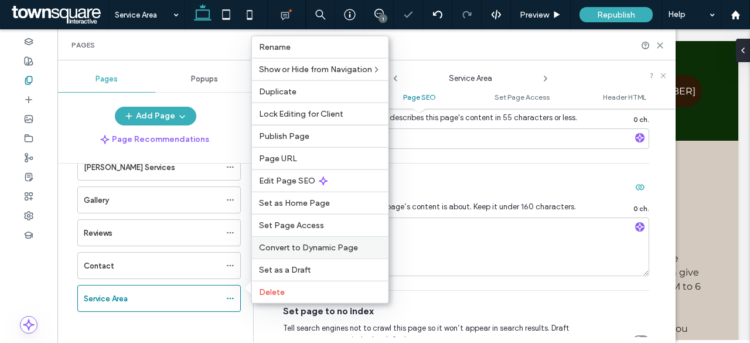
click at [340, 242] on div "Convert to Dynamic Page" at bounding box center [320, 247] width 137 height 22
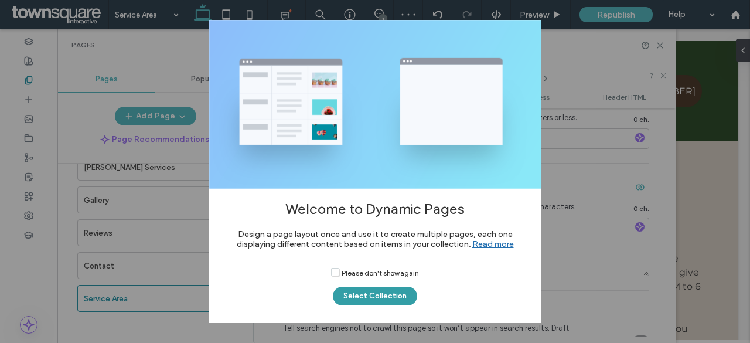
click at [374, 298] on button "Select Collection" at bounding box center [375, 296] width 84 height 19
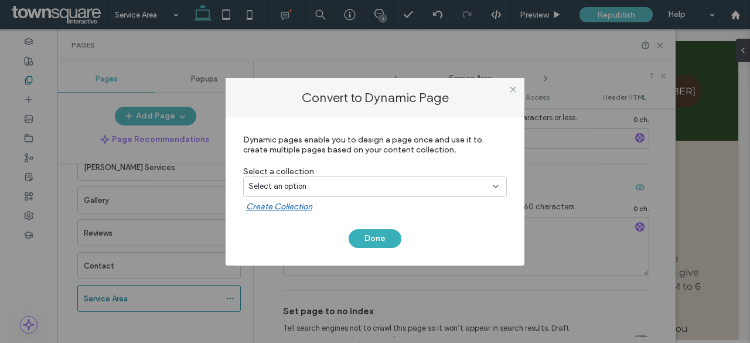
click at [362, 185] on div "Select an option" at bounding box center [367, 186] width 239 height 12
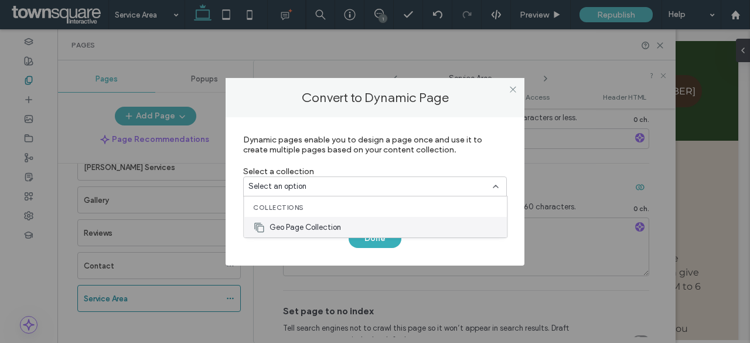
click at [317, 222] on span "Geo Page Collection" at bounding box center [305, 228] width 71 height 12
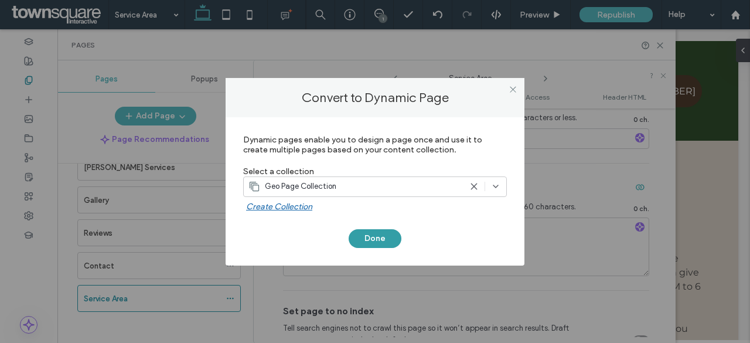
click at [377, 237] on button "Done" at bounding box center [375, 238] width 53 height 19
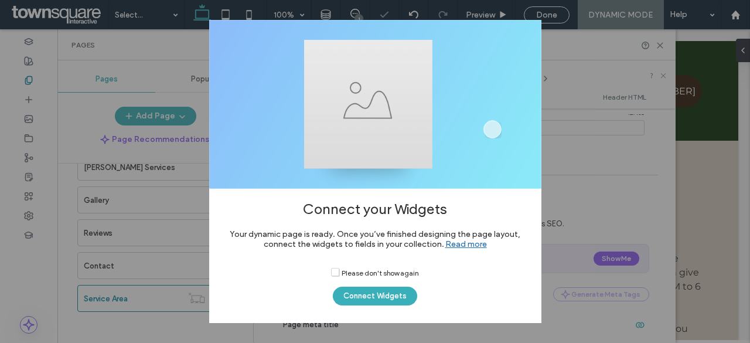
scroll to position [540, 0]
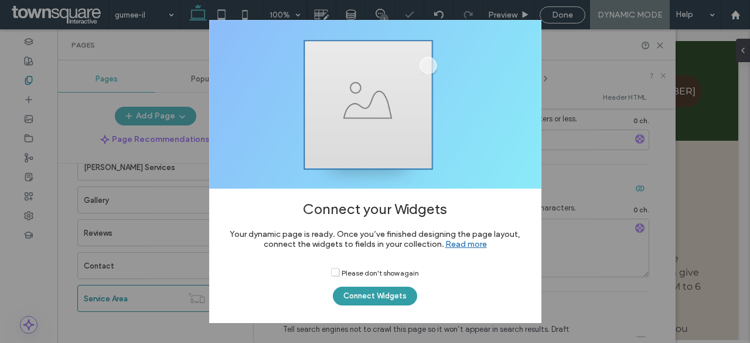
click at [397, 295] on button "Connect Widgets" at bounding box center [375, 296] width 84 height 19
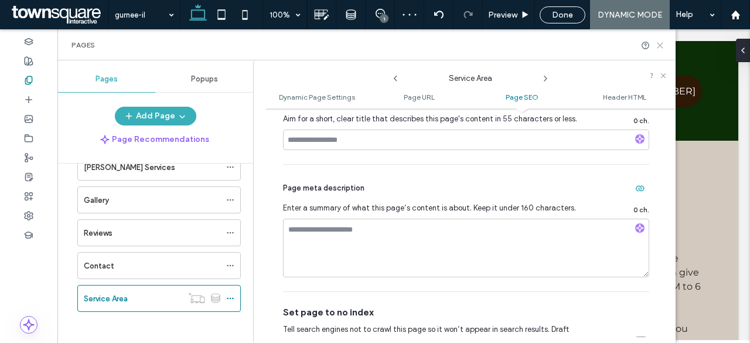
click at [656, 43] on icon at bounding box center [660, 45] width 9 height 9
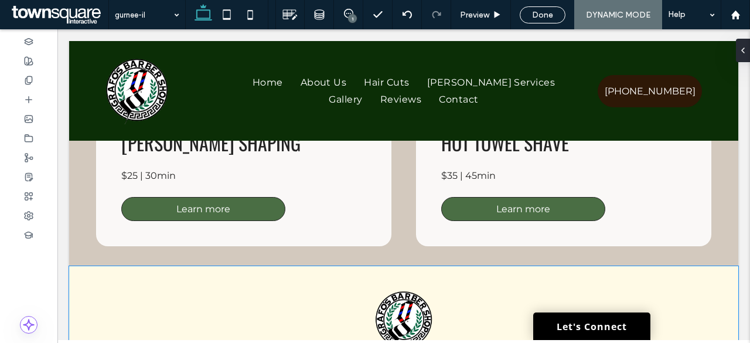
scroll to position [1040, 0]
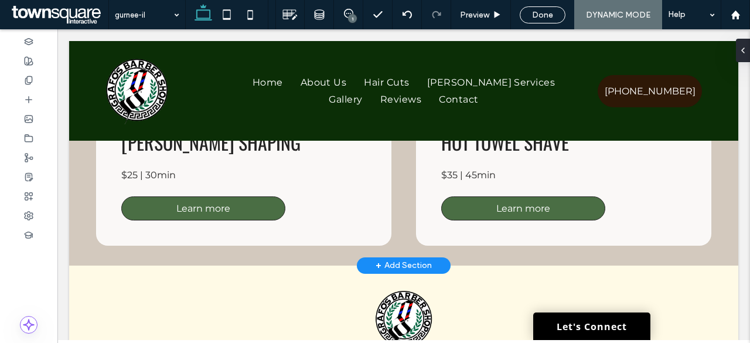
click at [391, 260] on div "+ Add Section" at bounding box center [404, 265] width 56 height 13
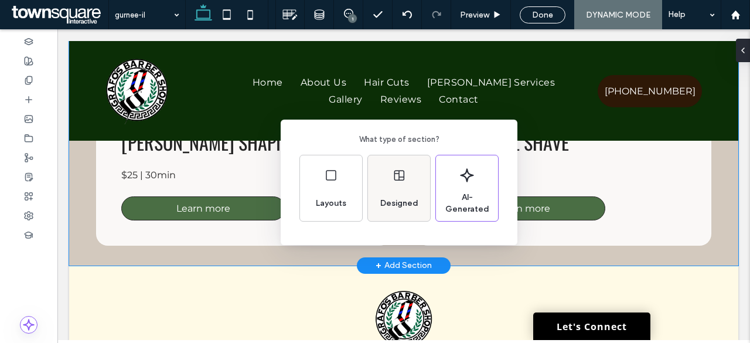
click at [381, 192] on div "Designed" at bounding box center [399, 203] width 47 height 26
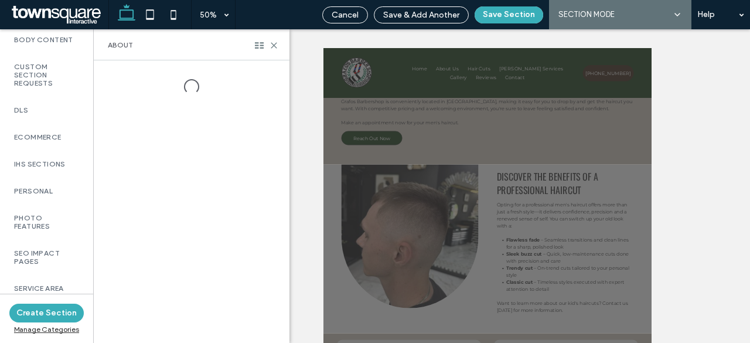
scroll to position [889, 0]
click at [51, 265] on div "SEO Impact Pages" at bounding box center [46, 257] width 93 height 35
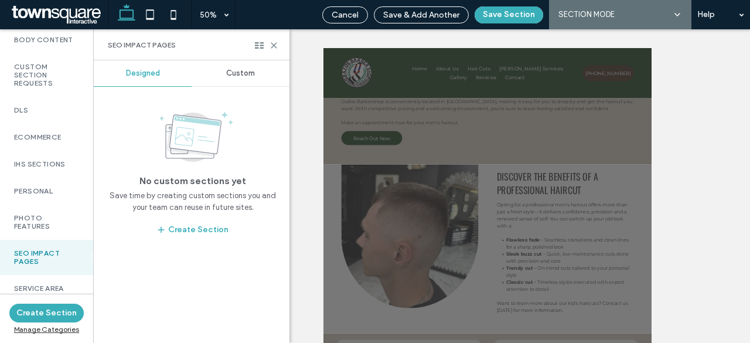
click at [254, 79] on div "Custom" at bounding box center [241, 73] width 98 height 26
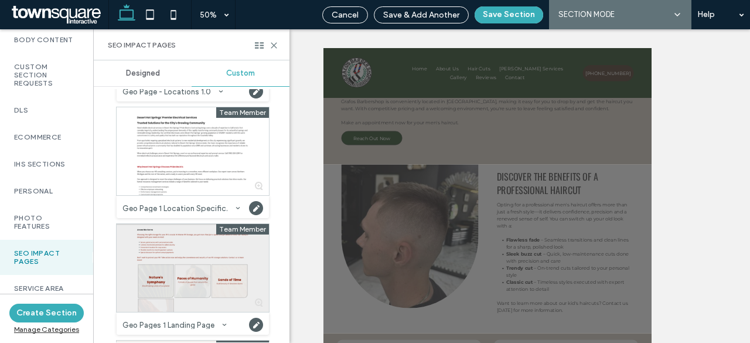
scroll to position [342, 0]
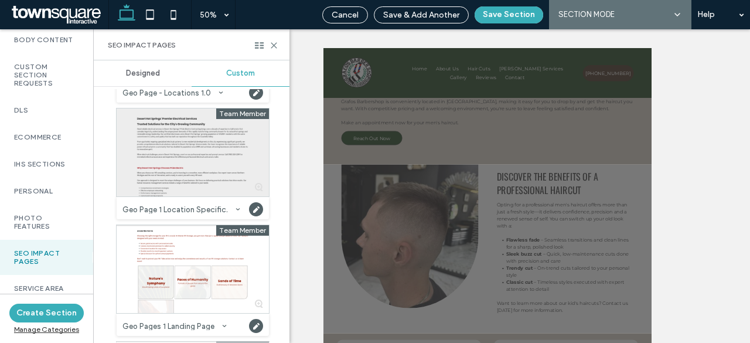
drag, startPoint x: 273, startPoint y: 145, endPoint x: 203, endPoint y: 143, distance: 69.8
click at [203, 143] on div "Team Member FAQ with 2 collections Category: SEO Impact Pages Created by: [PERS…" at bounding box center [188, 103] width 188 height 712
click at [203, 143] on div at bounding box center [193, 152] width 152 height 88
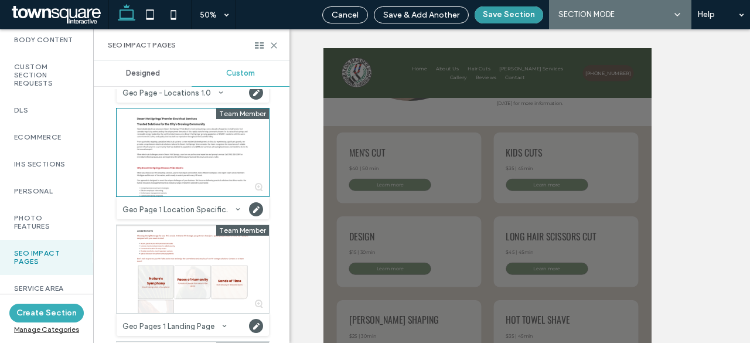
scroll to position [598, 0]
click at [509, 12] on button "Save Section" at bounding box center [509, 14] width 69 height 17
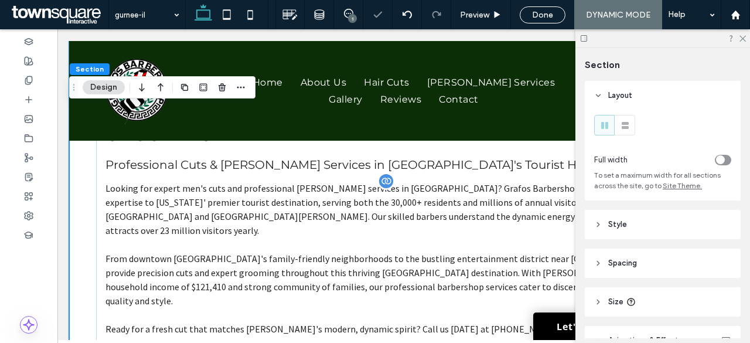
scroll to position [1276, 0]
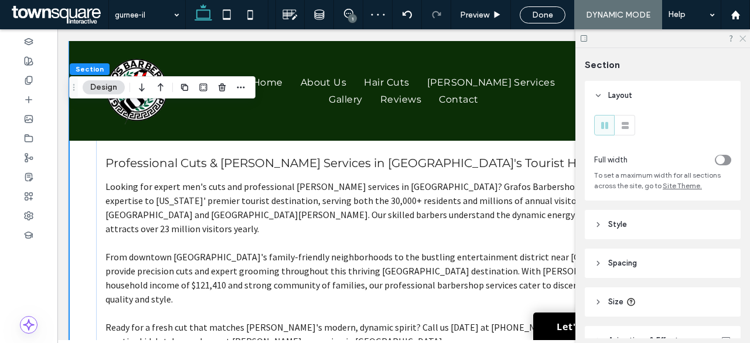
click at [744, 37] on use at bounding box center [743, 39] width 6 height 6
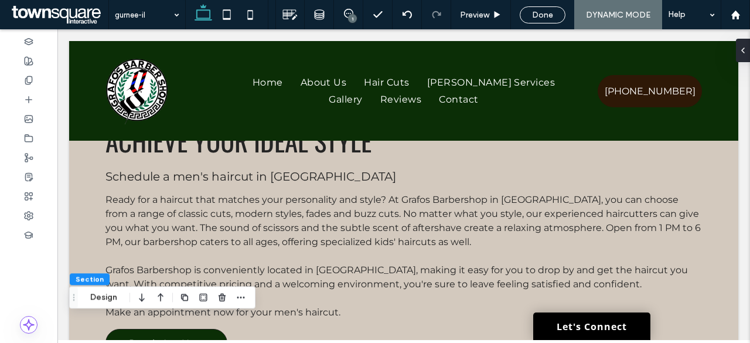
scroll to position [0, 0]
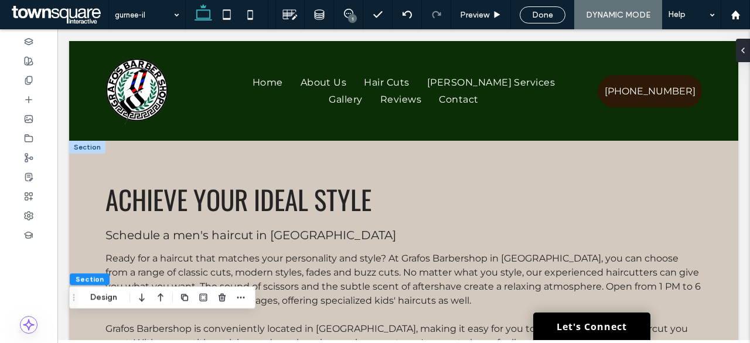
click at [97, 148] on div at bounding box center [87, 147] width 36 height 13
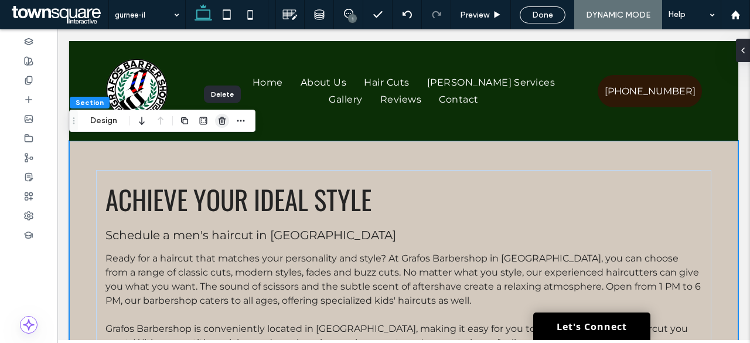
click at [220, 123] on icon "button" at bounding box center [221, 120] width 9 height 9
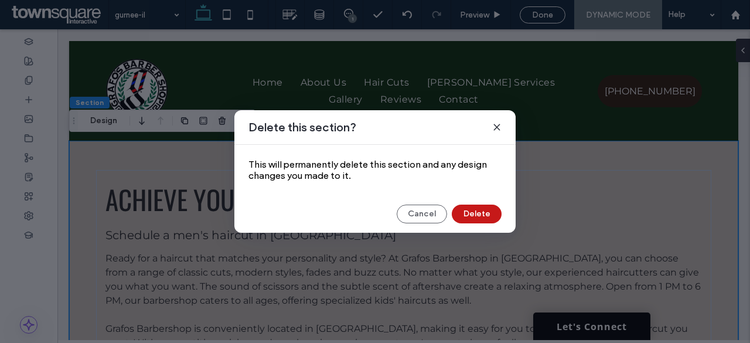
drag, startPoint x: 473, startPoint y: 212, endPoint x: 360, endPoint y: 176, distance: 117.9
click at [473, 212] on button "Delete" at bounding box center [477, 214] width 50 height 19
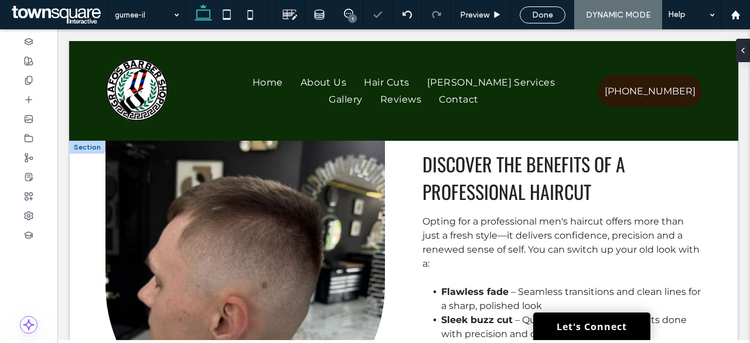
click at [89, 148] on div at bounding box center [87, 147] width 36 height 13
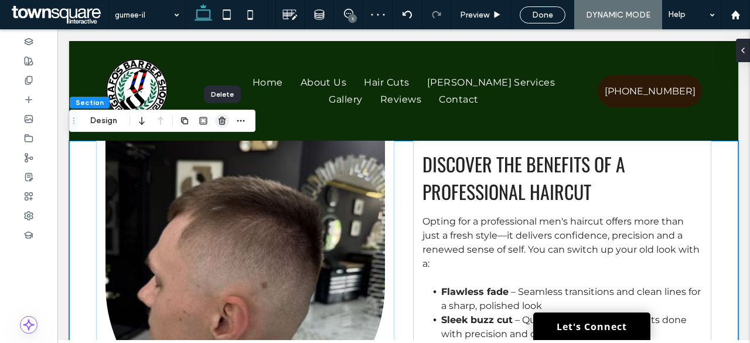
click at [220, 117] on use "button" at bounding box center [222, 121] width 7 height 8
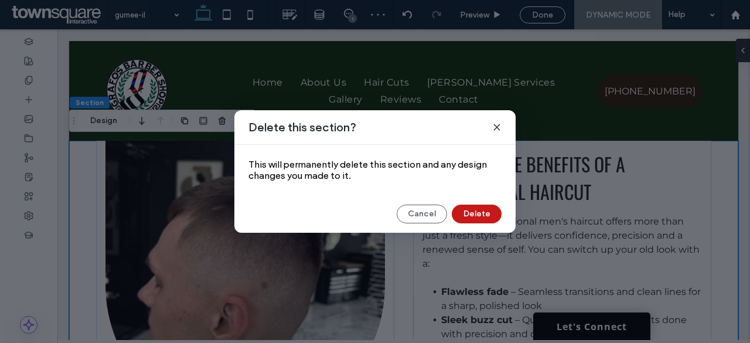
drag, startPoint x: 489, startPoint y: 214, endPoint x: 378, endPoint y: 176, distance: 116.9
click at [489, 214] on button "Delete" at bounding box center [477, 214] width 50 height 19
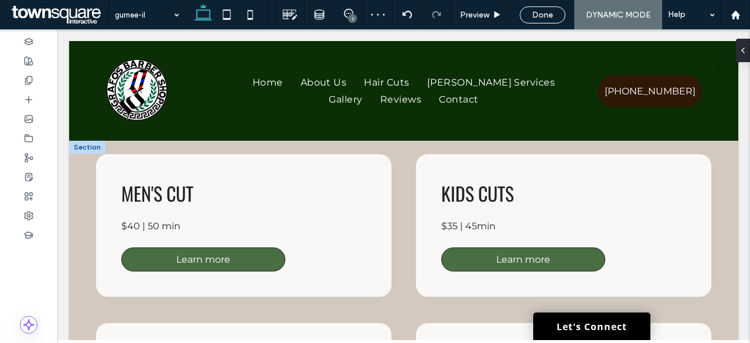
click at [88, 151] on div at bounding box center [87, 147] width 36 height 13
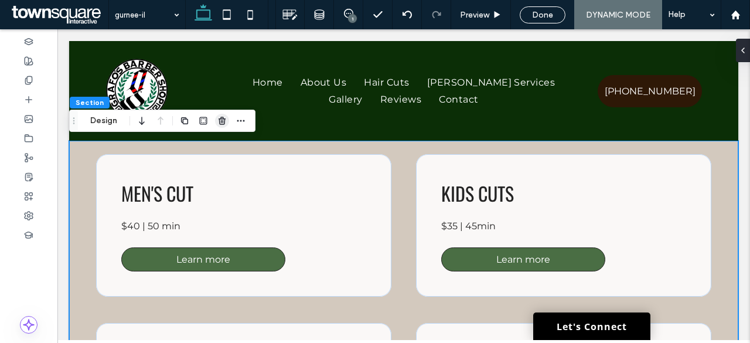
click at [228, 120] on span "button" at bounding box center [222, 121] width 14 height 14
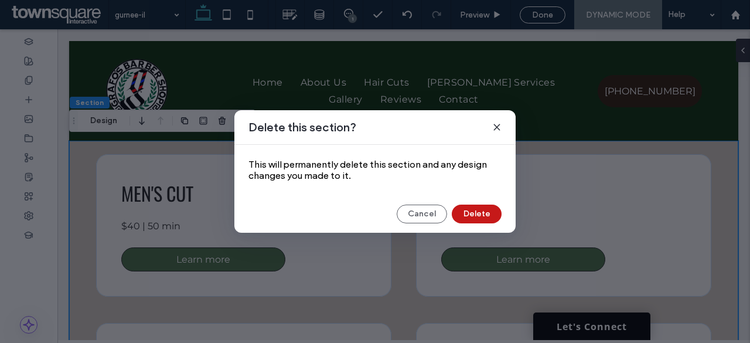
click at [476, 220] on button "Delete" at bounding box center [477, 214] width 50 height 19
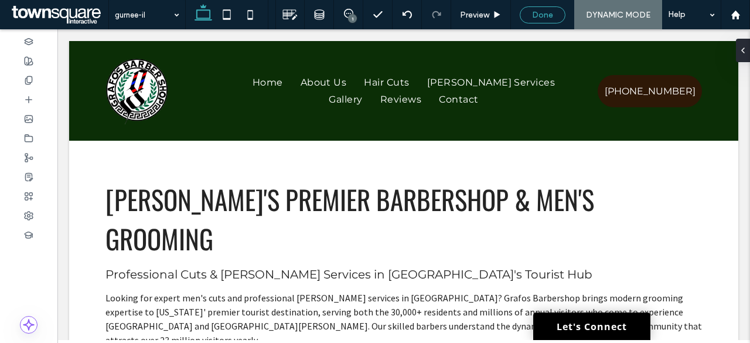
click at [541, 15] on span "Done" at bounding box center [542, 15] width 21 height 10
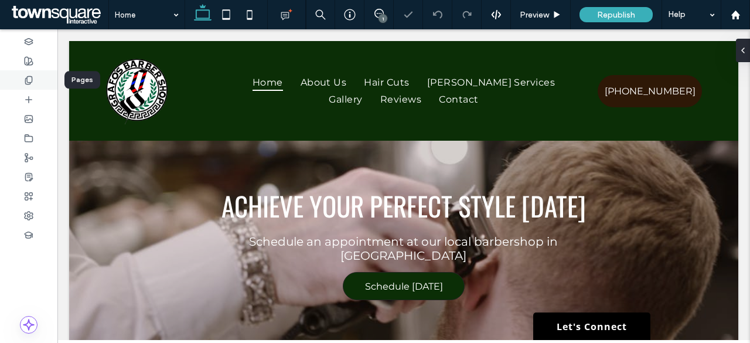
click at [28, 73] on div at bounding box center [28, 79] width 57 height 19
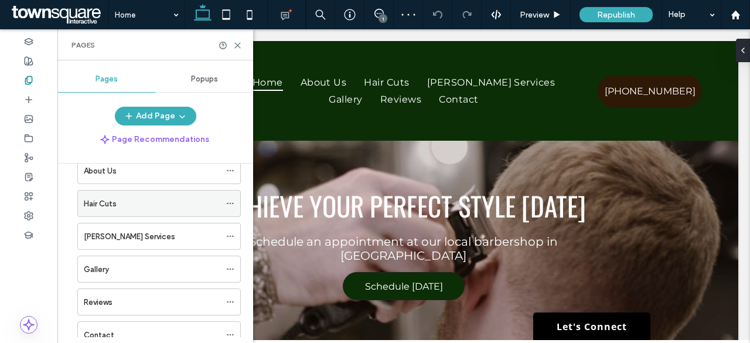
scroll to position [59, 0]
click at [235, 198] on div at bounding box center [233, 204] width 14 height 18
click at [233, 203] on use at bounding box center [230, 204] width 6 height 2
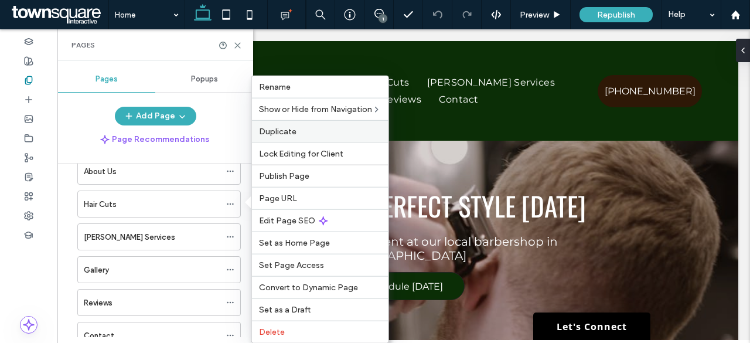
click at [286, 132] on span "Duplicate" at bounding box center [278, 132] width 38 height 10
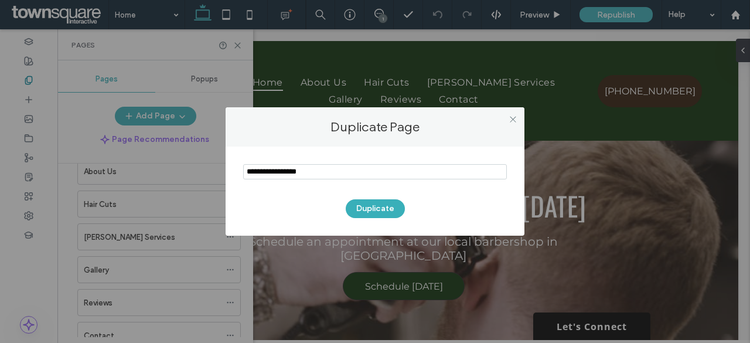
click at [337, 178] on input "notEmpty" at bounding box center [375, 171] width 264 height 15
type input "**********"
click at [372, 210] on button "Duplicate" at bounding box center [375, 208] width 59 height 19
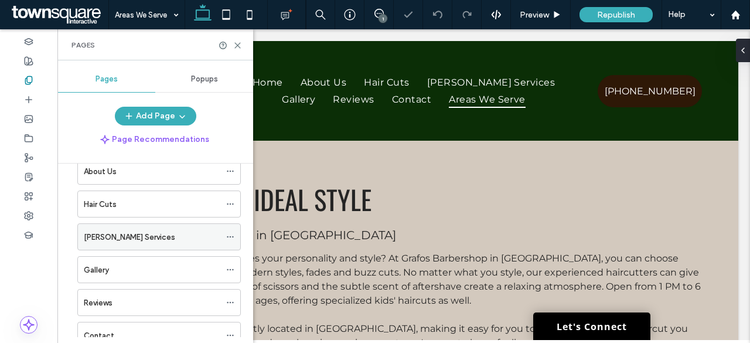
scroll to position [161, 0]
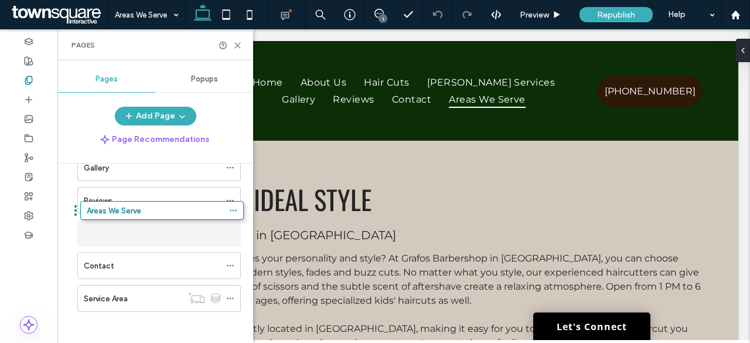
drag, startPoint x: 73, startPoint y: 295, endPoint x: 76, endPoint y: 215, distance: 80.3
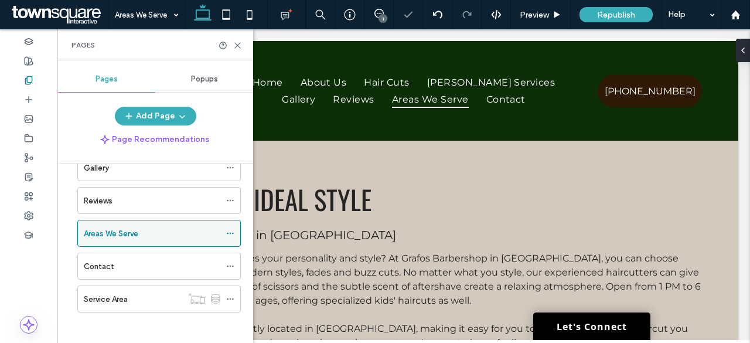
click at [184, 227] on div "Areas We Serve" at bounding box center [152, 233] width 137 height 12
click at [227, 229] on icon at bounding box center [230, 233] width 8 height 8
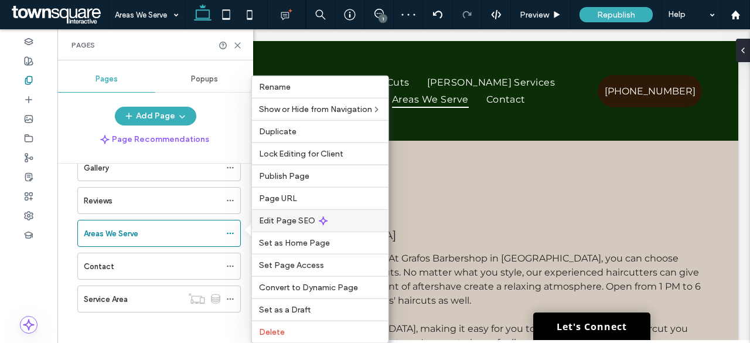
click at [298, 216] on span "Edit Page SEO" at bounding box center [287, 221] width 56 height 10
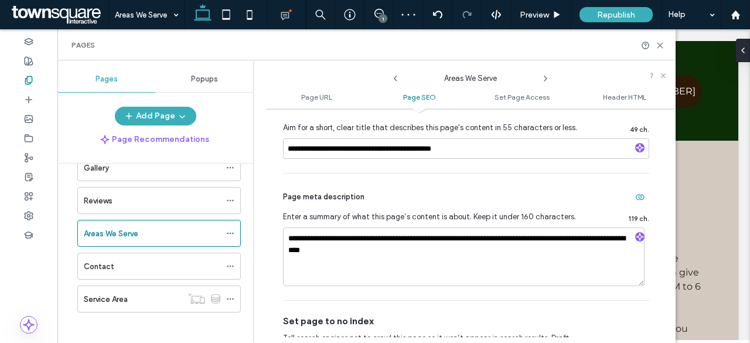
scroll to position [305, 0]
click at [435, 142] on input "**********" at bounding box center [466, 148] width 366 height 21
click at [341, 265] on textarea "**********" at bounding box center [464, 256] width 362 height 59
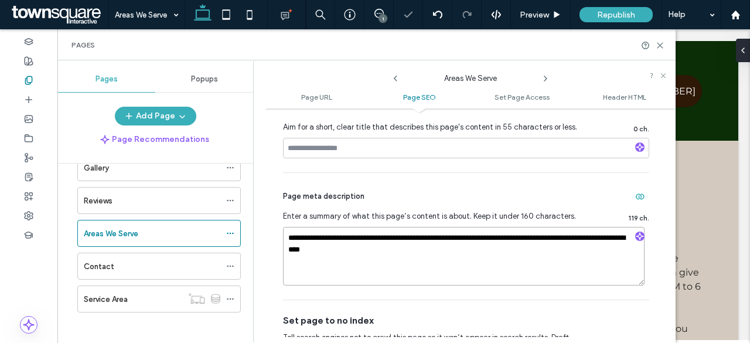
click at [341, 265] on textarea "**********" at bounding box center [464, 256] width 362 height 59
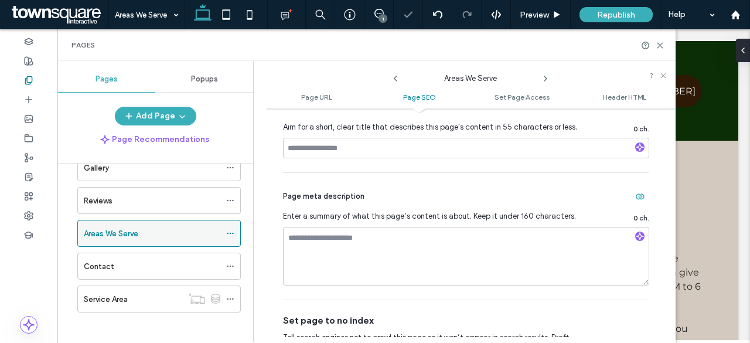
click at [135, 237] on div "Areas We Serve" at bounding box center [152, 233] width 137 height 26
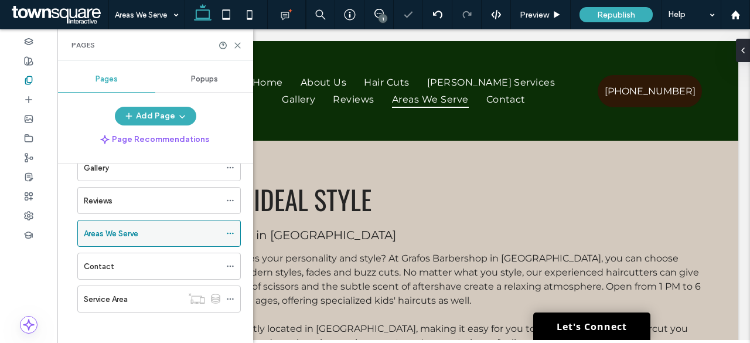
scroll to position [0, 0]
click at [240, 44] on icon at bounding box center [237, 45] width 9 height 9
